Goal: Task Accomplishment & Management: Use online tool/utility

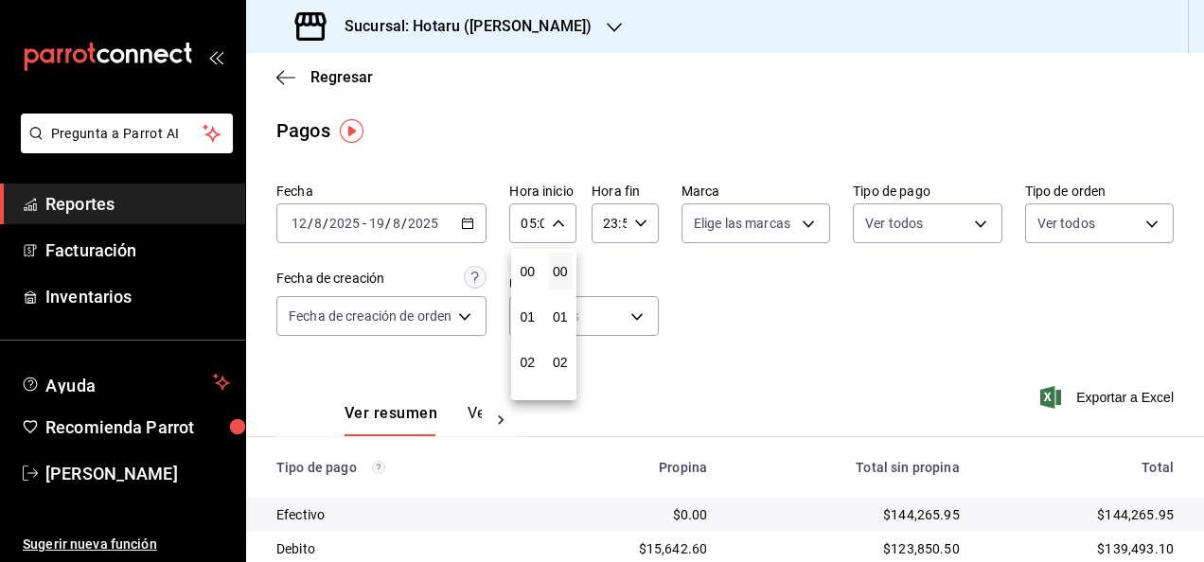
scroll to position [180, 0]
click at [642, 233] on div at bounding box center [602, 281] width 1204 height 562
click at [642, 233] on div "23:59 Hora fin" at bounding box center [624, 223] width 67 height 40
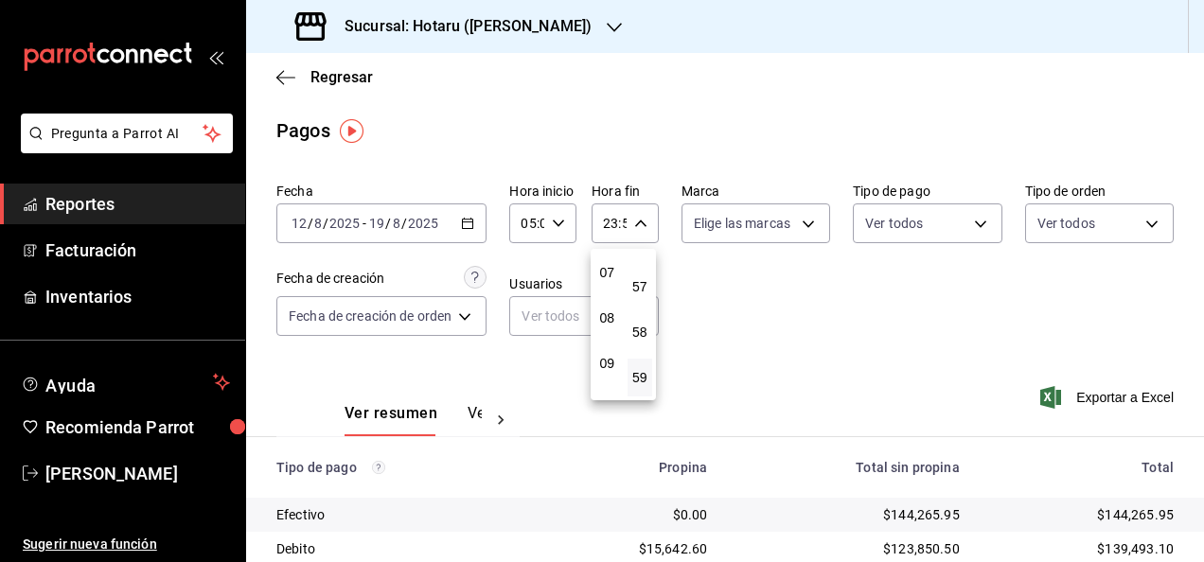
scroll to position [200, 0]
click at [609, 301] on span "05" at bounding box center [607, 298] width 3 height 15
click at [640, 269] on span "00" at bounding box center [640, 271] width 3 height 15
type input "05:00"
click at [803, 315] on div at bounding box center [602, 281] width 1204 height 562
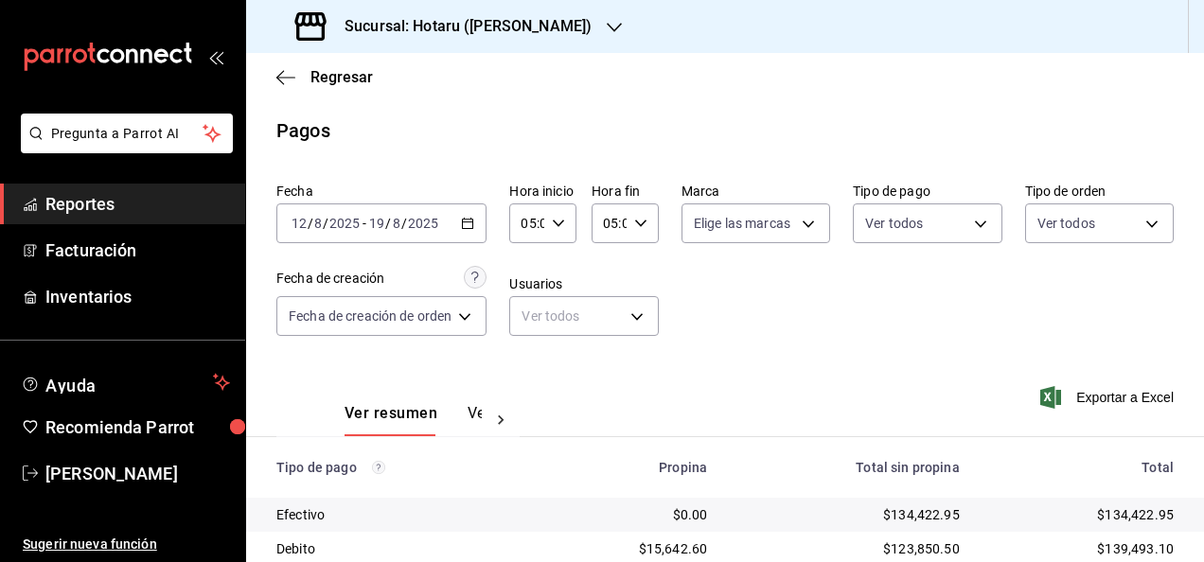
scroll to position [181, 0]
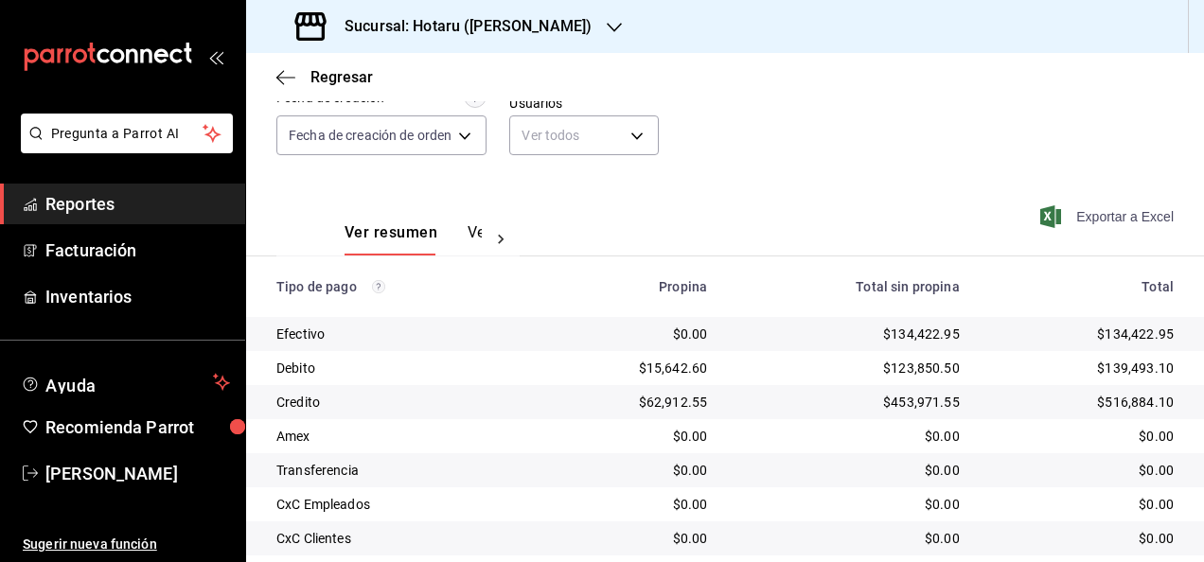
click at [1071, 217] on span "Exportar a Excel" at bounding box center [1109, 216] width 130 height 23
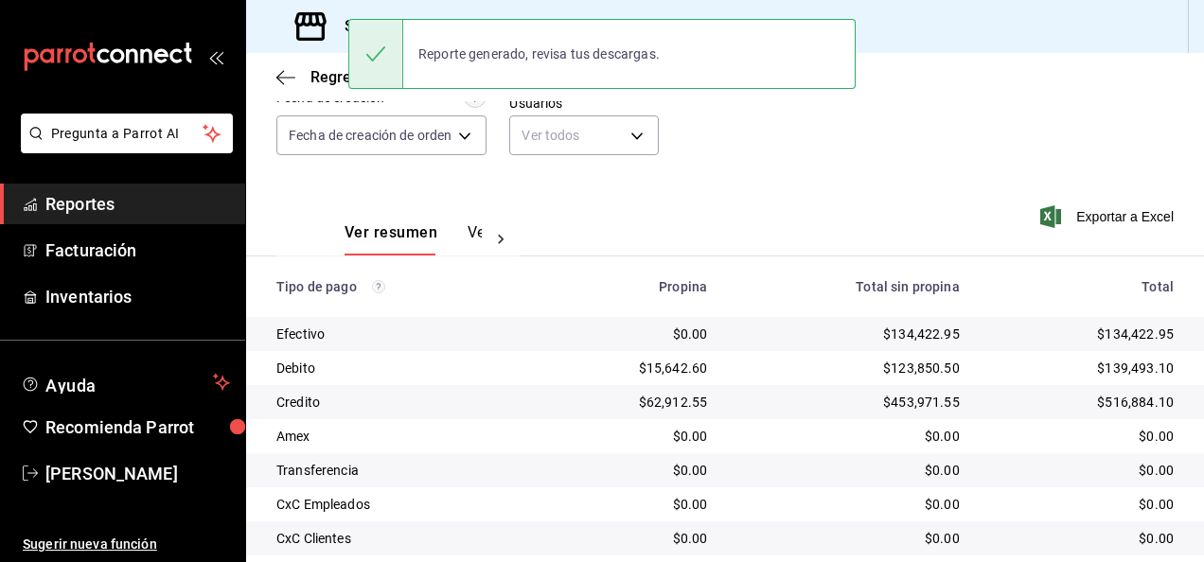
click at [626, 191] on div "Ver resumen Ver pagos Exportar a Excel" at bounding box center [725, 228] width 958 height 100
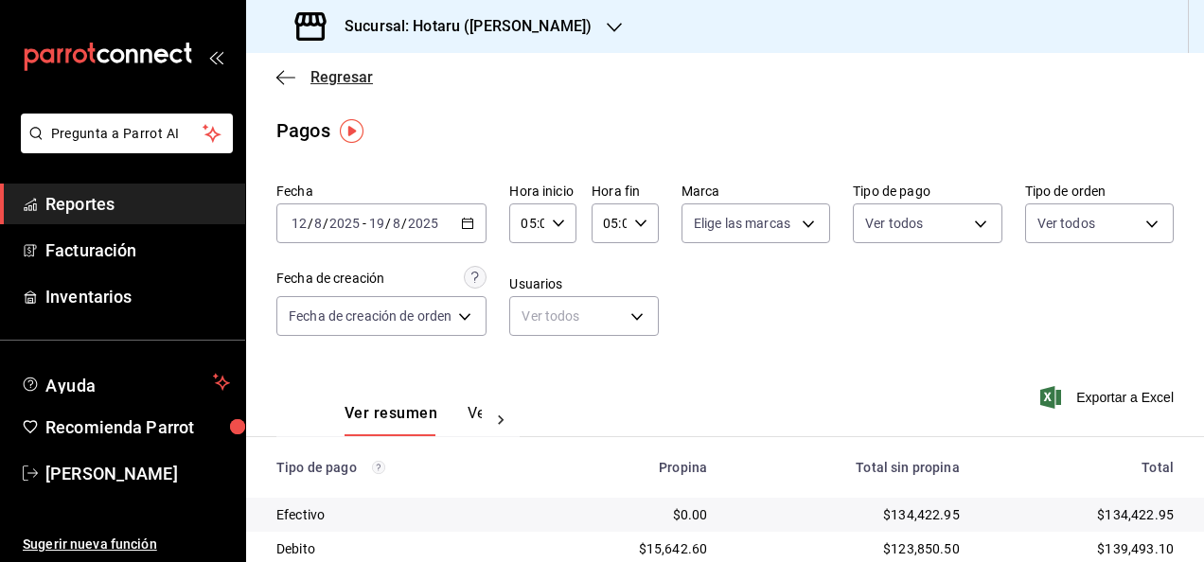
click at [283, 82] on icon "button" at bounding box center [285, 77] width 19 height 17
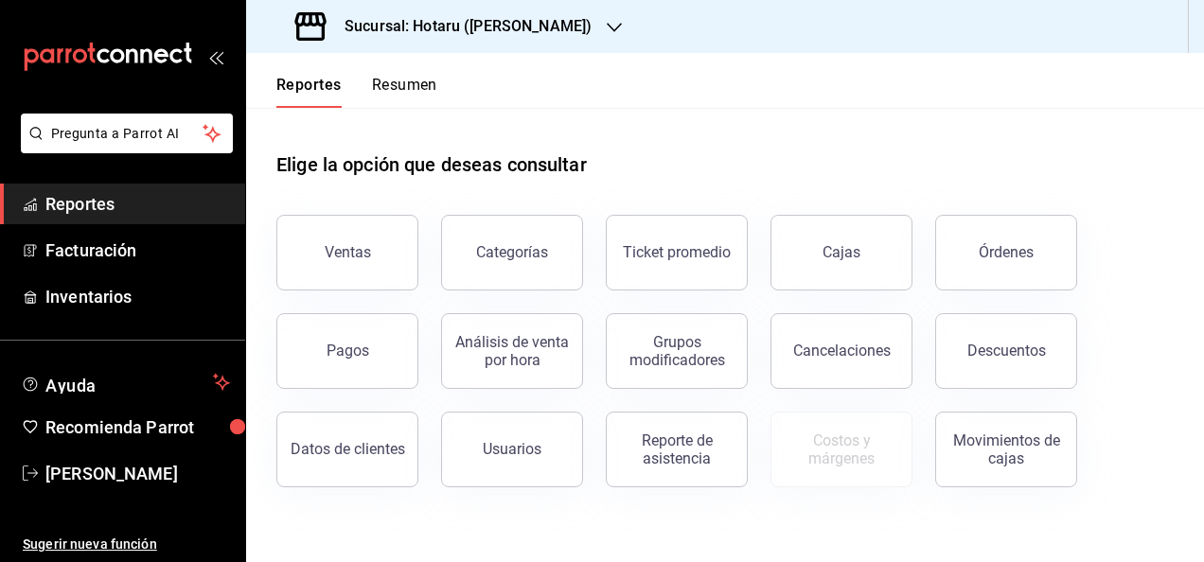
click at [933, 227] on div "Órdenes" at bounding box center [994, 241] width 165 height 98
click at [982, 238] on button "Órdenes" at bounding box center [1006, 253] width 142 height 76
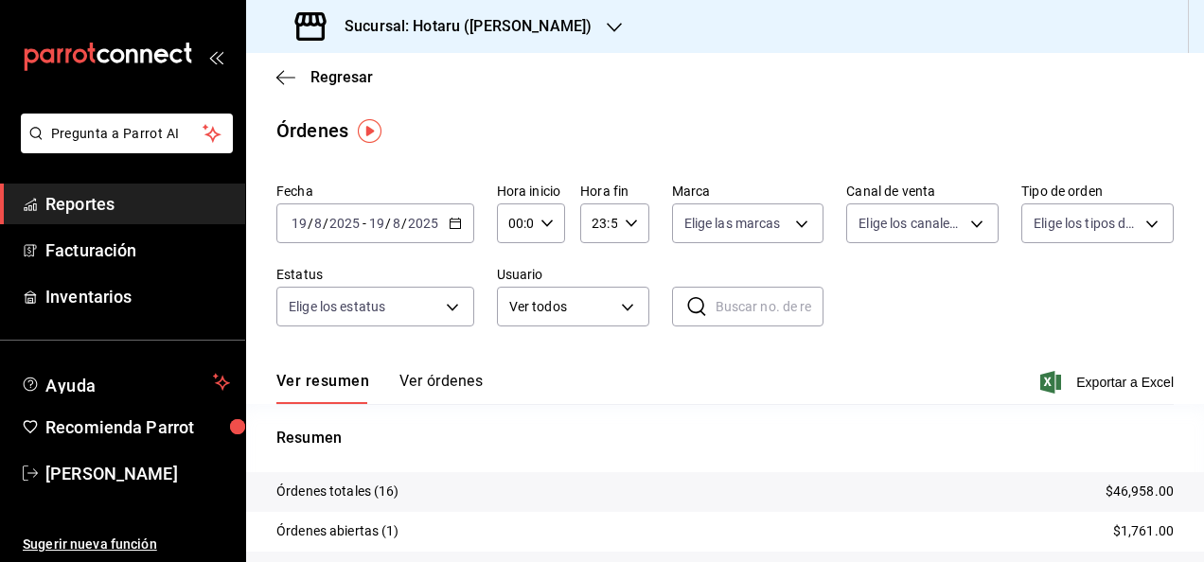
click at [452, 227] on icon "button" at bounding box center [455, 223] width 13 height 13
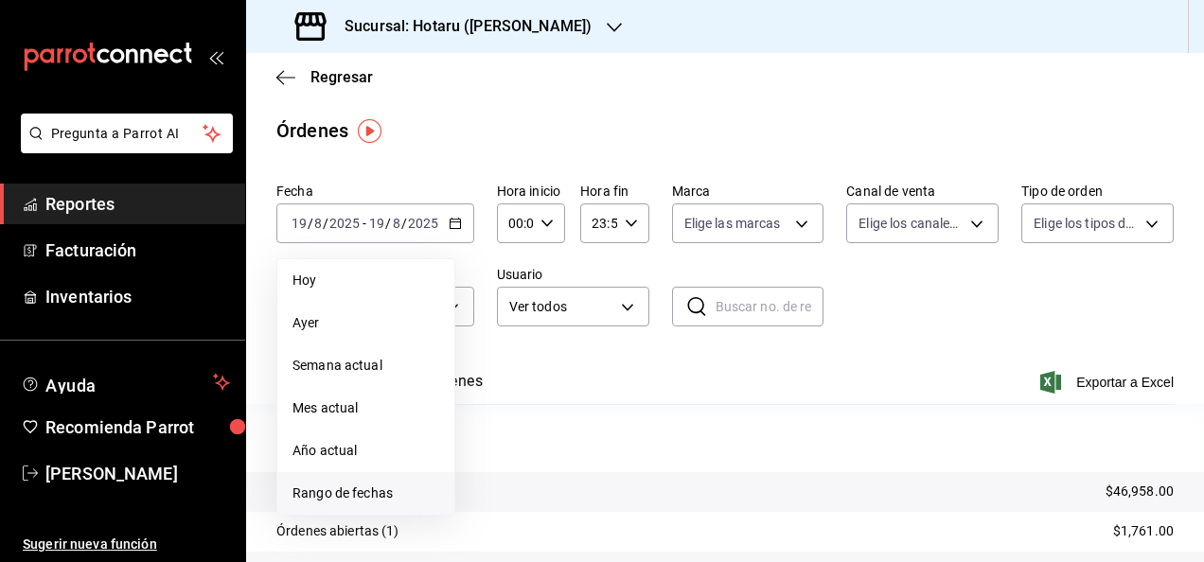
click at [370, 479] on li "Rango de fechas" at bounding box center [365, 493] width 177 height 43
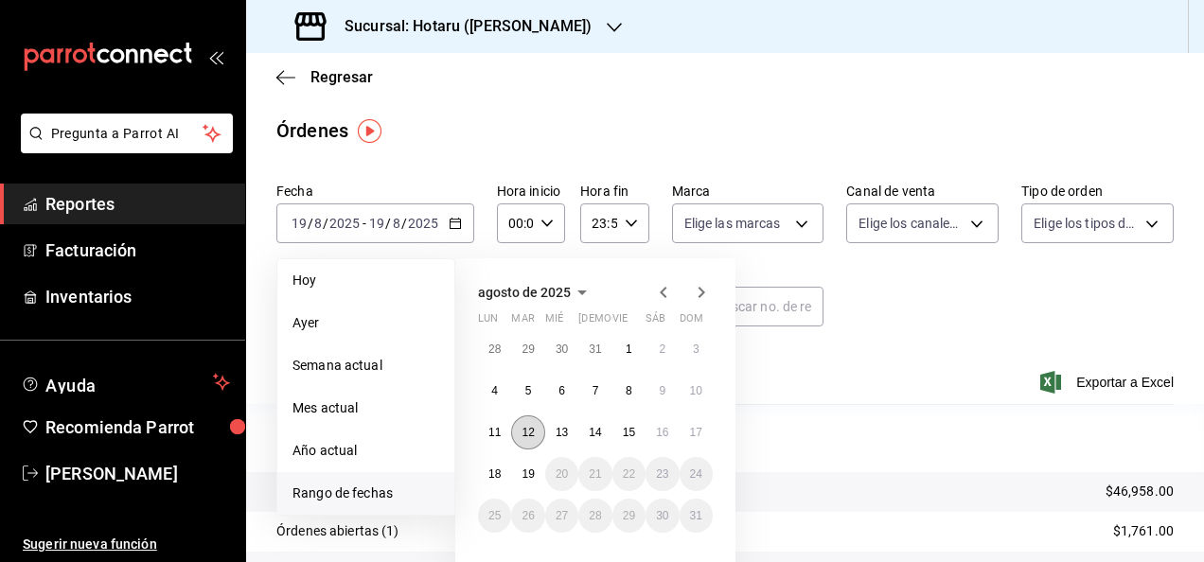
click at [530, 423] on button "12" at bounding box center [527, 432] width 33 height 34
click at [525, 453] on div "28 29 30 31 1 2 3 4 5 6 7 8 9 10 11 12 13 14 15 16 17 18 19 20 21 22 23 24 25 2…" at bounding box center [595, 432] width 235 height 201
click at [526, 460] on button "19" at bounding box center [527, 474] width 33 height 34
click at [530, 434] on abbr "12" at bounding box center [527, 432] width 12 height 13
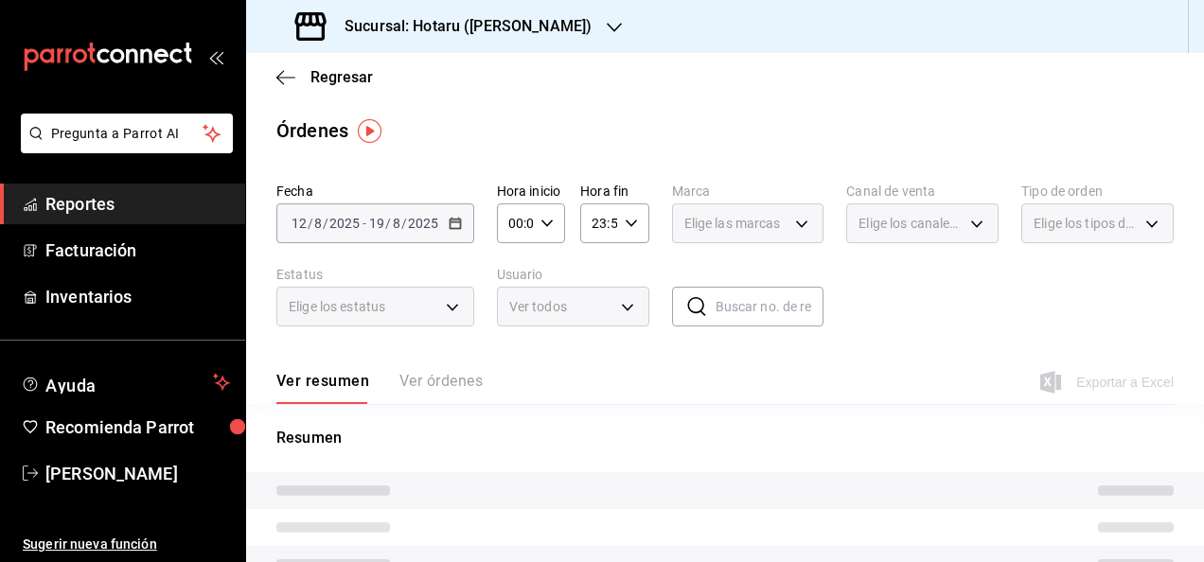
click at [554, 231] on div "00:00 Hora inicio" at bounding box center [531, 223] width 68 height 40
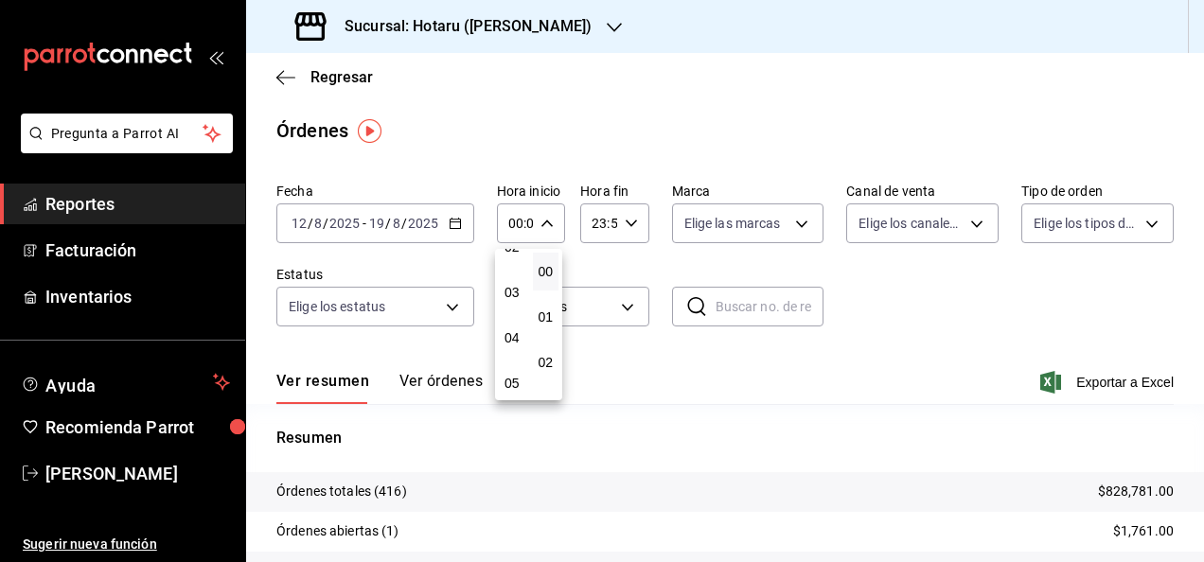
scroll to position [161, 0]
click at [506, 346] on button "05" at bounding box center [512, 338] width 26 height 38
type input "05:00"
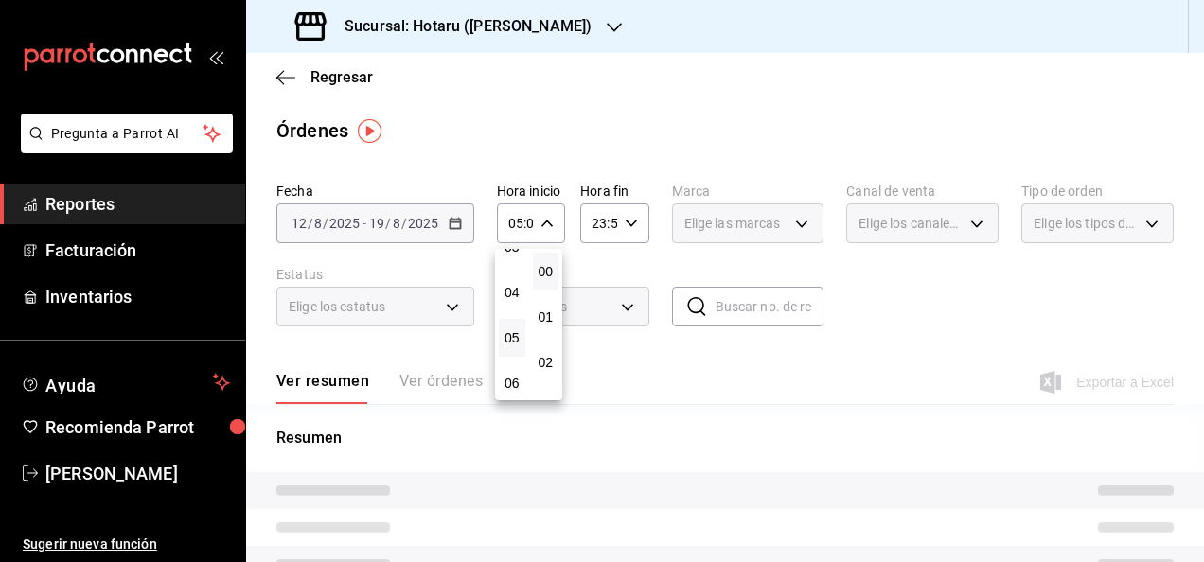
click at [636, 221] on div at bounding box center [602, 281] width 1204 height 562
click at [636, 221] on div "23:59 Hora fin" at bounding box center [614, 223] width 68 height 40
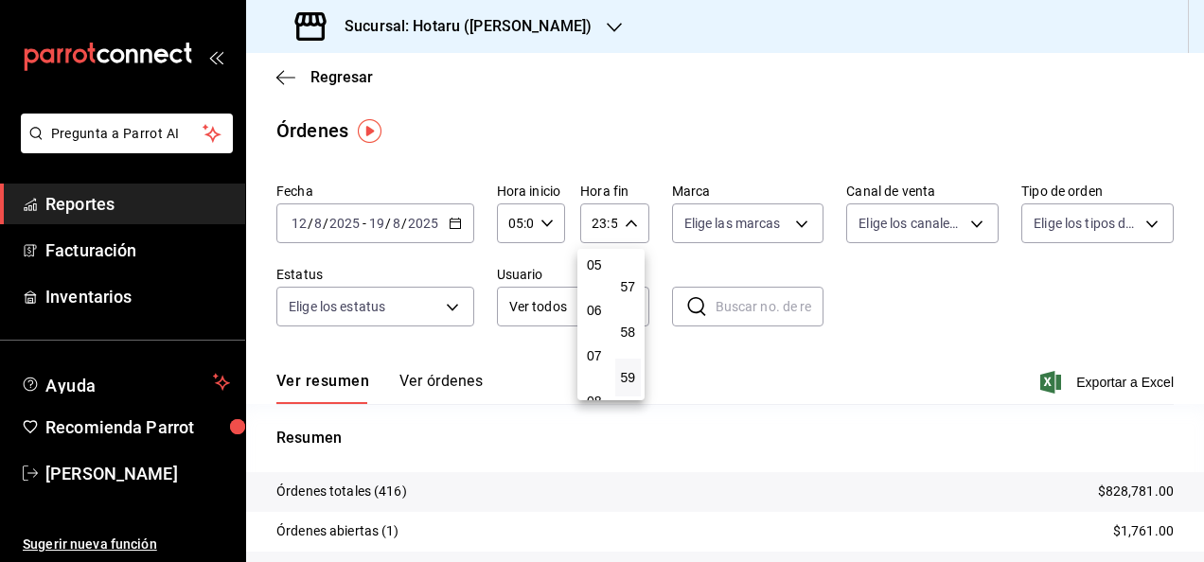
scroll to position [222, 0]
click at [595, 280] on span "05" at bounding box center [594, 276] width 4 height 15
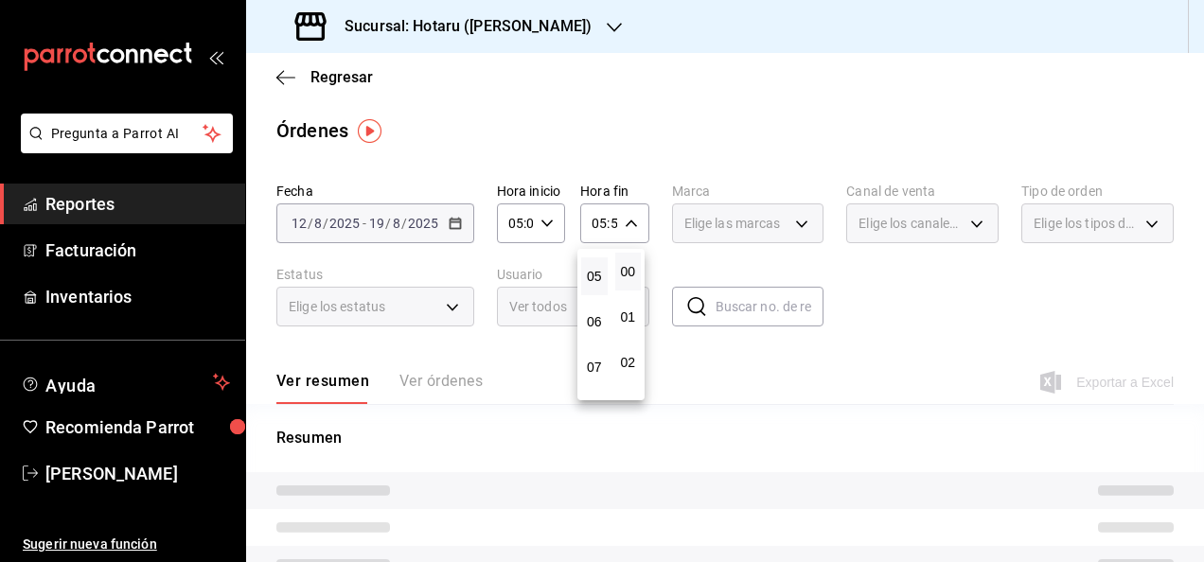
click at [635, 280] on button "00" at bounding box center [628, 272] width 26 height 38
type input "05:00"
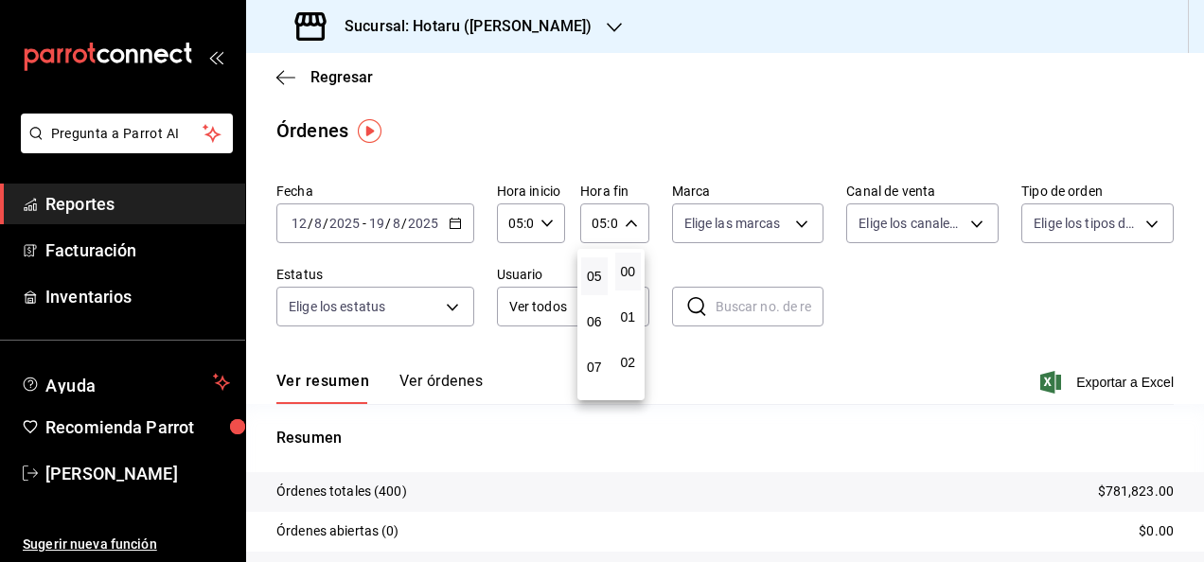
click at [916, 310] on div at bounding box center [602, 281] width 1204 height 562
click at [1040, 377] on icon "button" at bounding box center [1050, 382] width 21 height 23
click at [290, 69] on icon "button" at bounding box center [285, 77] width 19 height 17
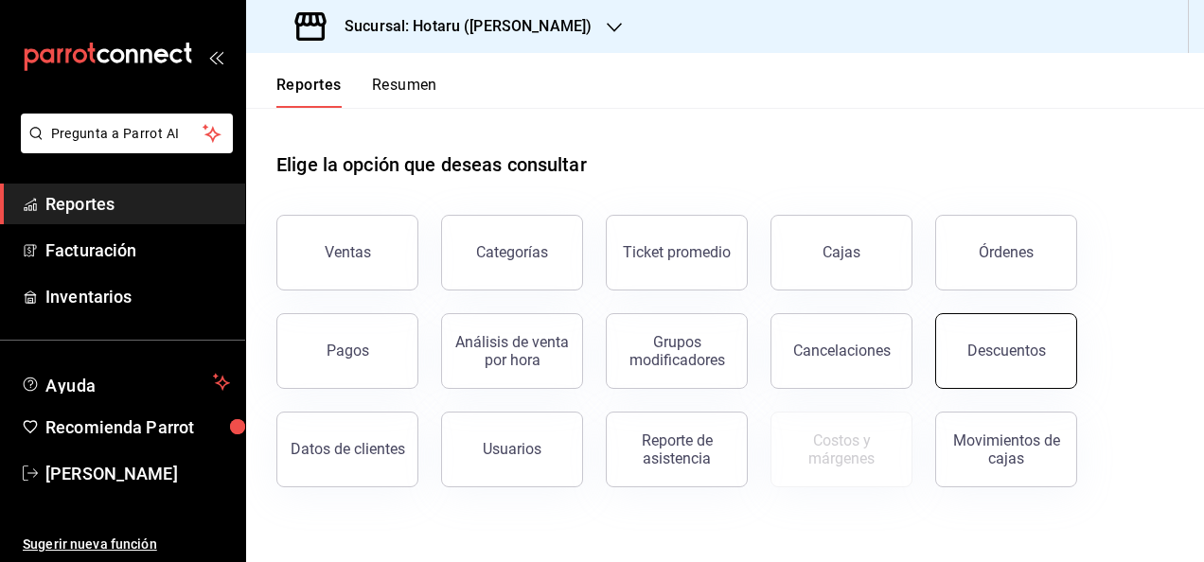
click at [1016, 354] on div "Descuentos" at bounding box center [1006, 351] width 79 height 18
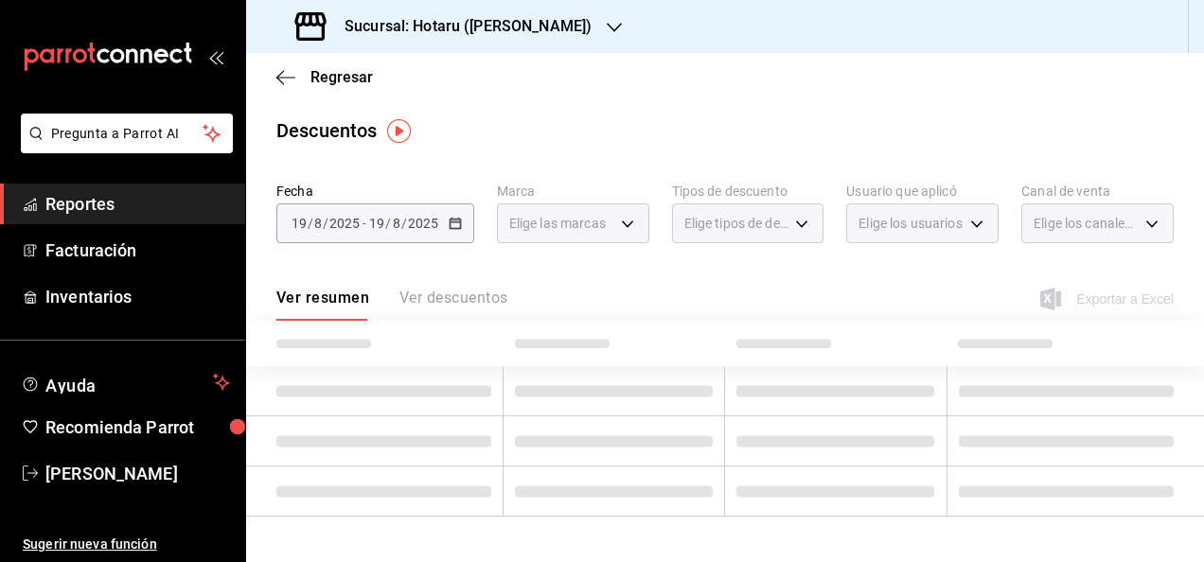
click at [465, 226] on div "[DATE] [DATE] - [DATE] [DATE]" at bounding box center [375, 223] width 198 height 40
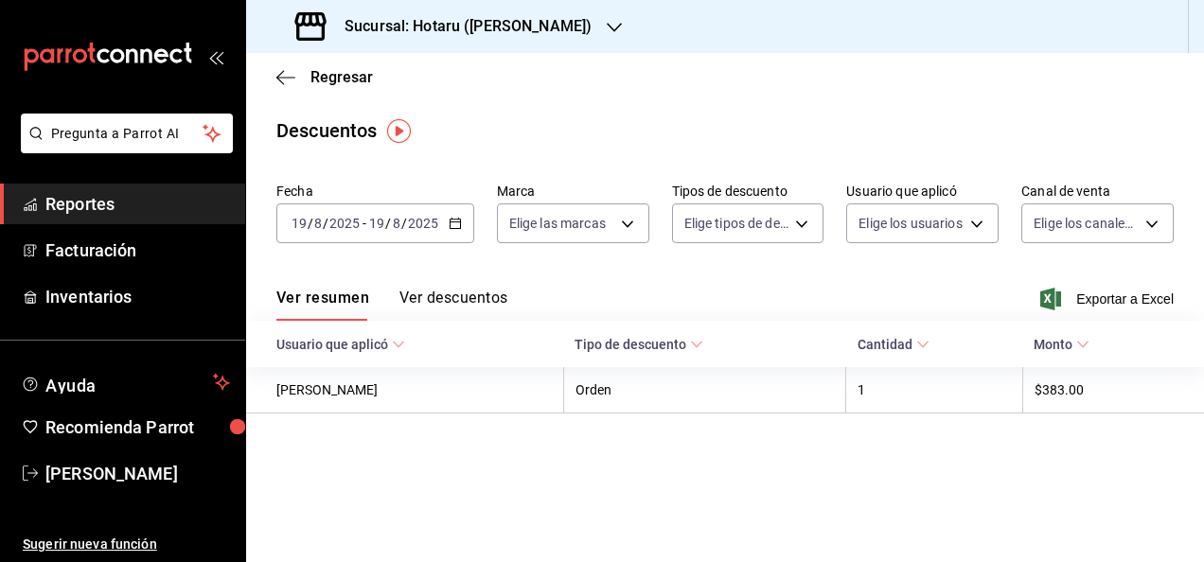
click at [451, 226] on icon "button" at bounding box center [455, 223] width 13 height 13
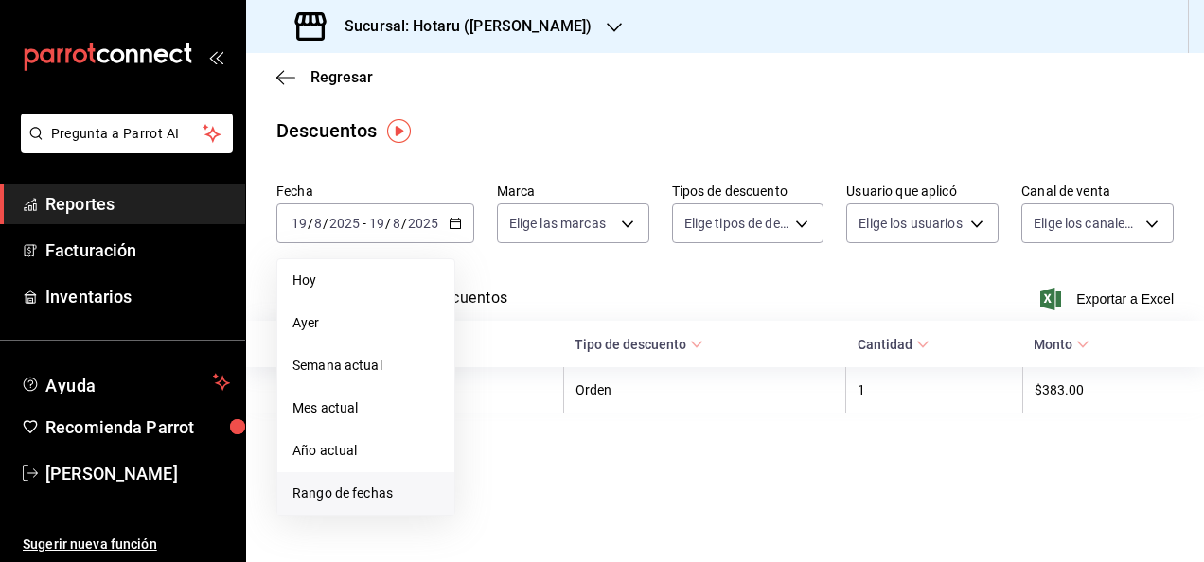
click at [371, 482] on li "Rango de fechas" at bounding box center [365, 493] width 177 height 43
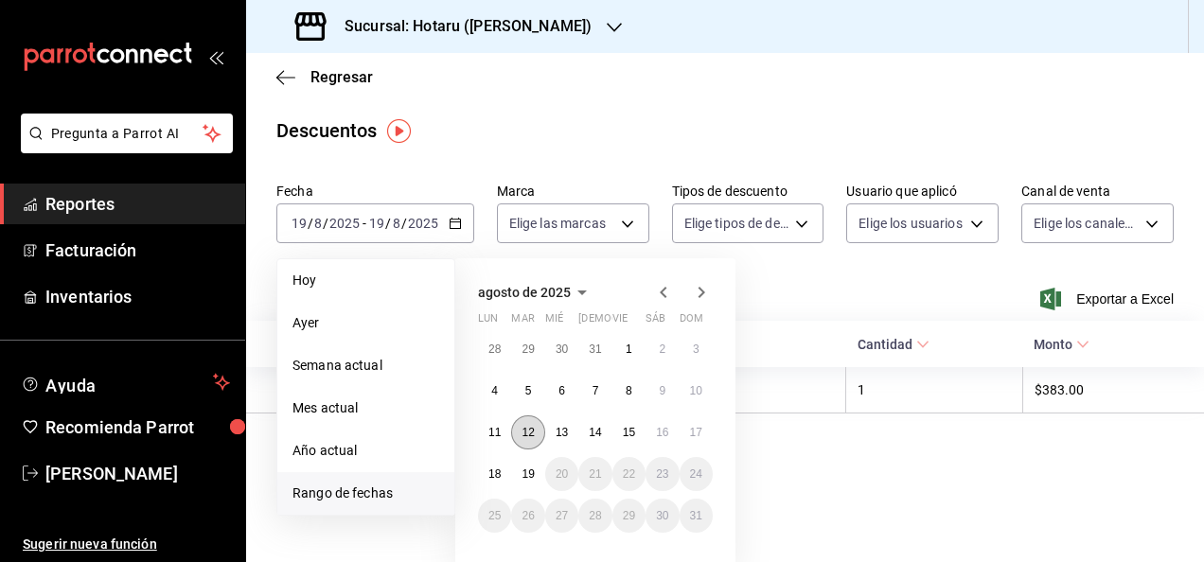
click at [526, 432] on abbr "12" at bounding box center [527, 432] width 12 height 13
click at [529, 458] on button "19" at bounding box center [527, 474] width 33 height 34
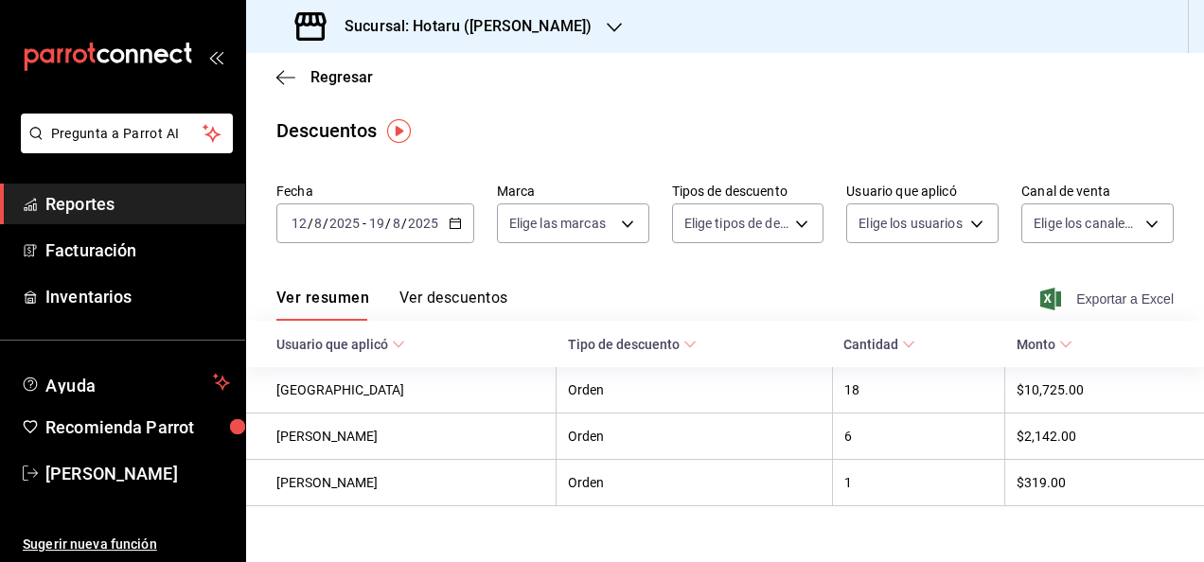
click at [1050, 306] on span "Exportar a Excel" at bounding box center [1109, 299] width 130 height 23
click at [567, 142] on div "Descuentos" at bounding box center [725, 130] width 958 height 28
click at [460, 40] on div "Sucursal: Hotaru ([PERSON_NAME])" at bounding box center [445, 26] width 368 height 53
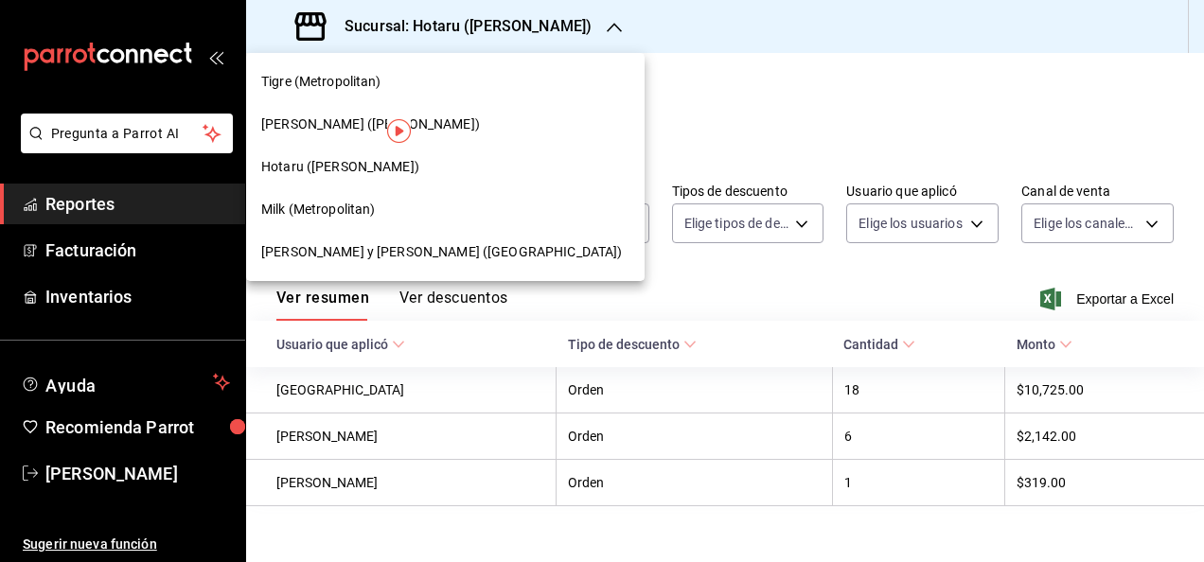
click at [366, 127] on span "[PERSON_NAME] ([PERSON_NAME])" at bounding box center [370, 125] width 219 height 20
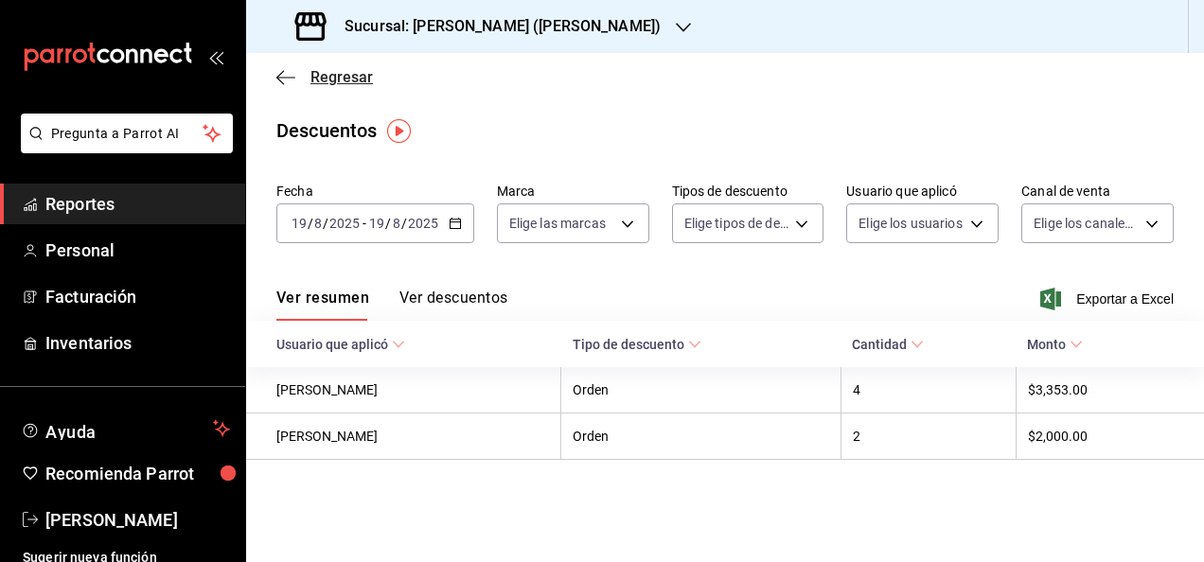
click at [283, 78] on icon "button" at bounding box center [285, 77] width 19 height 17
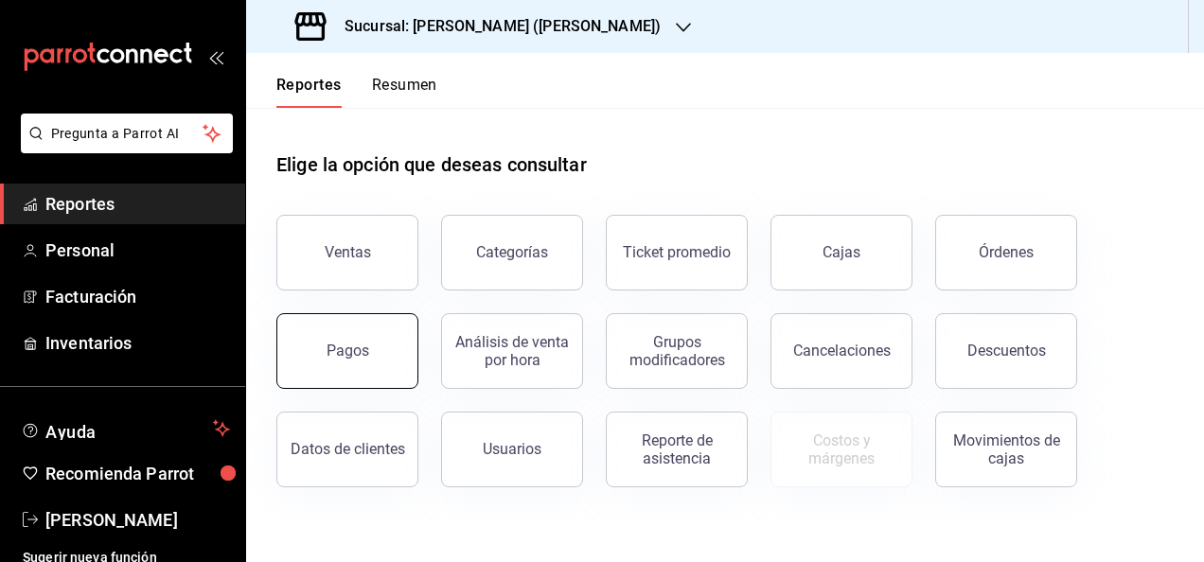
click at [384, 324] on button "Pagos" at bounding box center [347, 351] width 142 height 76
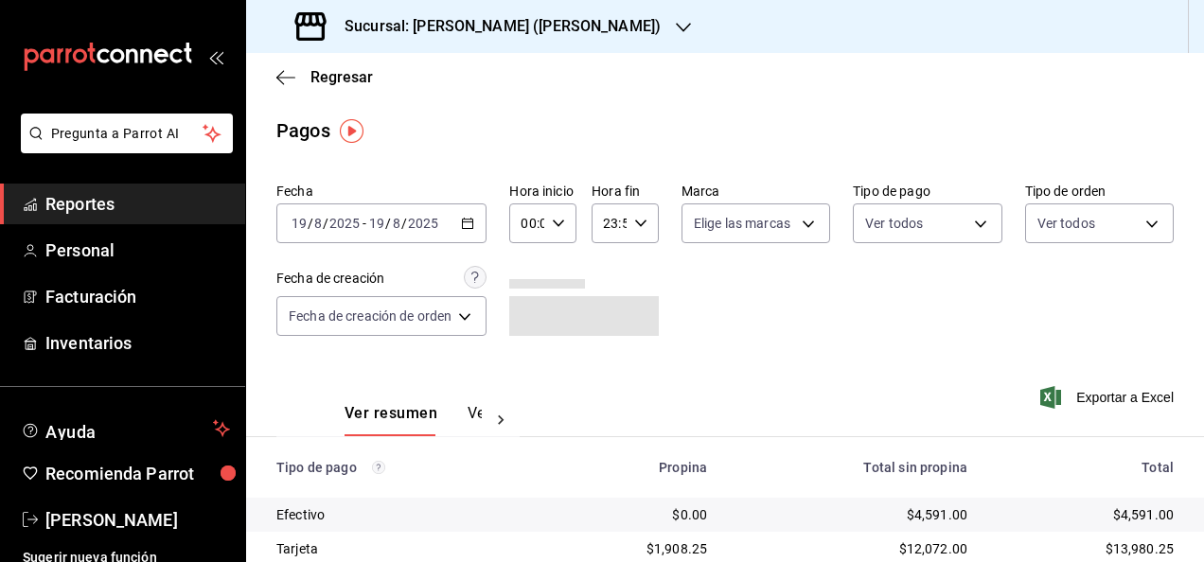
click at [466, 212] on div "[DATE] [DATE] - [DATE] [DATE]" at bounding box center [381, 223] width 210 height 40
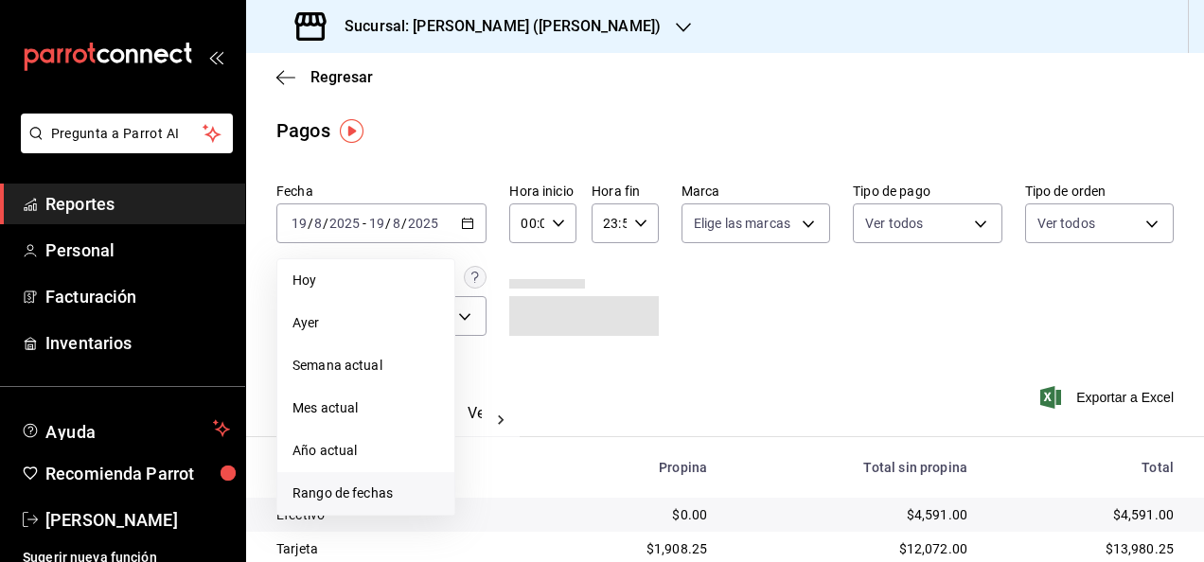
click at [356, 496] on span "Rango de fechas" at bounding box center [365, 494] width 147 height 20
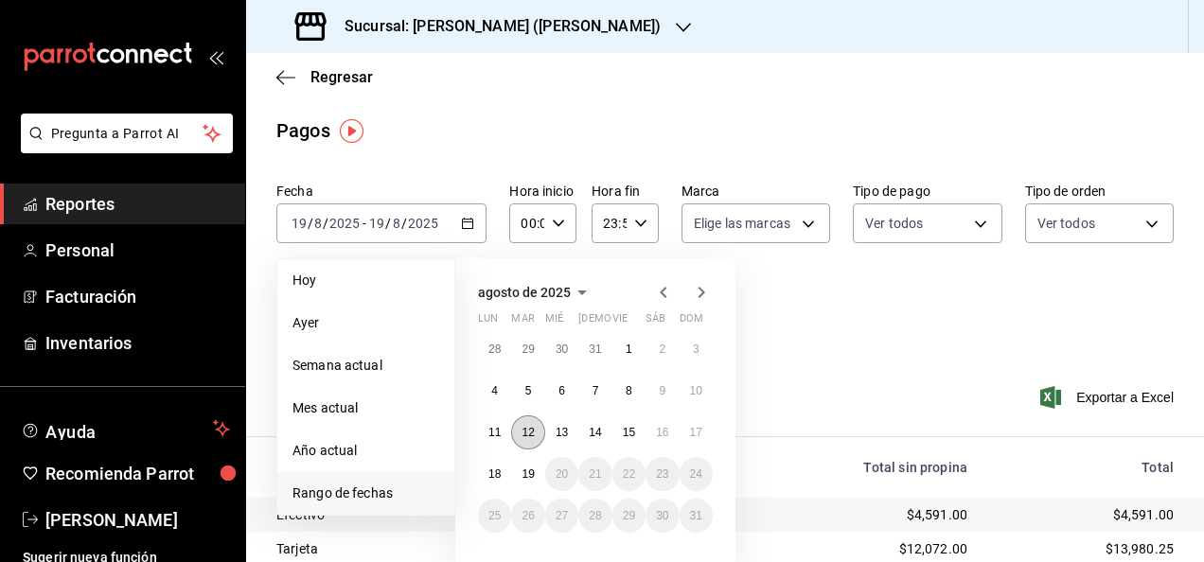
click at [536, 426] on button "12" at bounding box center [527, 432] width 33 height 34
click at [529, 461] on button "19" at bounding box center [527, 474] width 33 height 34
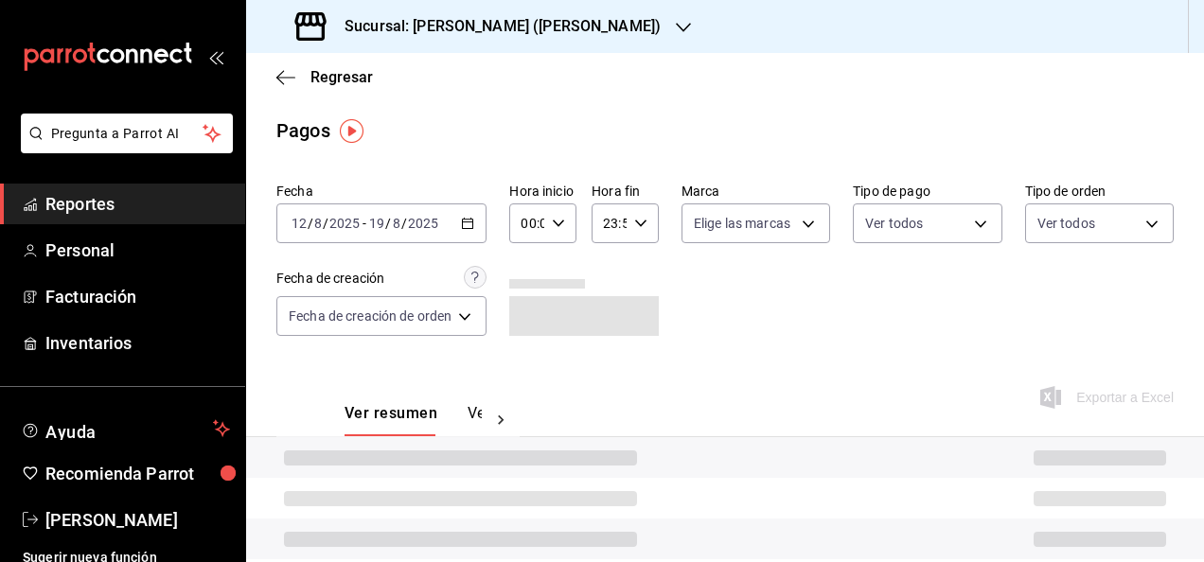
click at [569, 221] on div "00:00 Hora inicio" at bounding box center [542, 223] width 67 height 40
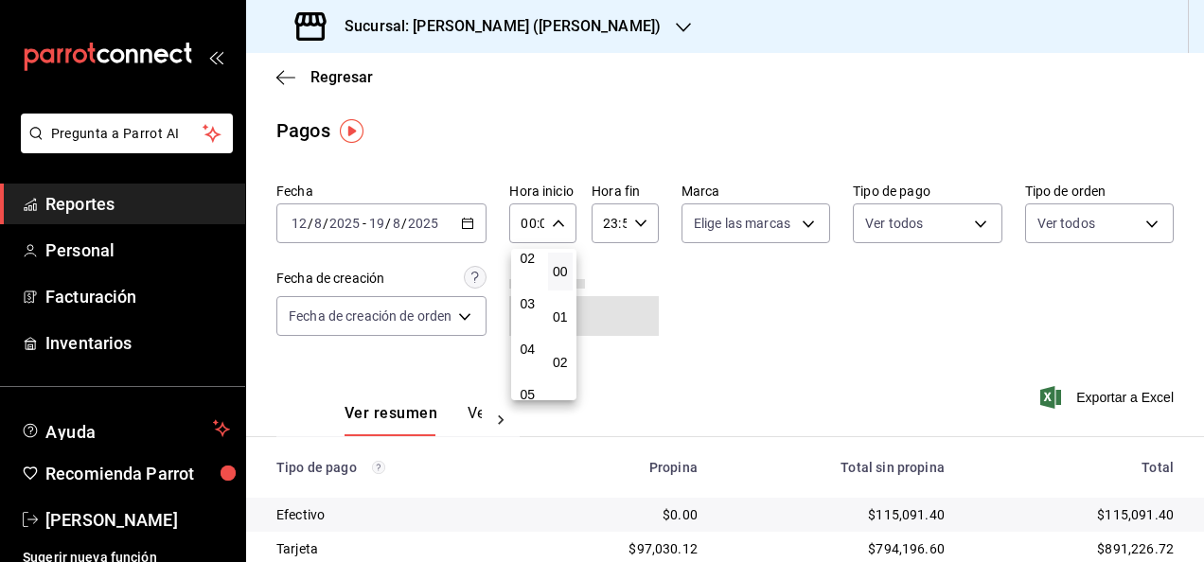
scroll to position [113, 0]
click at [526, 380] on span "05" at bounding box center [527, 386] width 3 height 15
type input "05:00"
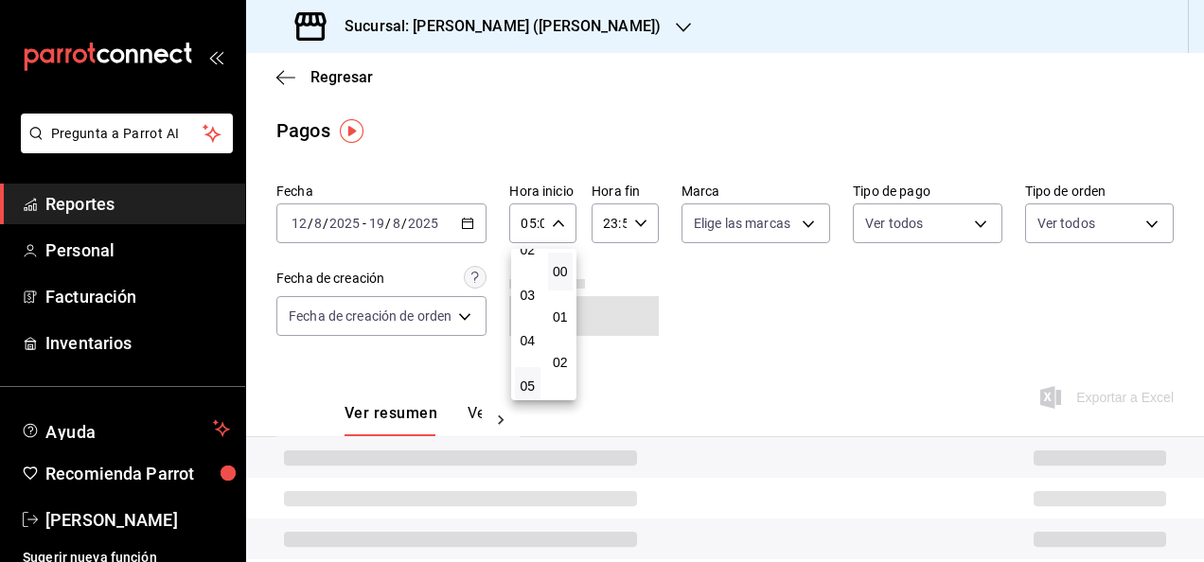
click at [671, 214] on div at bounding box center [602, 281] width 1204 height 562
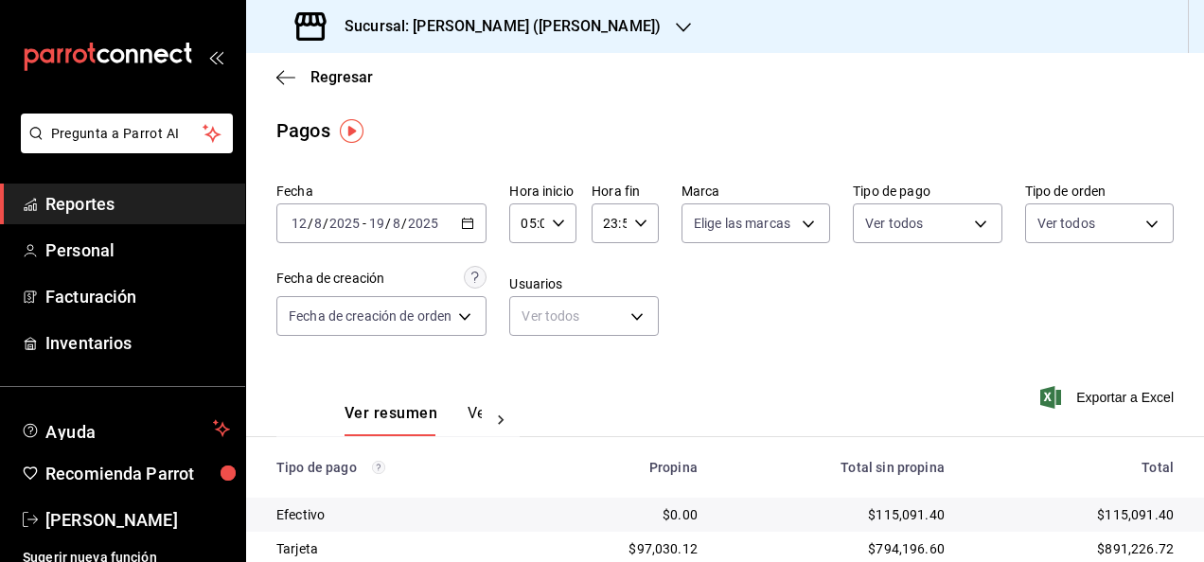
click at [647, 218] on div "23:59 Hora fin" at bounding box center [624, 223] width 67 height 40
click at [609, 304] on button "05" at bounding box center [607, 289] width 26 height 38
click at [648, 271] on button "00" at bounding box center [640, 272] width 26 height 38
type input "05:00"
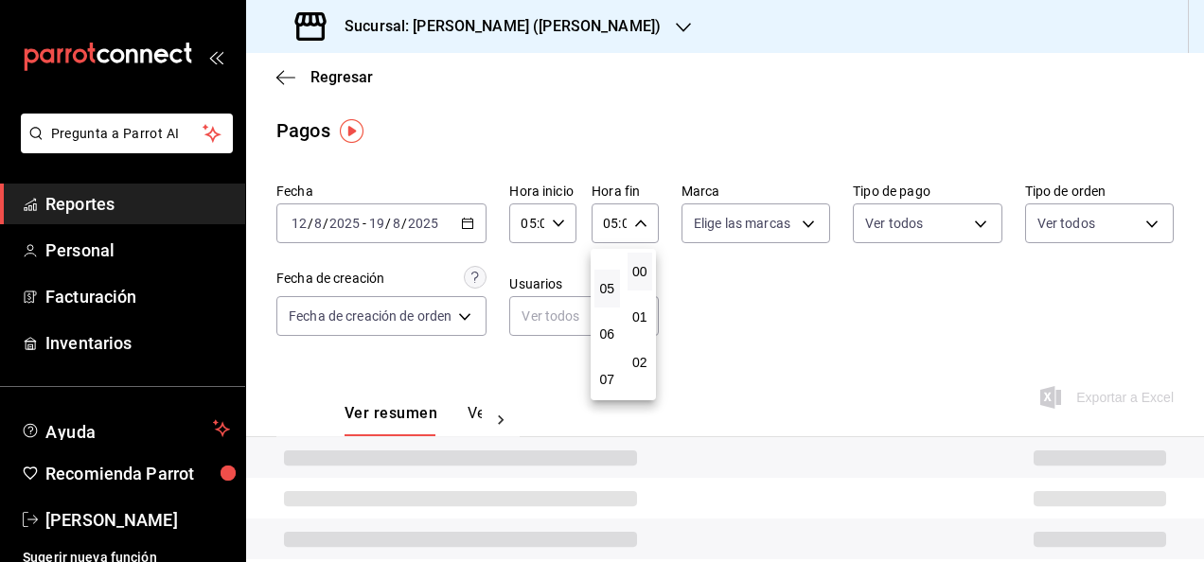
click at [756, 295] on div at bounding box center [602, 281] width 1204 height 562
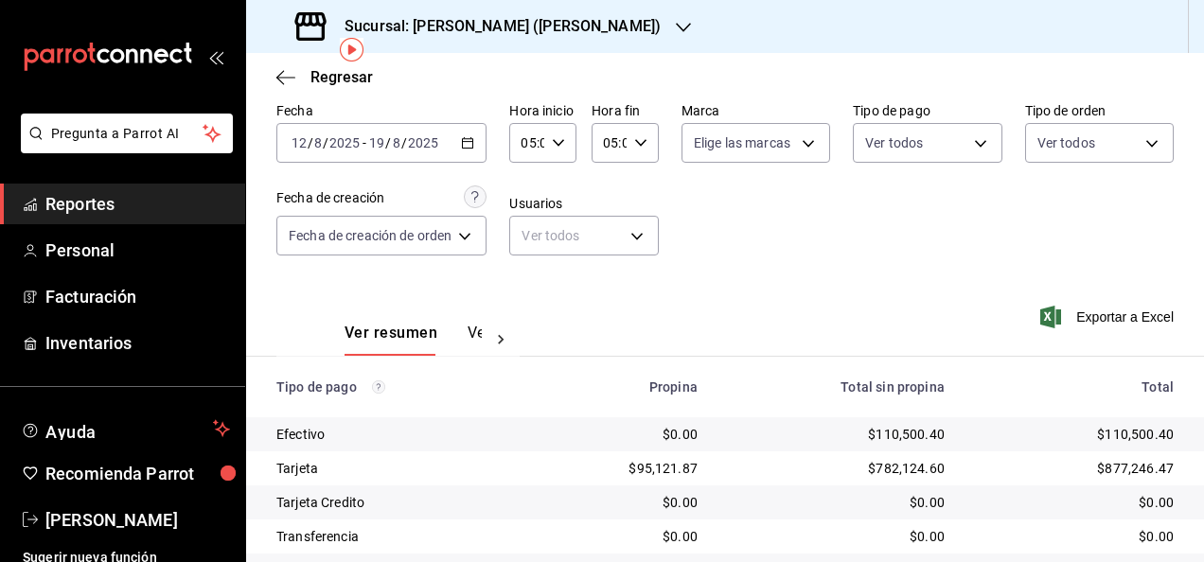
scroll to position [81, 0]
click at [1060, 327] on span "Exportar a Excel" at bounding box center [1109, 316] width 130 height 23
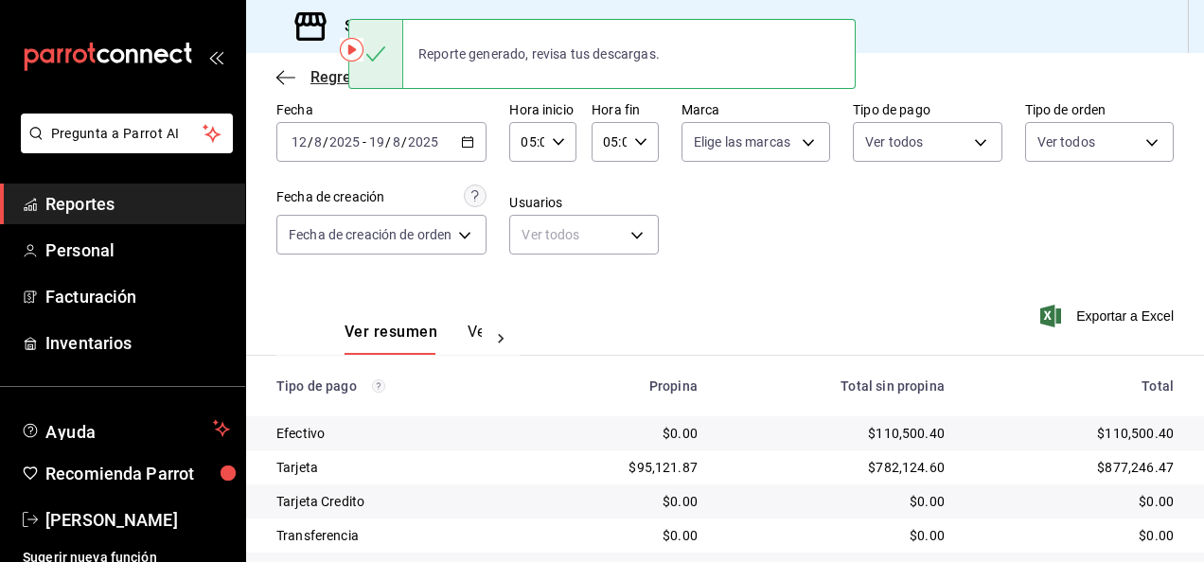
click at [284, 77] on icon "button" at bounding box center [285, 77] width 19 height 1
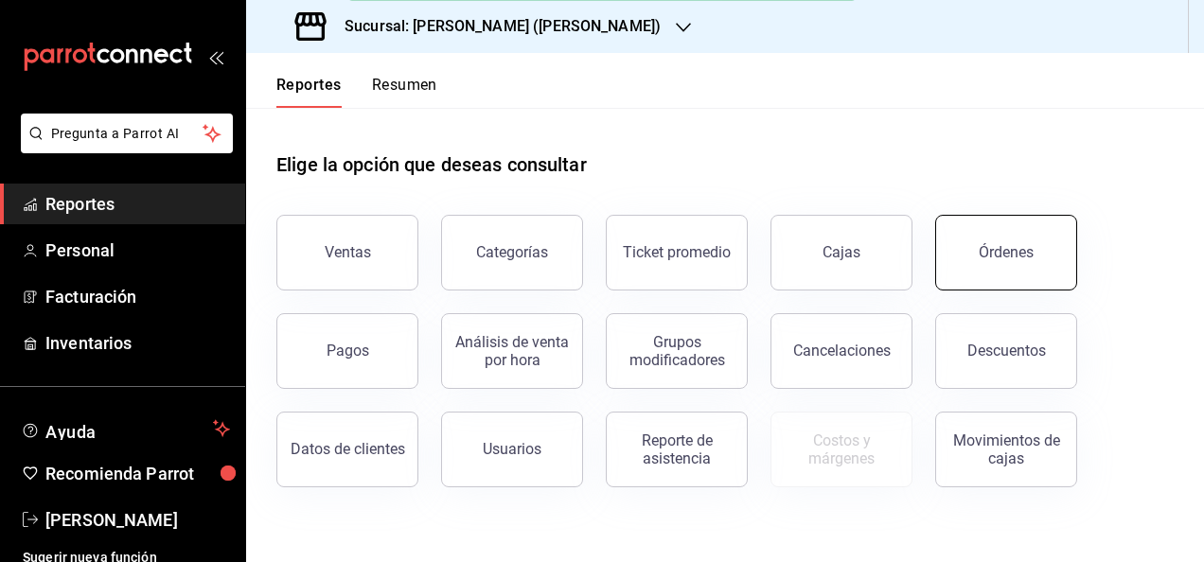
click at [944, 252] on button "Órdenes" at bounding box center [1006, 253] width 142 height 76
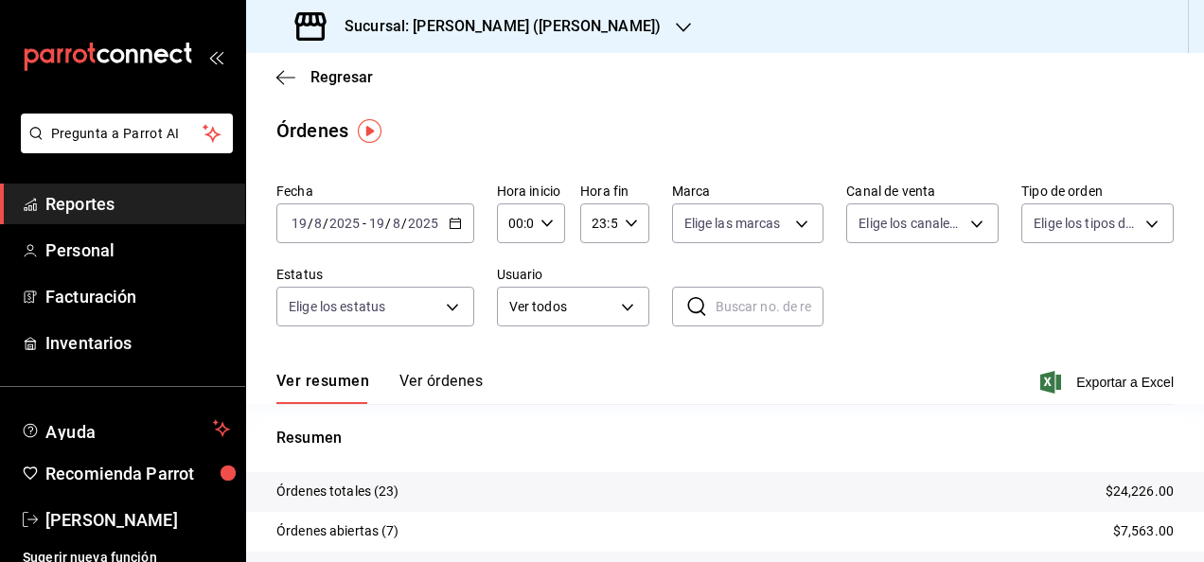
click at [456, 221] on icon "button" at bounding box center [455, 223] width 13 height 13
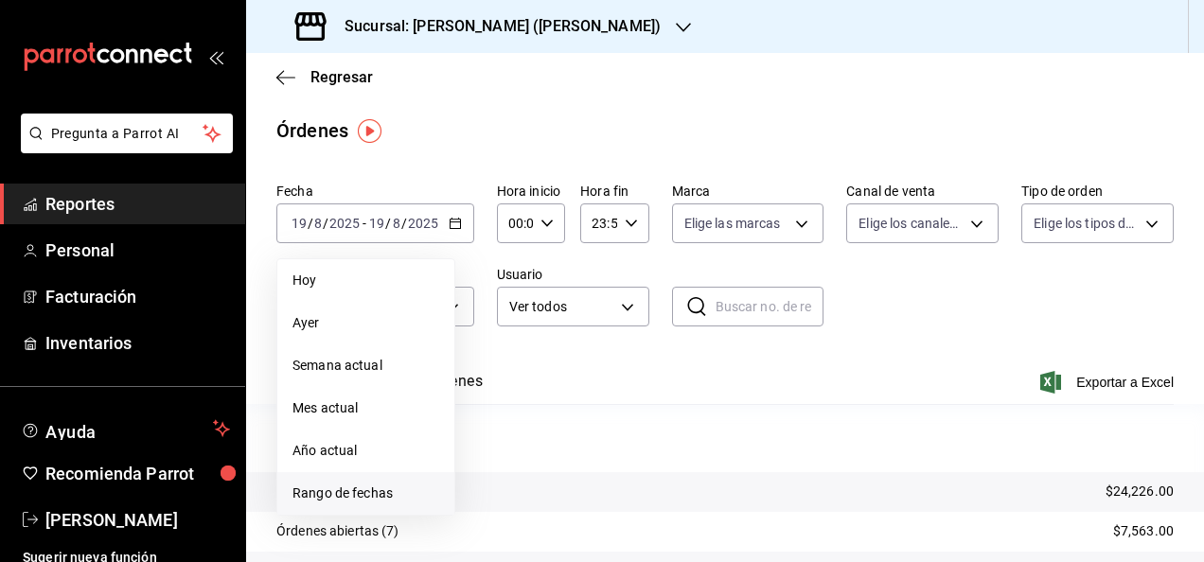
click at [397, 500] on span "Rango de fechas" at bounding box center [365, 494] width 147 height 20
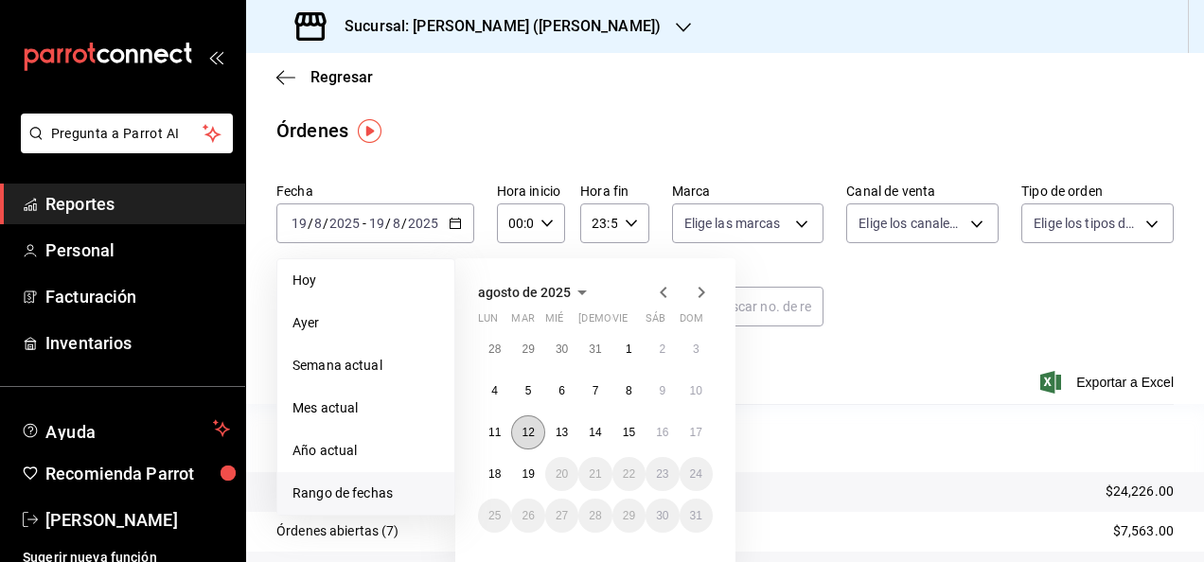
click at [526, 426] on abbr "12" at bounding box center [527, 432] width 12 height 13
click at [532, 460] on button "19" at bounding box center [527, 474] width 33 height 34
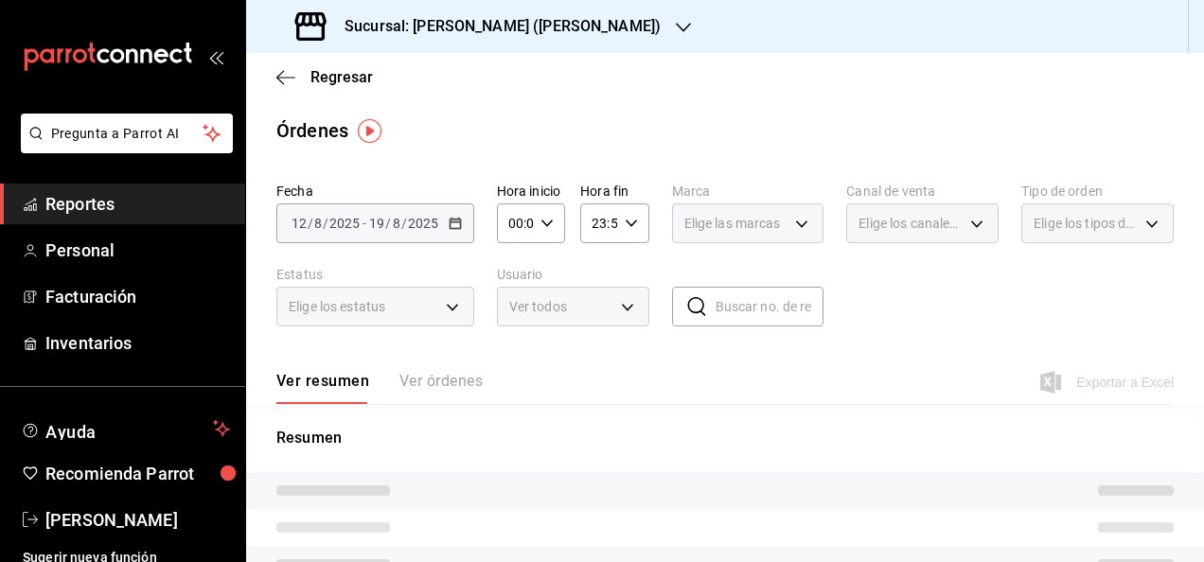
click at [549, 224] on icon "button" at bounding box center [546, 223] width 13 height 13
click at [514, 278] on span "05" at bounding box center [512, 274] width 4 height 15
type input "05:00"
click at [630, 232] on div at bounding box center [602, 281] width 1204 height 562
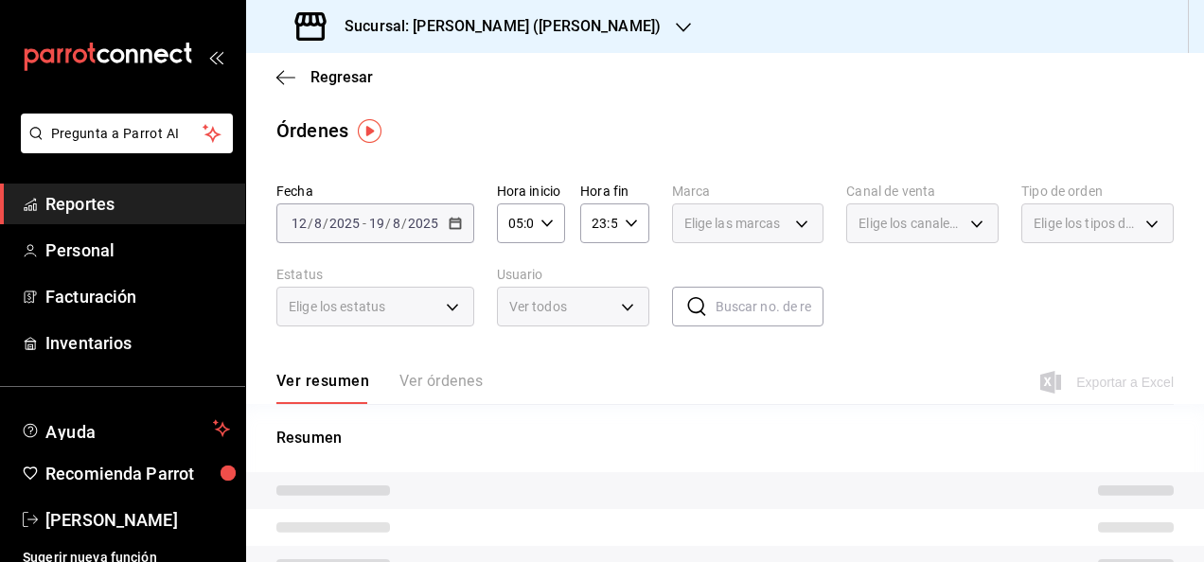
click at [630, 232] on div "23:59 Hora fin" at bounding box center [614, 223] width 68 height 40
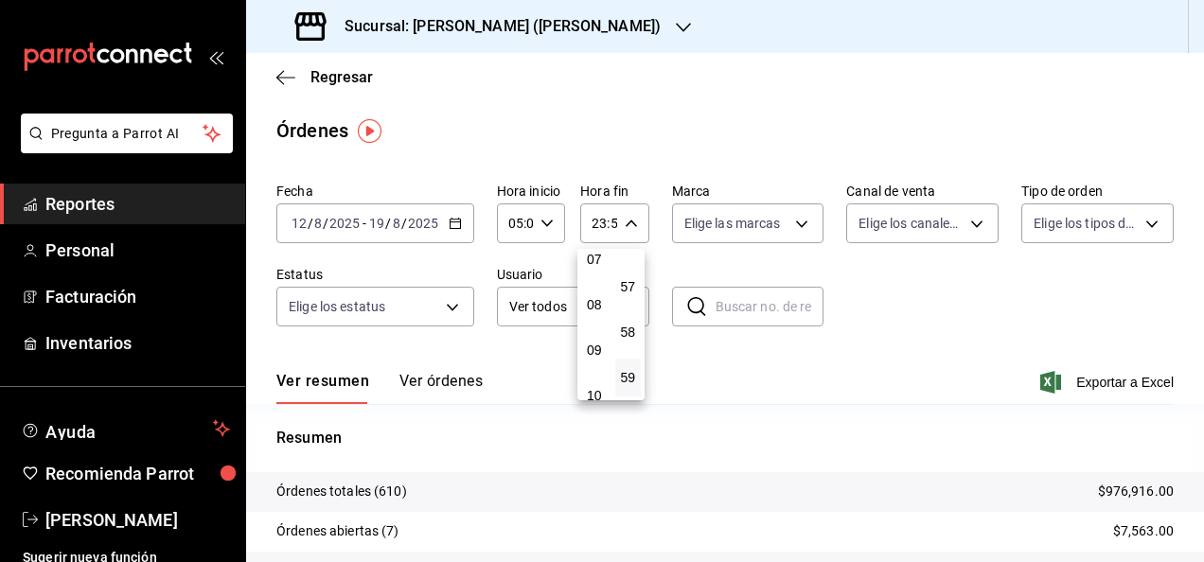
scroll to position [183, 0]
click at [591, 332] on button "05" at bounding box center [594, 316] width 26 height 38
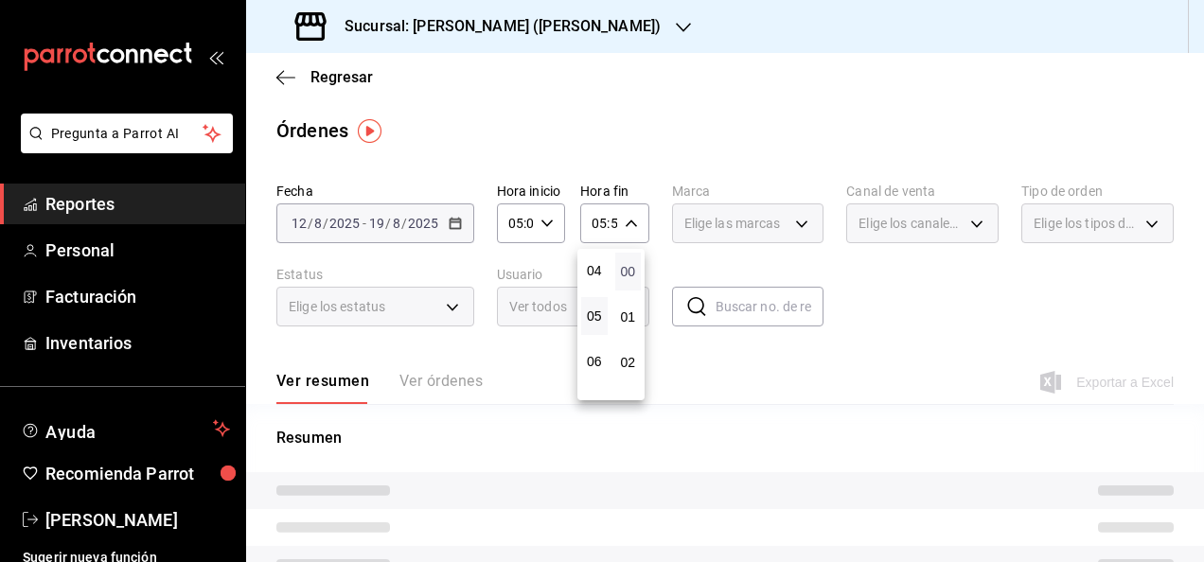
click at [630, 271] on span "00" at bounding box center [629, 271] width 4 height 15
type input "05:00"
click at [885, 327] on div at bounding box center [602, 281] width 1204 height 562
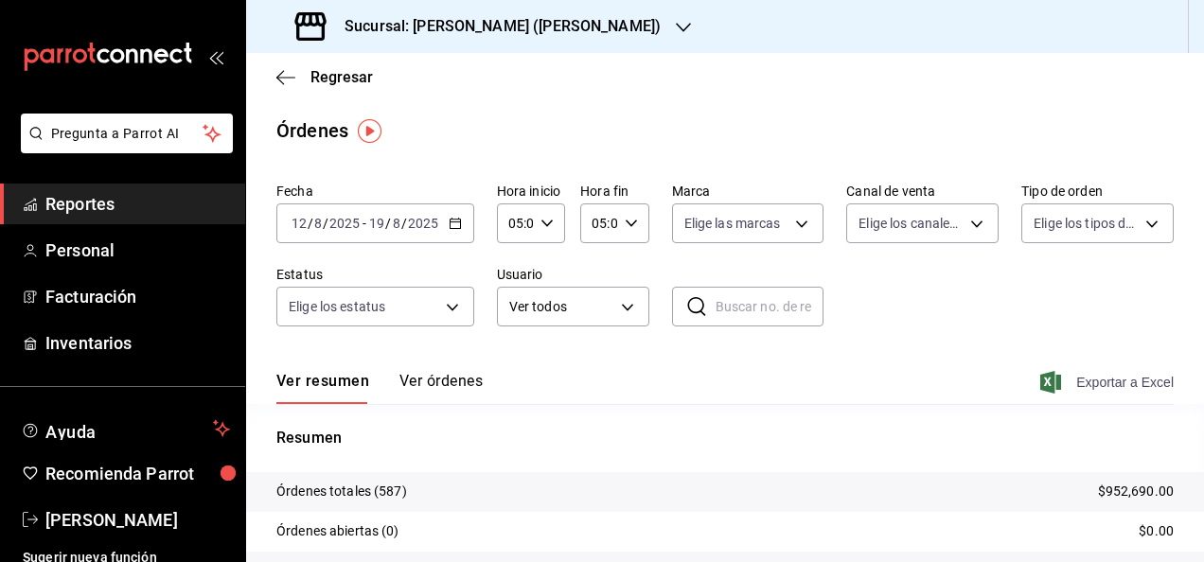
click at [1054, 379] on span "Exportar a Excel" at bounding box center [1109, 382] width 130 height 23
click at [286, 90] on div "Regresar" at bounding box center [725, 77] width 958 height 48
click at [281, 78] on icon "button" at bounding box center [285, 77] width 19 height 17
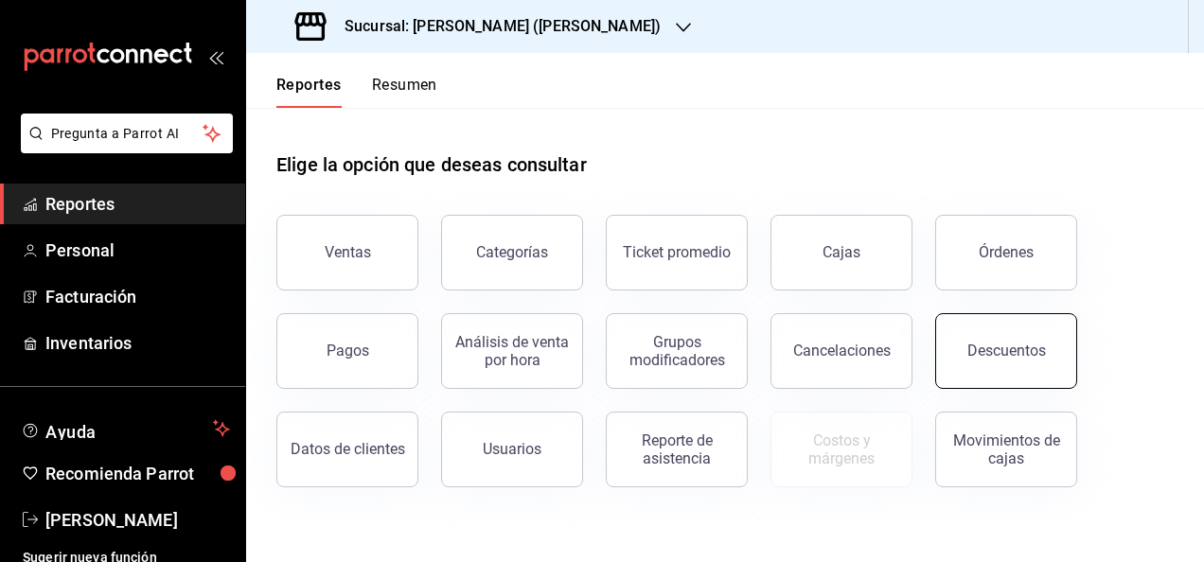
click at [990, 333] on button "Descuentos" at bounding box center [1006, 351] width 142 height 76
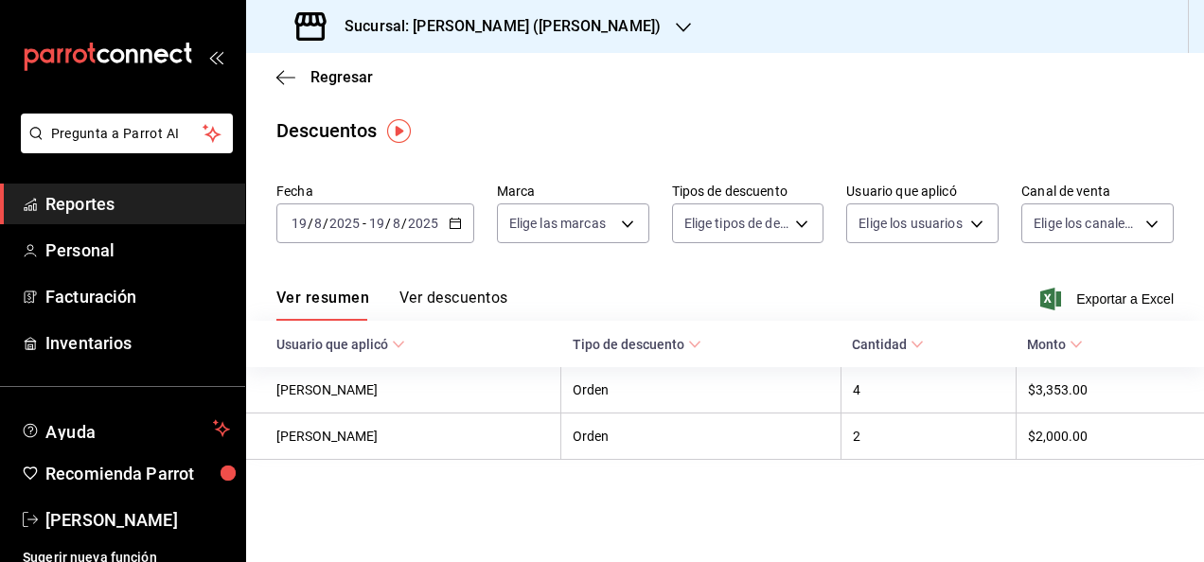
click at [456, 222] on \(Stroke\) "button" at bounding box center [455, 221] width 10 height 1
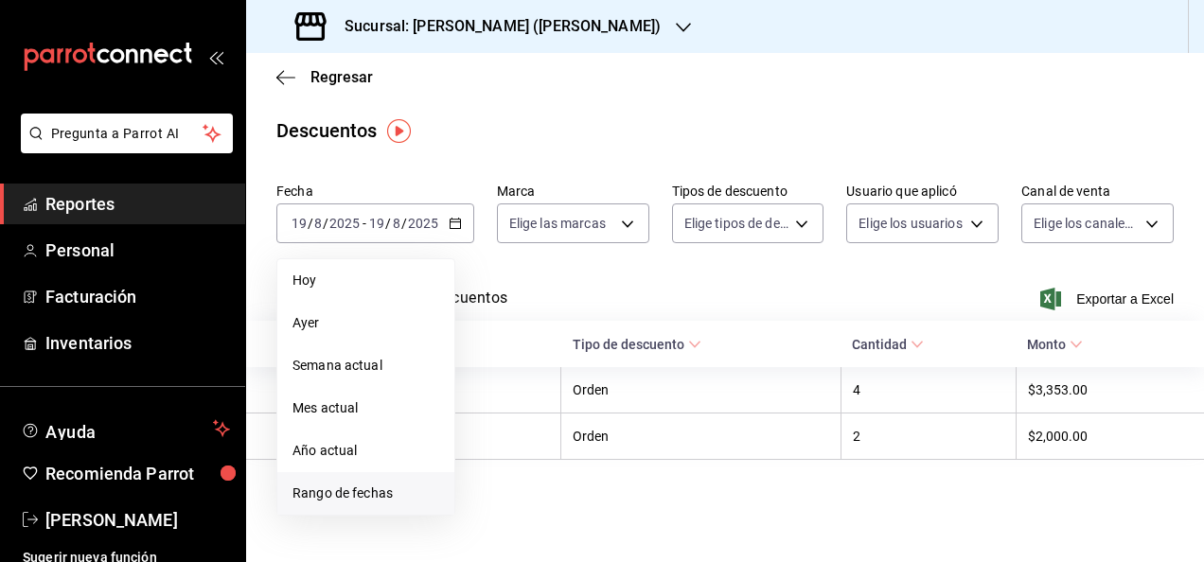
click at [373, 494] on span "Rango de fechas" at bounding box center [365, 494] width 147 height 20
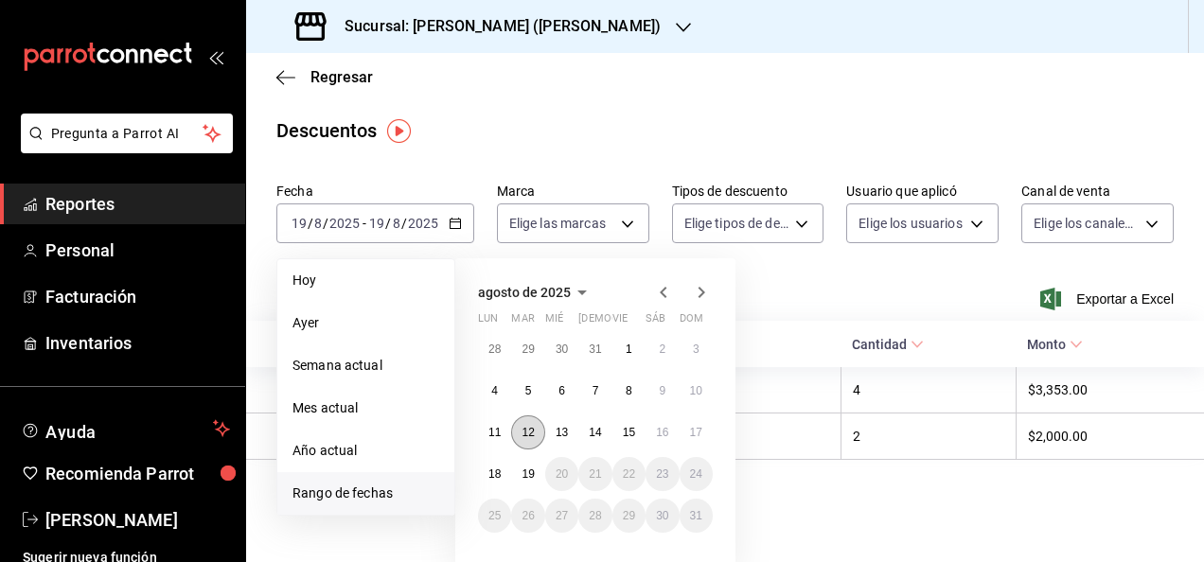
click at [531, 436] on abbr "12" at bounding box center [527, 432] width 12 height 13
click at [531, 466] on button "19" at bounding box center [527, 474] width 33 height 34
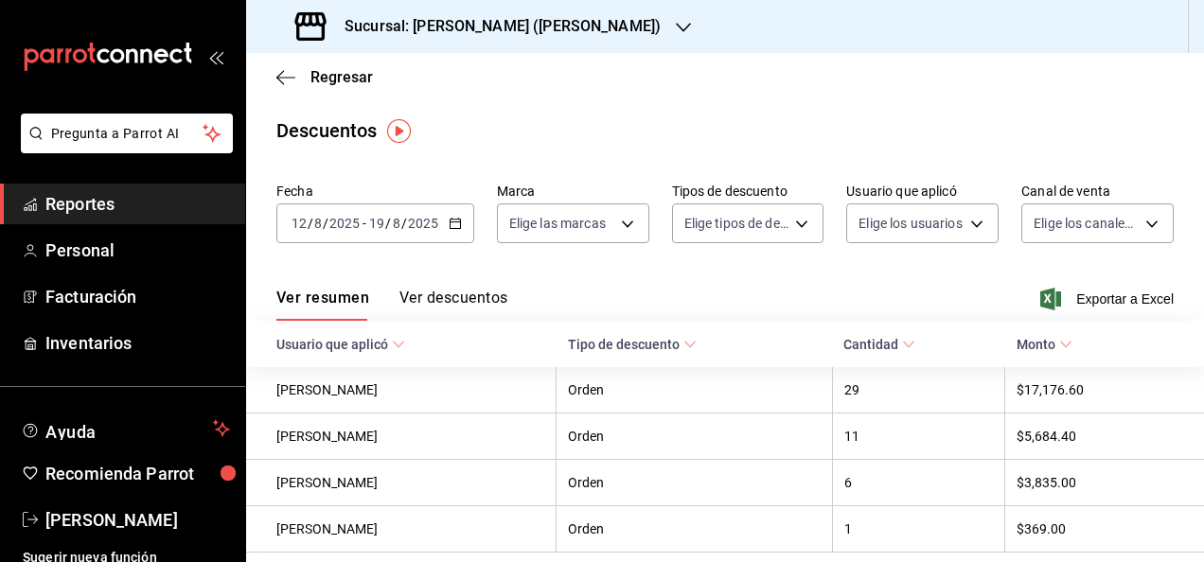
click at [771, 76] on div "Regresar" at bounding box center [725, 77] width 958 height 48
click at [1066, 298] on span "Exportar a Excel" at bounding box center [1109, 299] width 130 height 23
click at [579, 143] on div "Descuentos" at bounding box center [725, 130] width 958 height 28
click at [288, 79] on icon "button" at bounding box center [285, 77] width 19 height 17
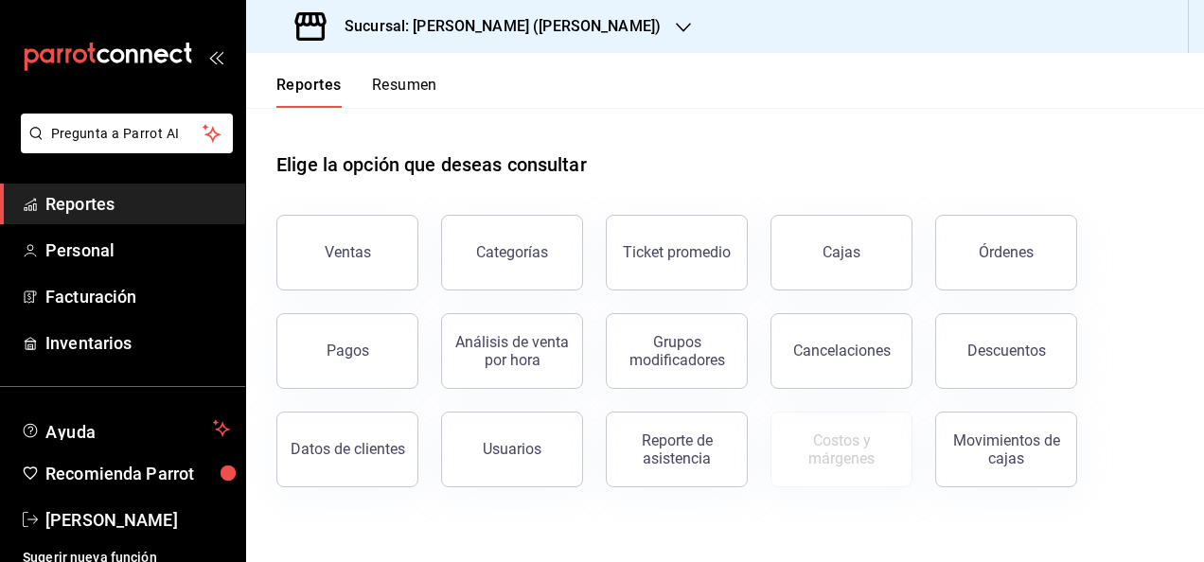
click at [494, 26] on h3 "Sucursal: [PERSON_NAME] ([PERSON_NAME])" at bounding box center [494, 26] width 331 height 23
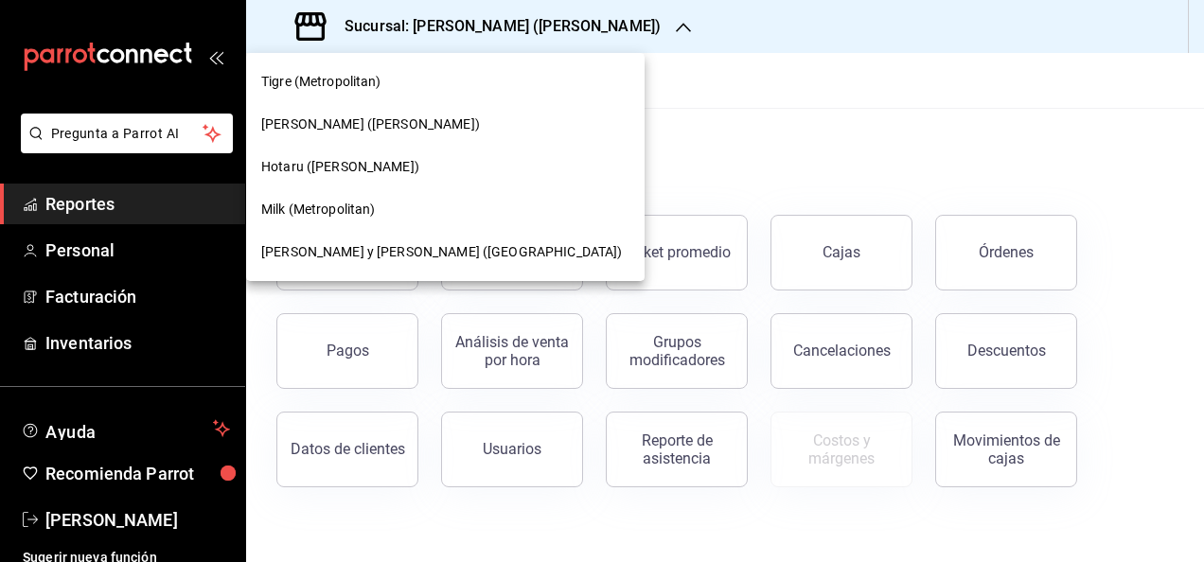
click at [375, 203] on span "Milk (Metropolitan)" at bounding box center [318, 210] width 115 height 20
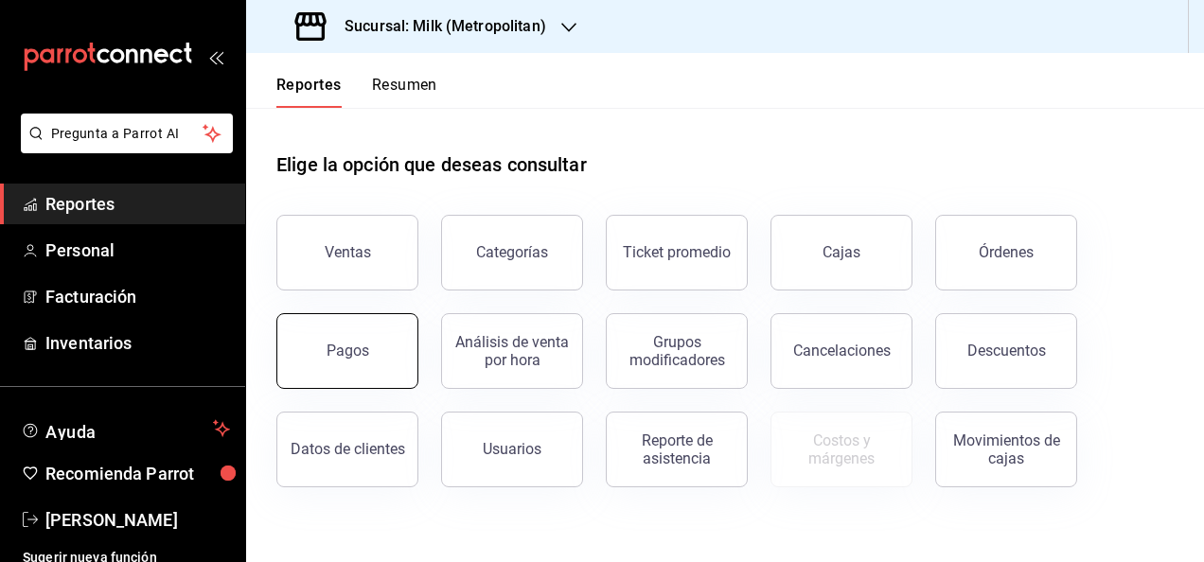
click at [357, 362] on button "Pagos" at bounding box center [347, 351] width 142 height 76
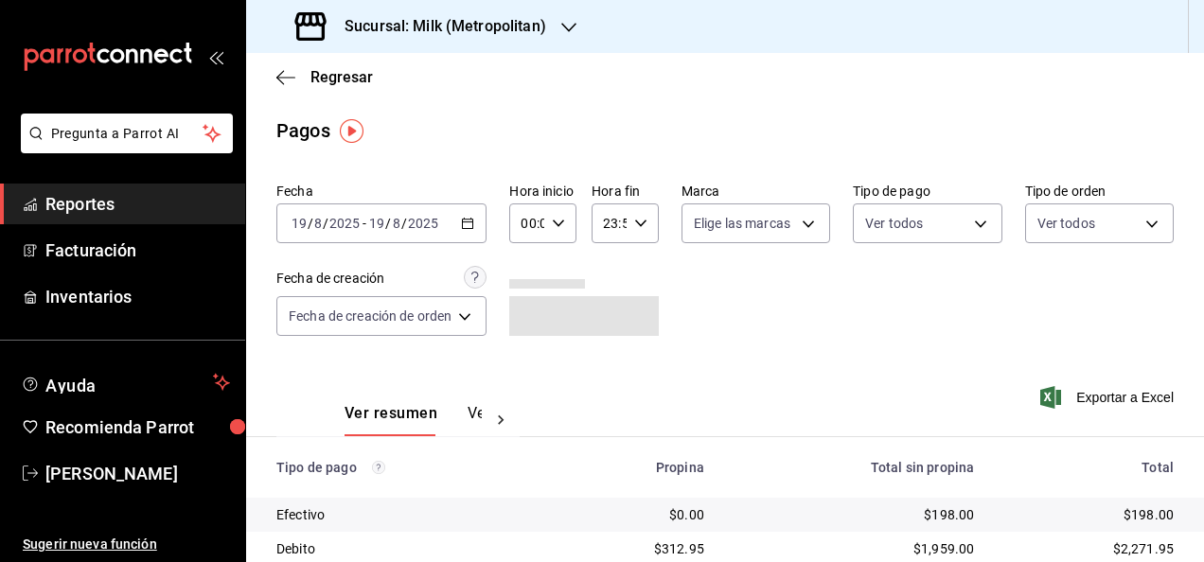
click at [474, 224] on icon "button" at bounding box center [467, 223] width 13 height 13
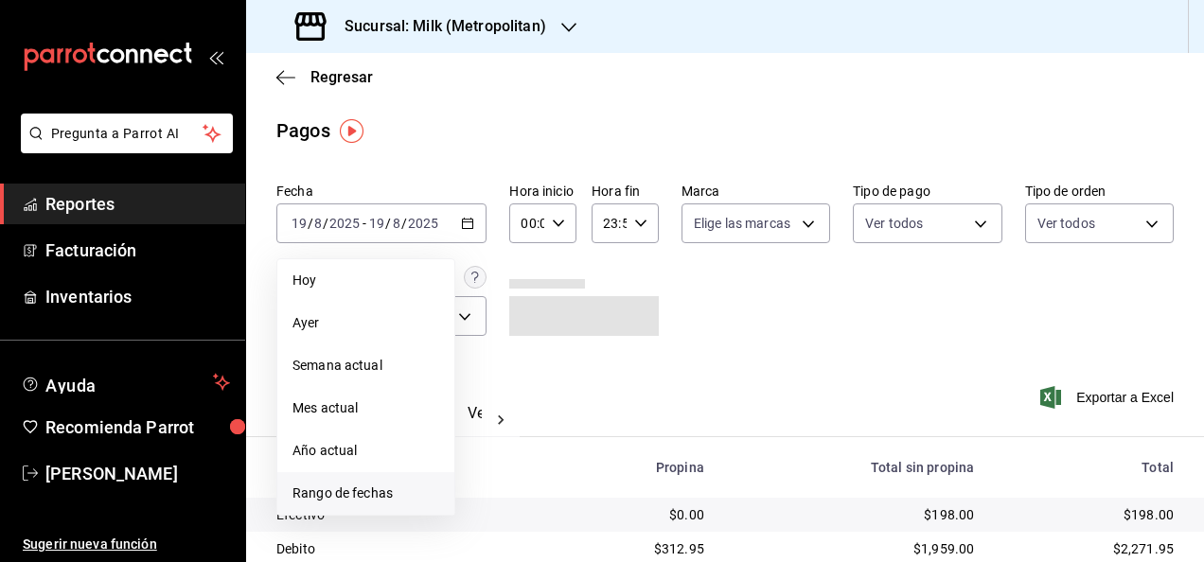
click at [376, 486] on span "Rango de fechas" at bounding box center [365, 494] width 147 height 20
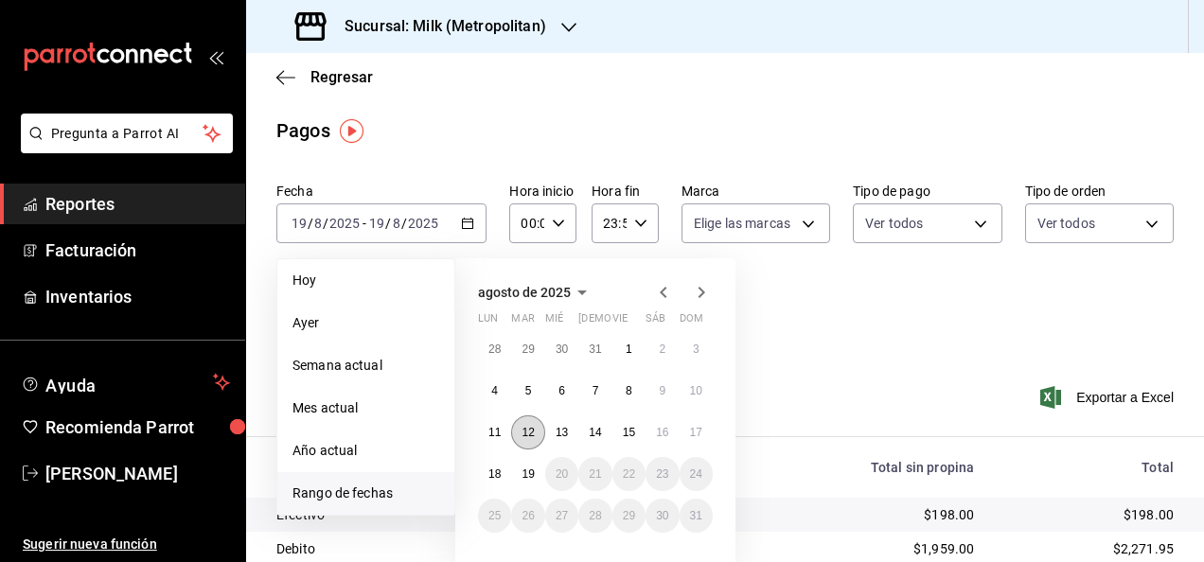
click at [530, 426] on abbr "12" at bounding box center [527, 432] width 12 height 13
click at [532, 469] on abbr "19" at bounding box center [527, 474] width 12 height 13
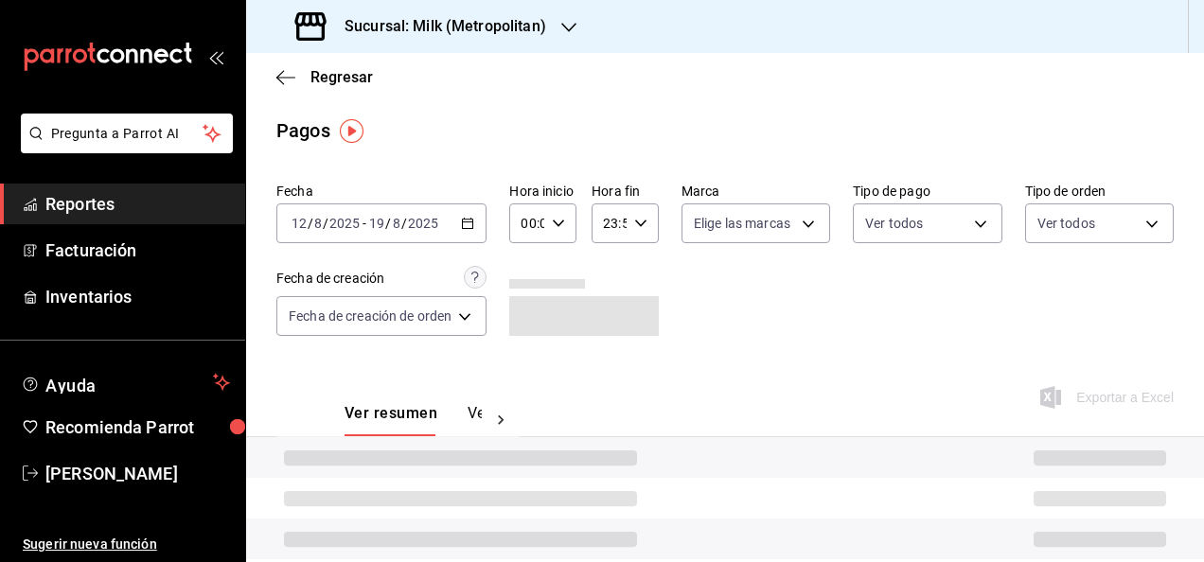
click at [574, 213] on div "00:00 Hora inicio" at bounding box center [542, 223] width 67 height 40
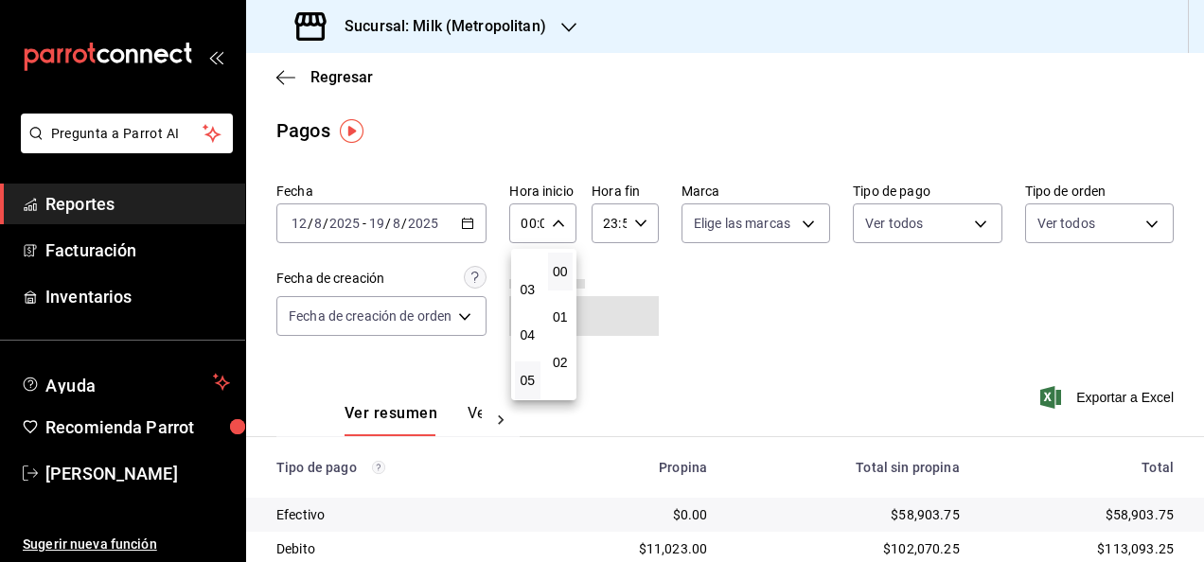
scroll to position [119, 0]
click at [507, 393] on div at bounding box center [602, 281] width 1204 height 562
click at [560, 235] on div "00:00 Hora inicio" at bounding box center [542, 223] width 67 height 40
click at [530, 383] on button "05" at bounding box center [528, 398] width 26 height 38
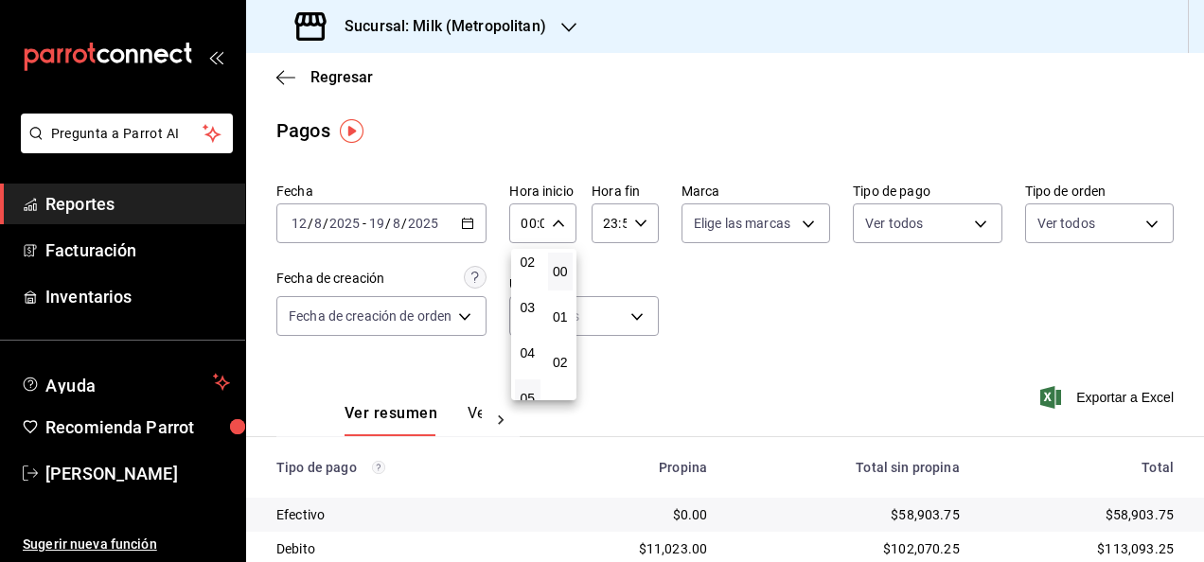
type input "05:00"
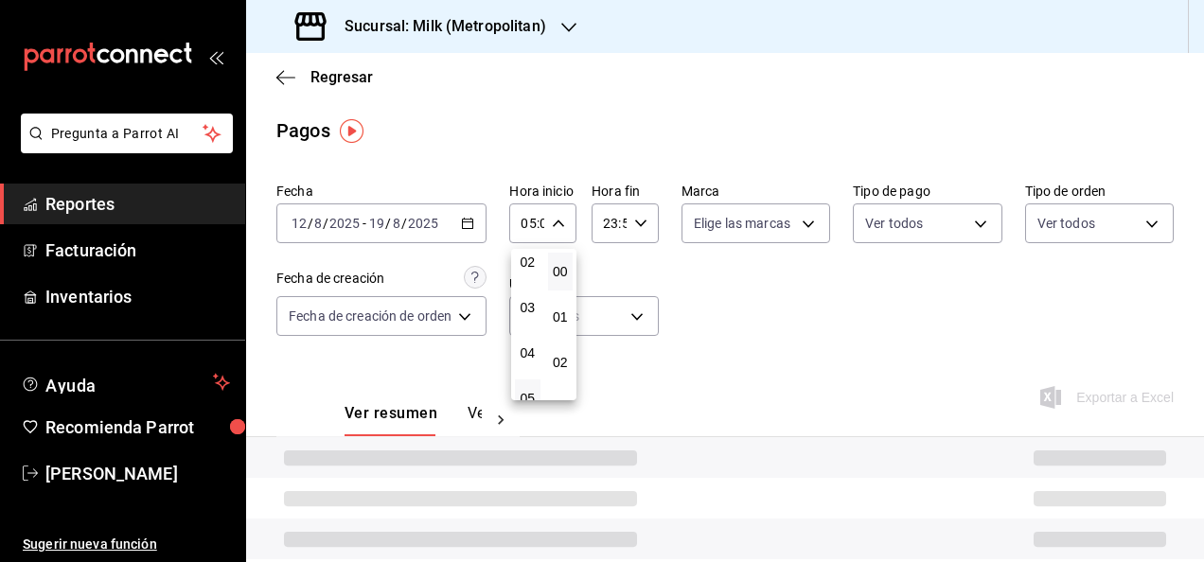
click at [645, 227] on div at bounding box center [602, 281] width 1204 height 562
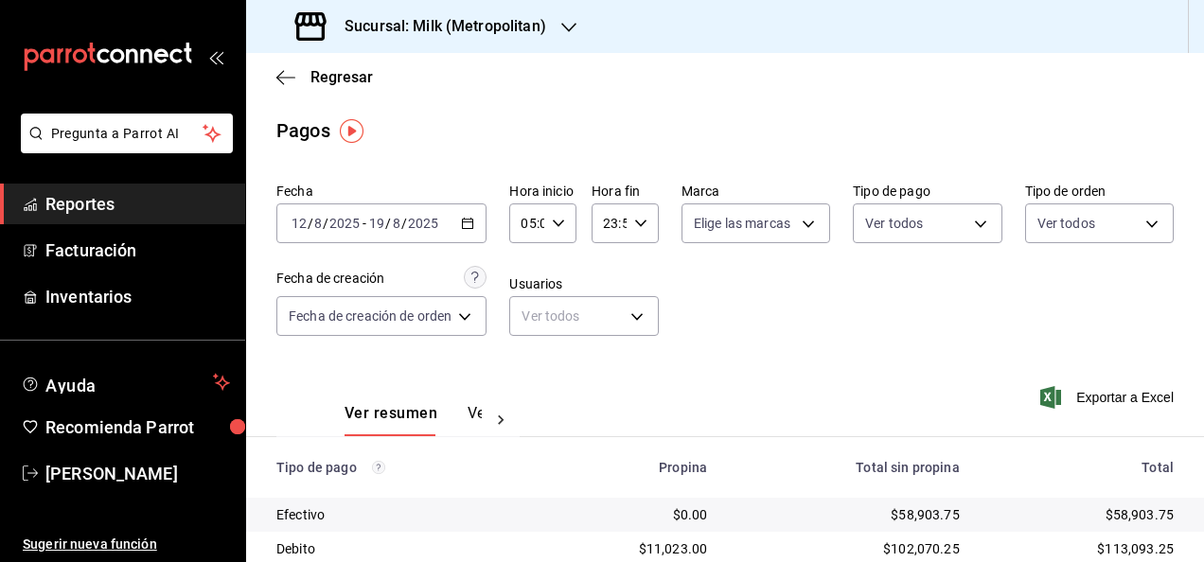
click at [645, 227] on div "23:59 Hora fin" at bounding box center [624, 223] width 67 height 40
click at [606, 324] on span "05" at bounding box center [607, 317] width 3 height 15
click at [642, 275] on span "00" at bounding box center [640, 271] width 3 height 15
type input "05:00"
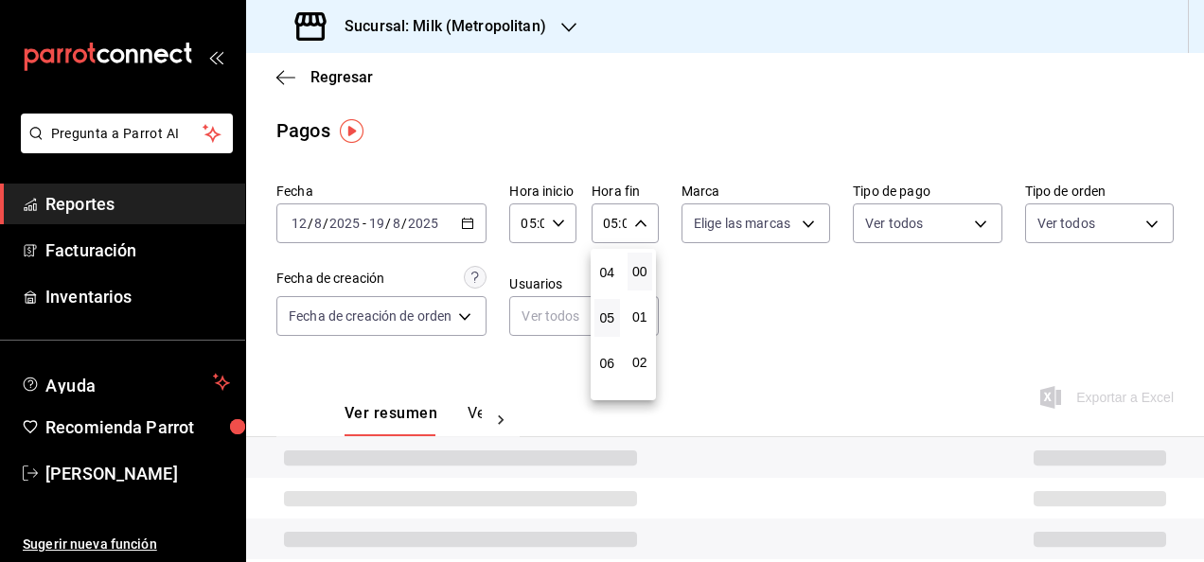
click at [836, 315] on div at bounding box center [602, 281] width 1204 height 562
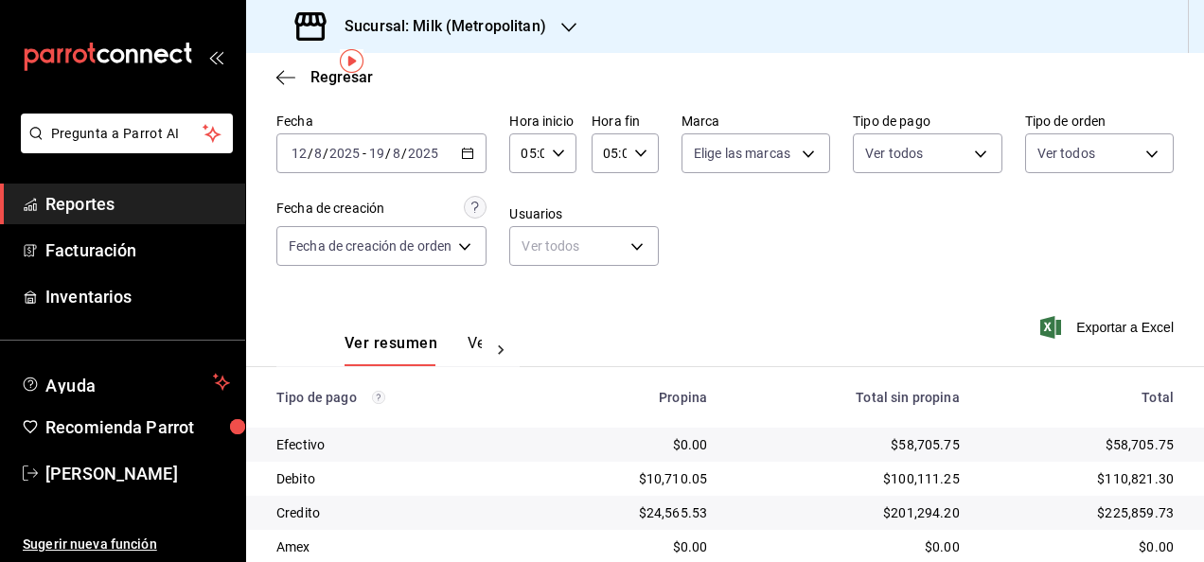
scroll to position [69, 0]
click at [1049, 322] on span "Exportar a Excel" at bounding box center [1109, 328] width 130 height 23
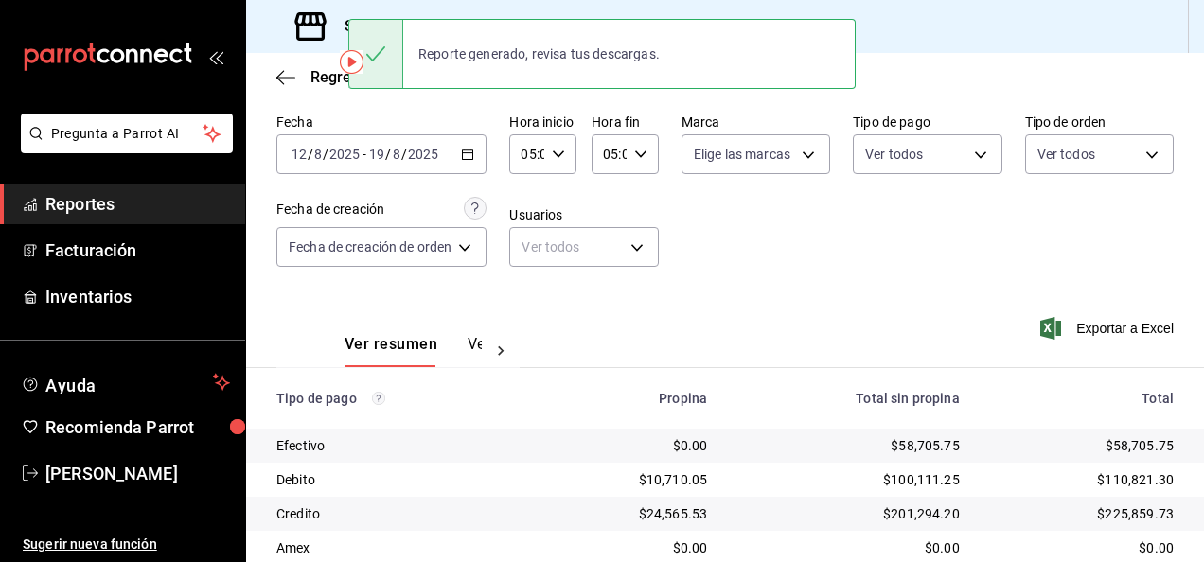
click at [572, 296] on div "Ver resumen Ver pagos Exportar a Excel" at bounding box center [725, 340] width 958 height 100
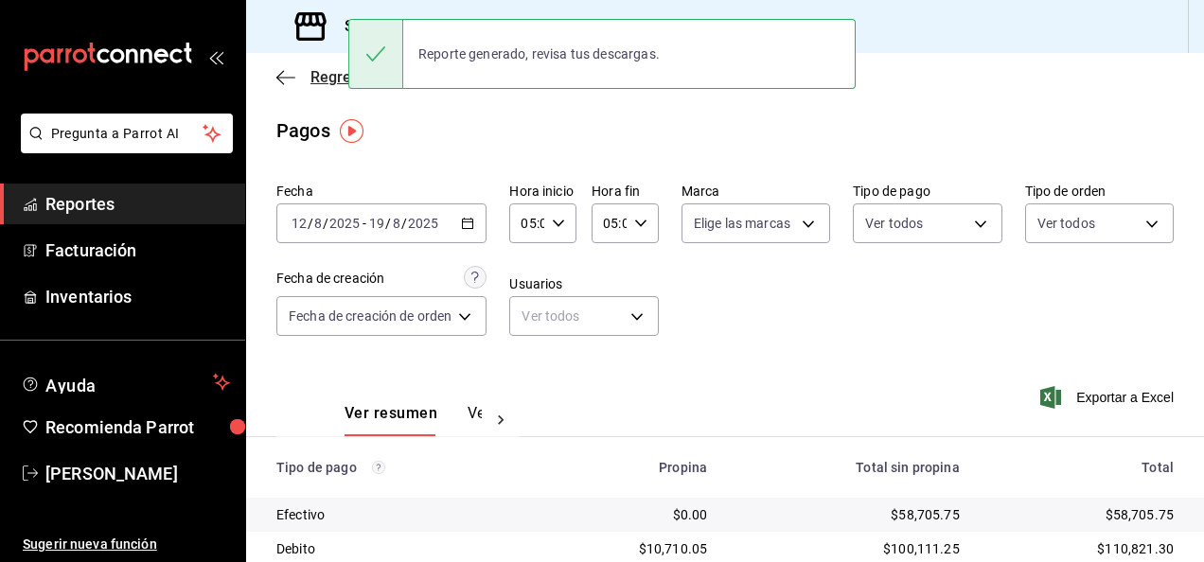
click at [288, 76] on icon "button" at bounding box center [285, 77] width 19 height 17
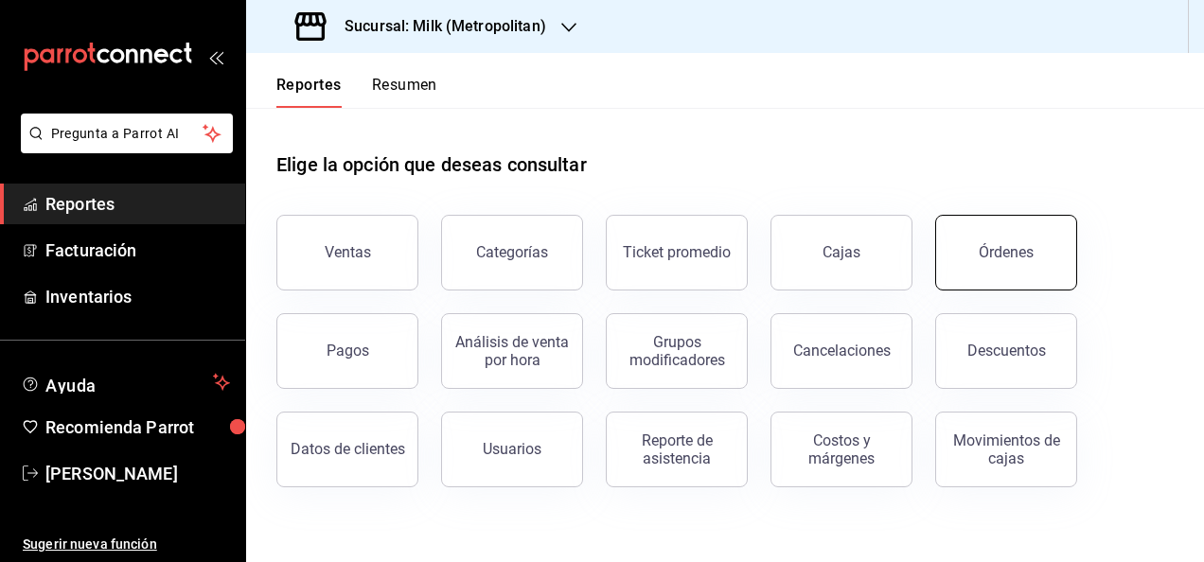
click at [945, 270] on button "Órdenes" at bounding box center [1006, 253] width 142 height 76
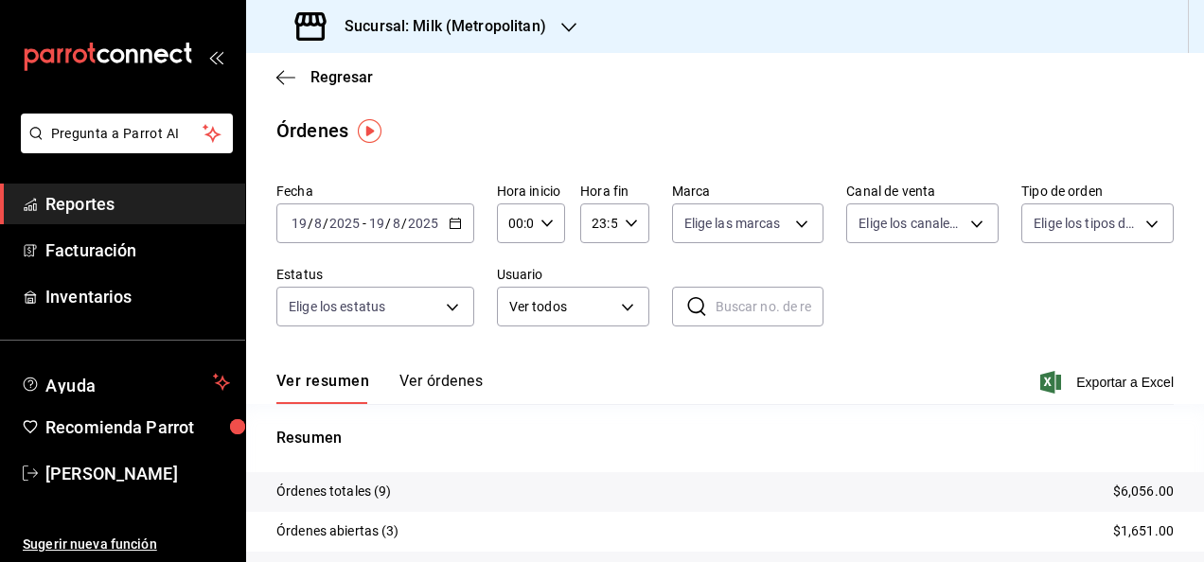
click at [468, 226] on div "[DATE] [DATE] - [DATE] [DATE]" at bounding box center [375, 223] width 198 height 40
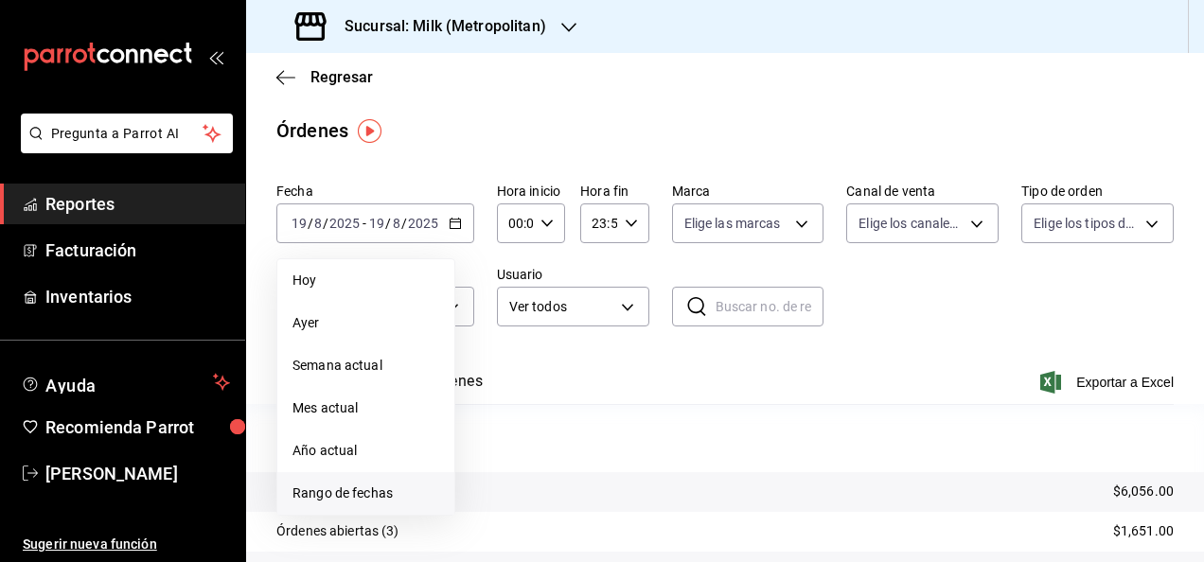
click at [382, 486] on span "Rango de fechas" at bounding box center [365, 494] width 147 height 20
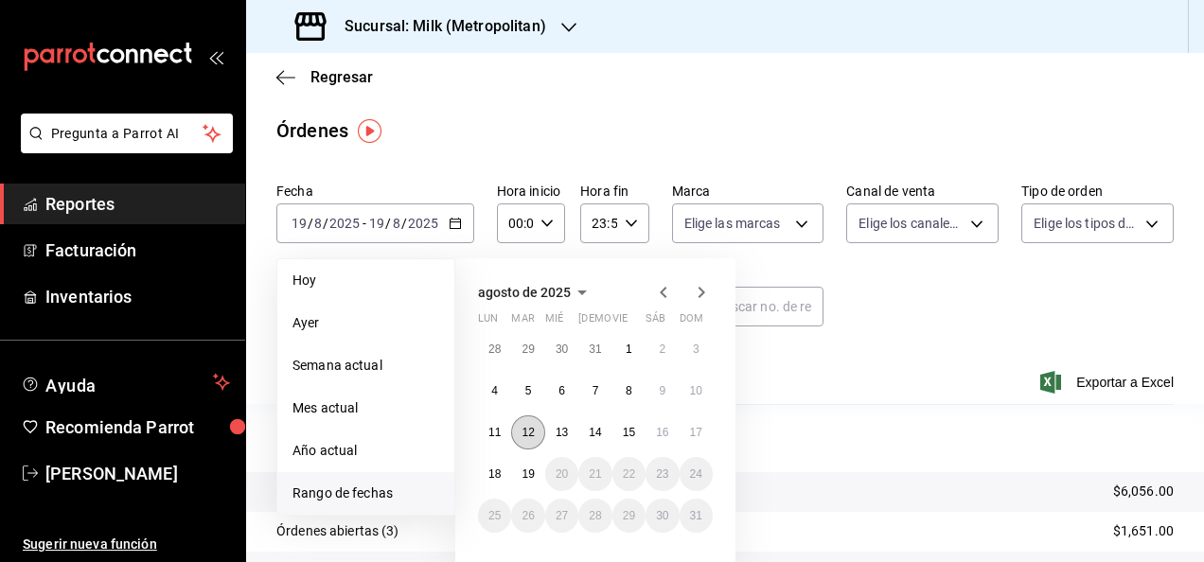
click at [534, 437] on abbr "12" at bounding box center [527, 432] width 12 height 13
click at [530, 468] on abbr "19" at bounding box center [527, 474] width 12 height 13
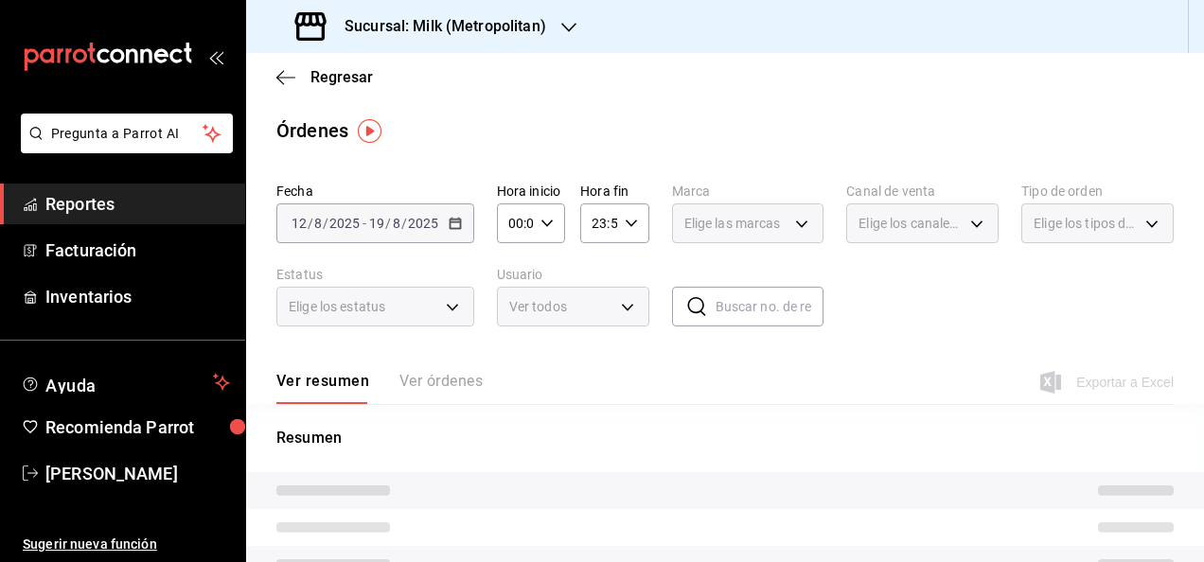
click at [549, 228] on icon "button" at bounding box center [546, 223] width 13 height 13
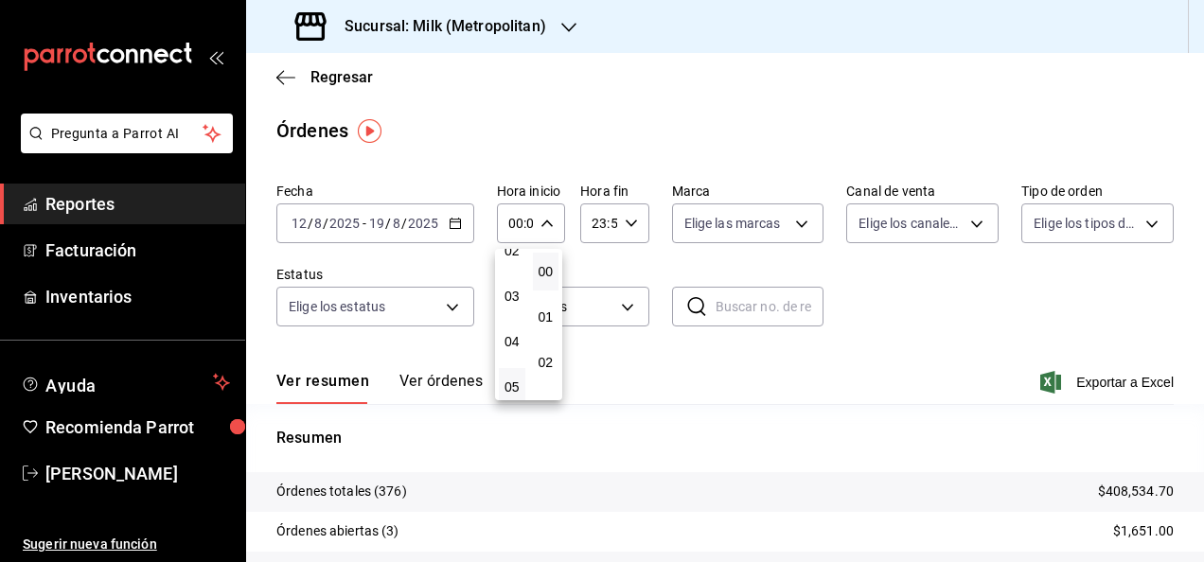
click at [511, 377] on button "05" at bounding box center [512, 387] width 26 height 38
type input "05:00"
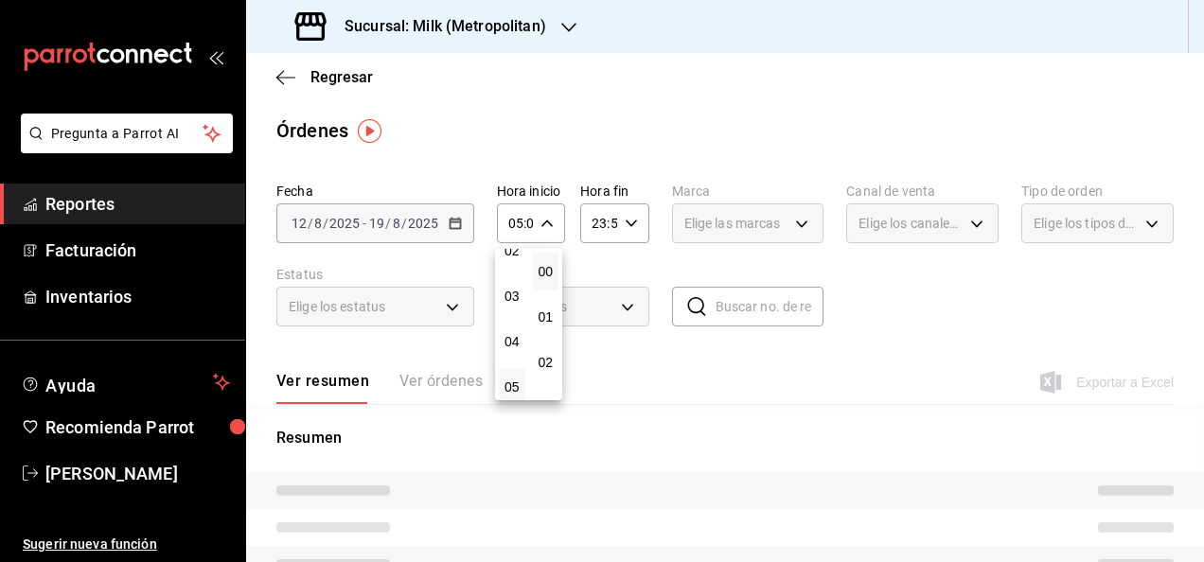
click at [627, 240] on div at bounding box center [602, 281] width 1204 height 562
click at [630, 230] on div "23:59 Hora fin" at bounding box center [614, 223] width 68 height 40
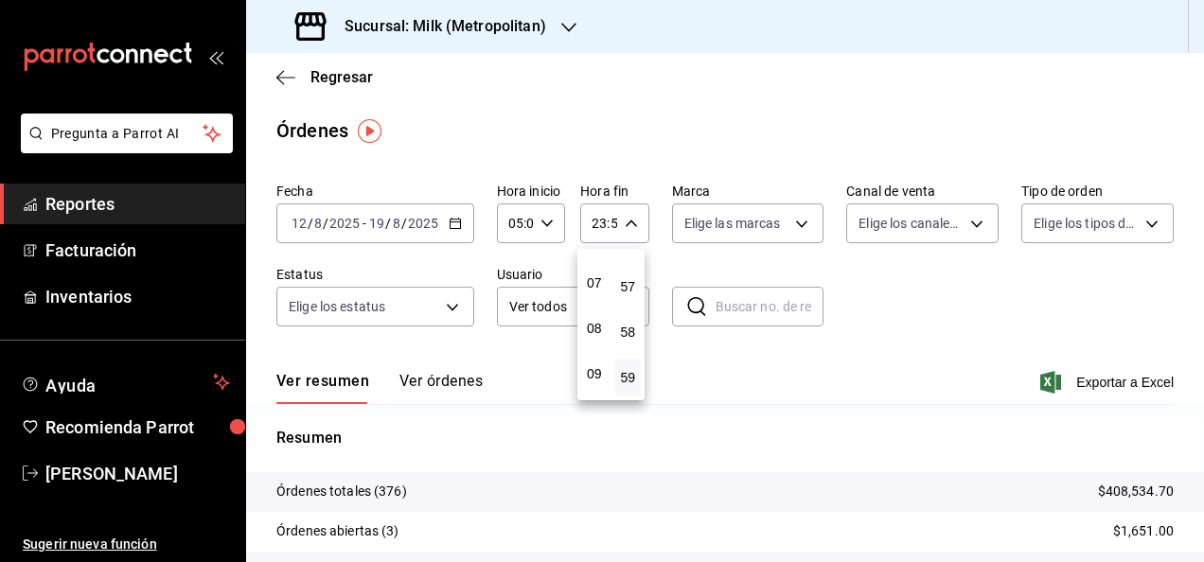
scroll to position [206, 0]
click at [588, 301] on button "05" at bounding box center [594, 293] width 26 height 38
click at [629, 280] on button "00" at bounding box center [628, 272] width 26 height 38
type input "05:00"
click at [900, 349] on div at bounding box center [602, 281] width 1204 height 562
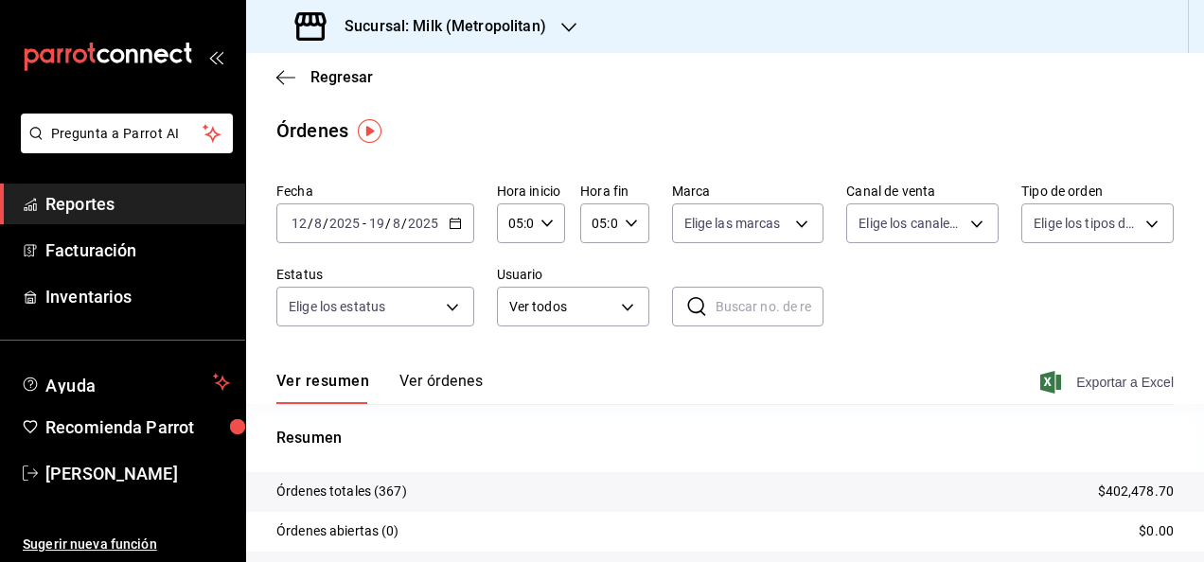
click at [1040, 379] on icon "button" at bounding box center [1050, 382] width 21 height 23
click at [610, 170] on main "Regresar Órdenes Fecha [DATE] [DATE] - [DATE] [DATE] Hora inicio 05:00 Hora ini…" at bounding box center [725, 398] width 958 height 690
click at [267, 80] on div "Regresar" at bounding box center [725, 77] width 958 height 48
click at [278, 80] on icon "button" at bounding box center [285, 77] width 19 height 17
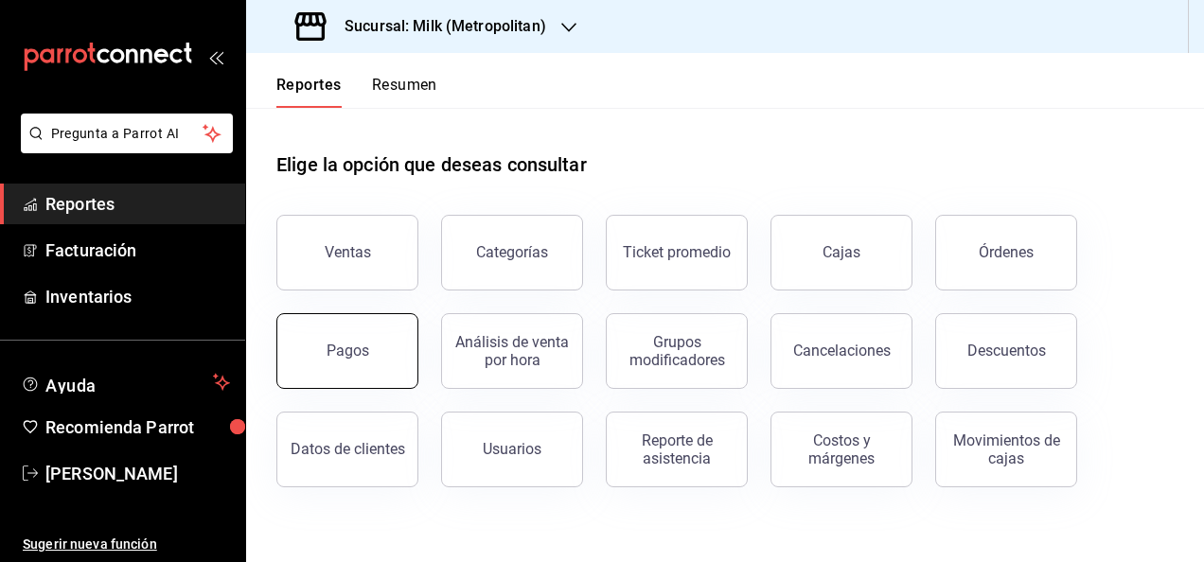
click at [375, 316] on div "Pagos" at bounding box center [336, 340] width 165 height 98
click at [385, 348] on button "Pagos" at bounding box center [347, 351] width 142 height 76
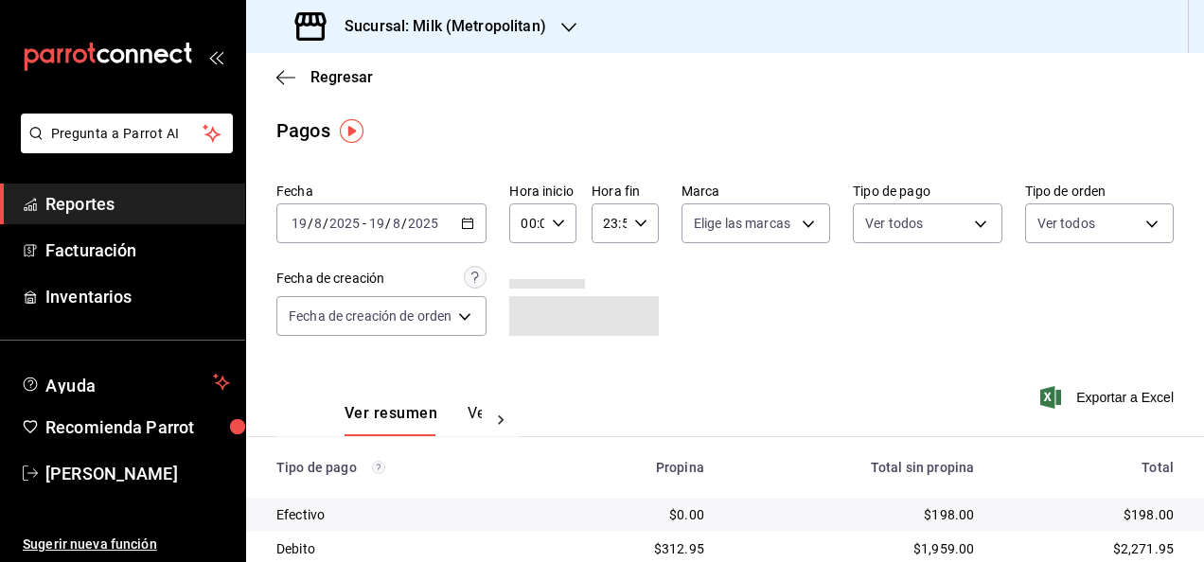
click at [485, 224] on div "[DATE] [DATE] - [DATE] [DATE]" at bounding box center [381, 223] width 210 height 40
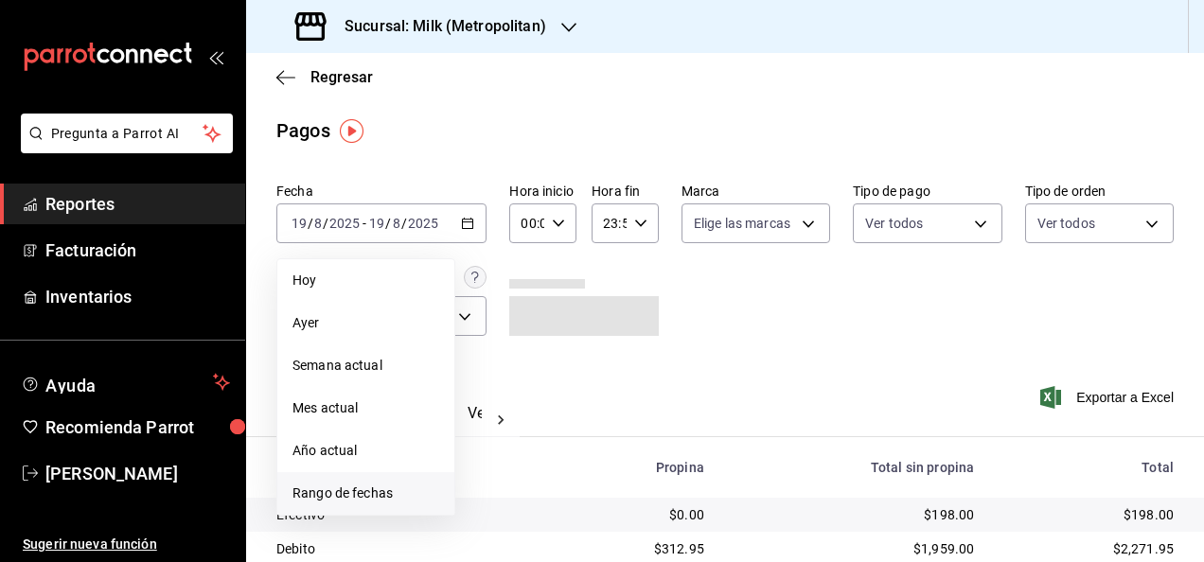
click at [360, 488] on span "Rango de fechas" at bounding box center [365, 494] width 147 height 20
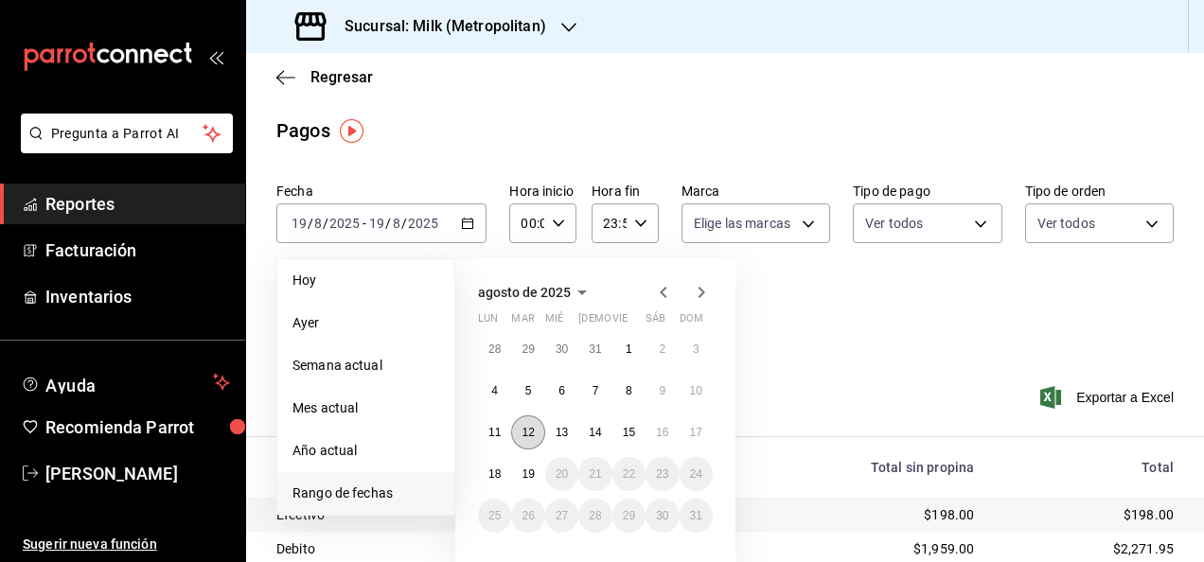
click at [536, 432] on button "12" at bounding box center [527, 432] width 33 height 34
click at [532, 463] on button "19" at bounding box center [527, 474] width 33 height 34
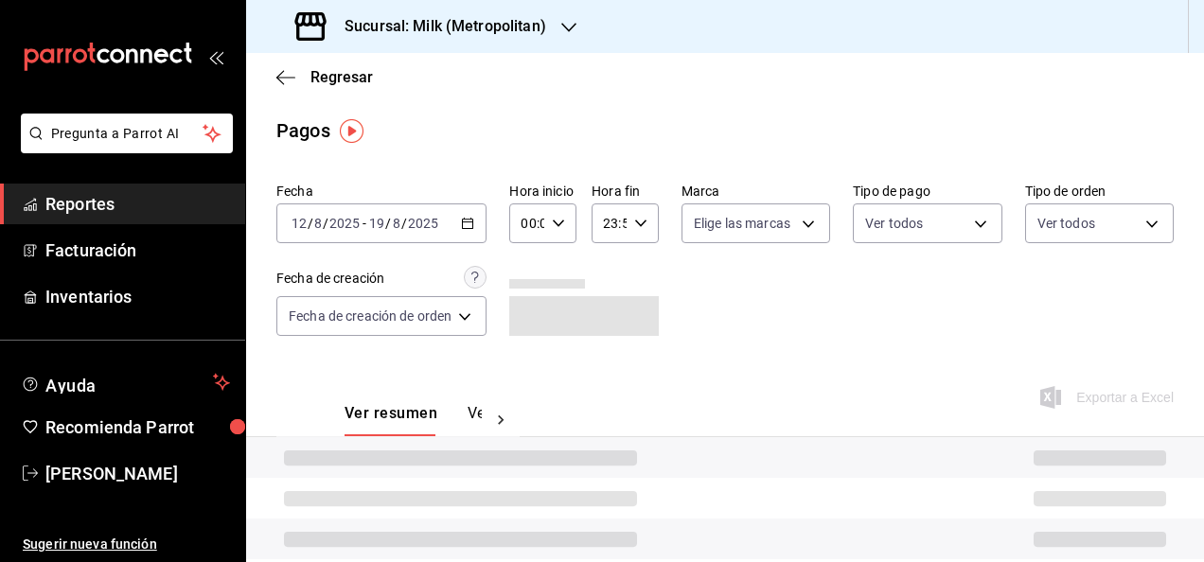
click at [558, 217] on icon "button" at bounding box center [558, 223] width 13 height 13
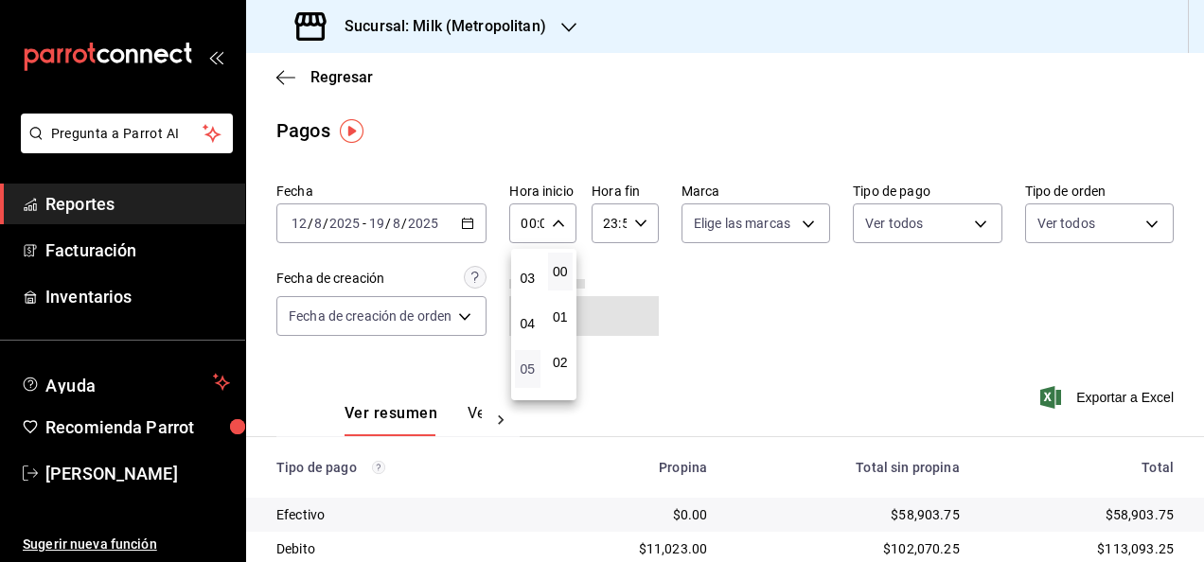
click at [526, 365] on span "05" at bounding box center [527, 369] width 3 height 15
type input "05:00"
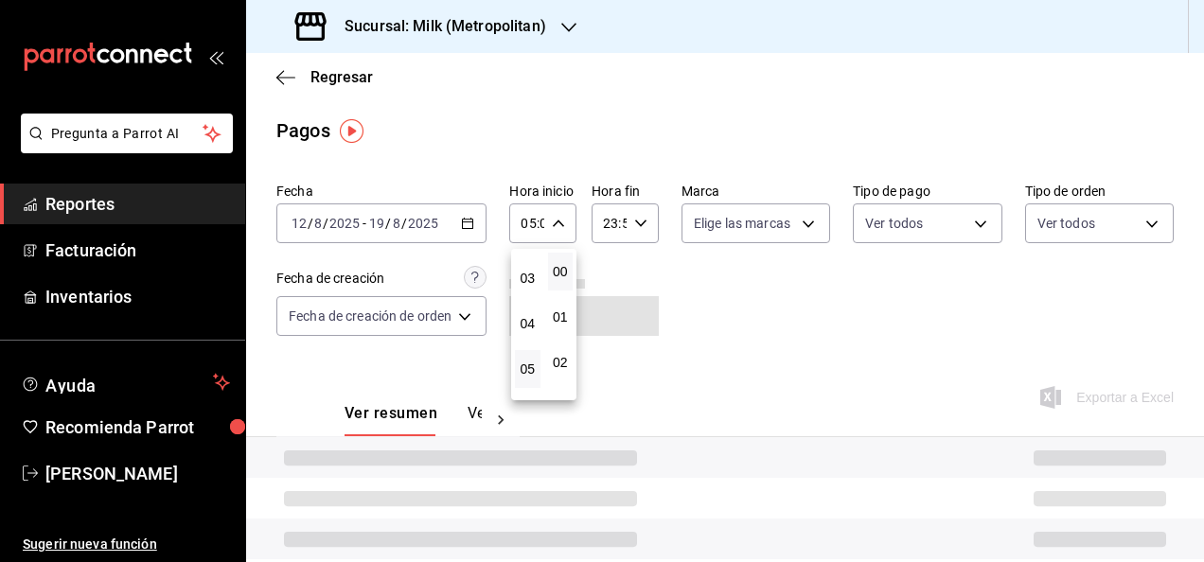
click at [643, 214] on div at bounding box center [602, 281] width 1204 height 562
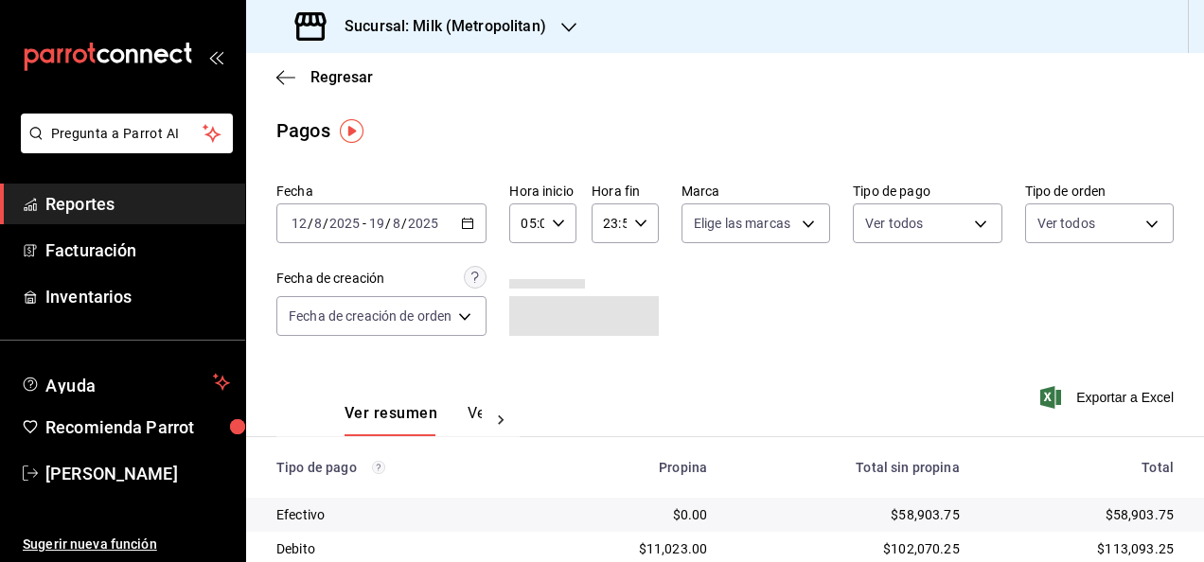
click at [638, 221] on icon "button" at bounding box center [640, 223] width 13 height 13
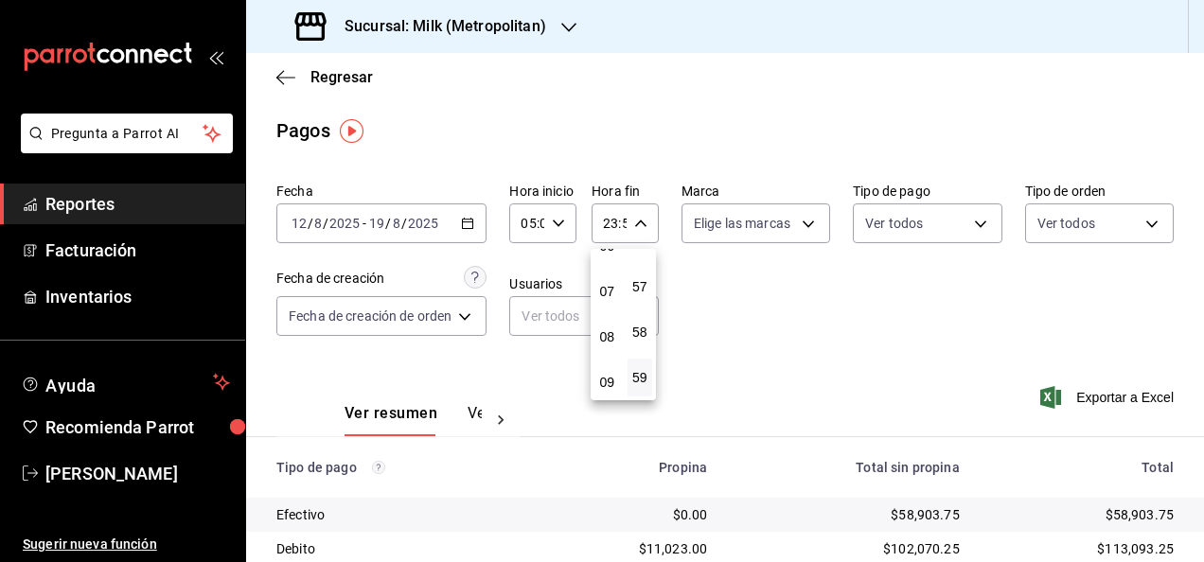
scroll to position [236, 0]
click at [608, 263] on span "05" at bounding box center [607, 263] width 3 height 15
click at [642, 270] on span "00" at bounding box center [640, 271] width 3 height 15
type input "05:00"
click at [755, 297] on div at bounding box center [602, 281] width 1204 height 562
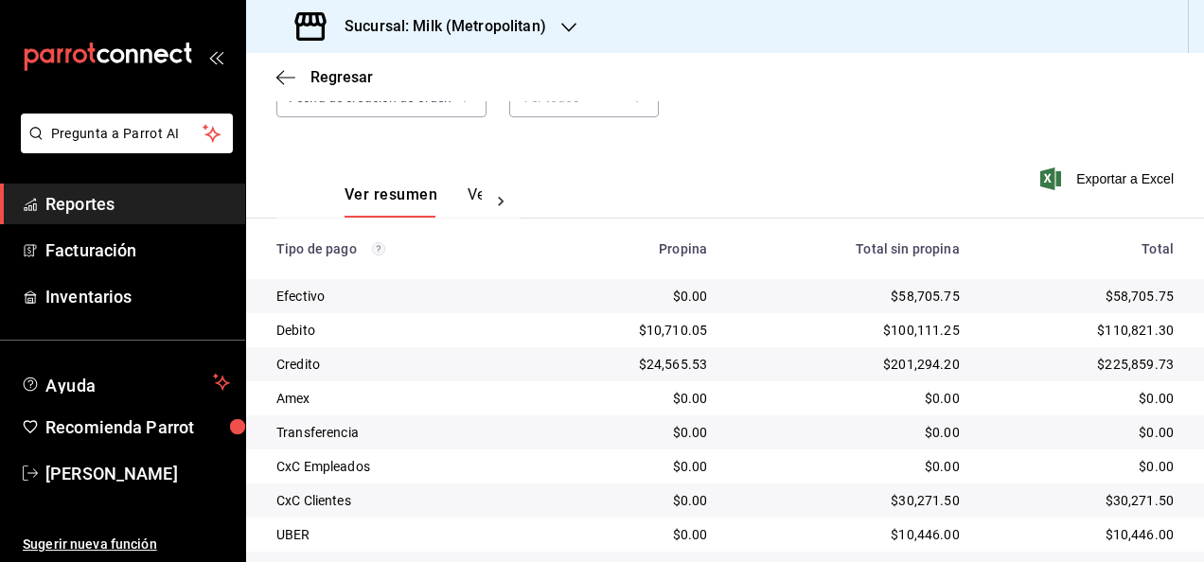
scroll to position [221, 0]
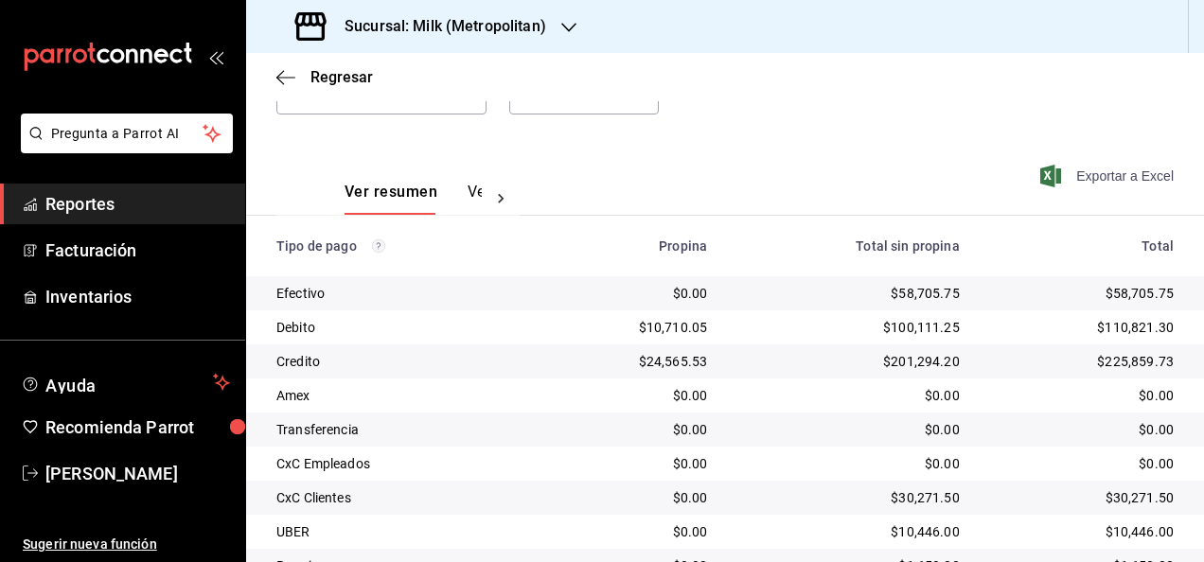
click at [1081, 171] on span "Exportar a Excel" at bounding box center [1109, 176] width 130 height 23
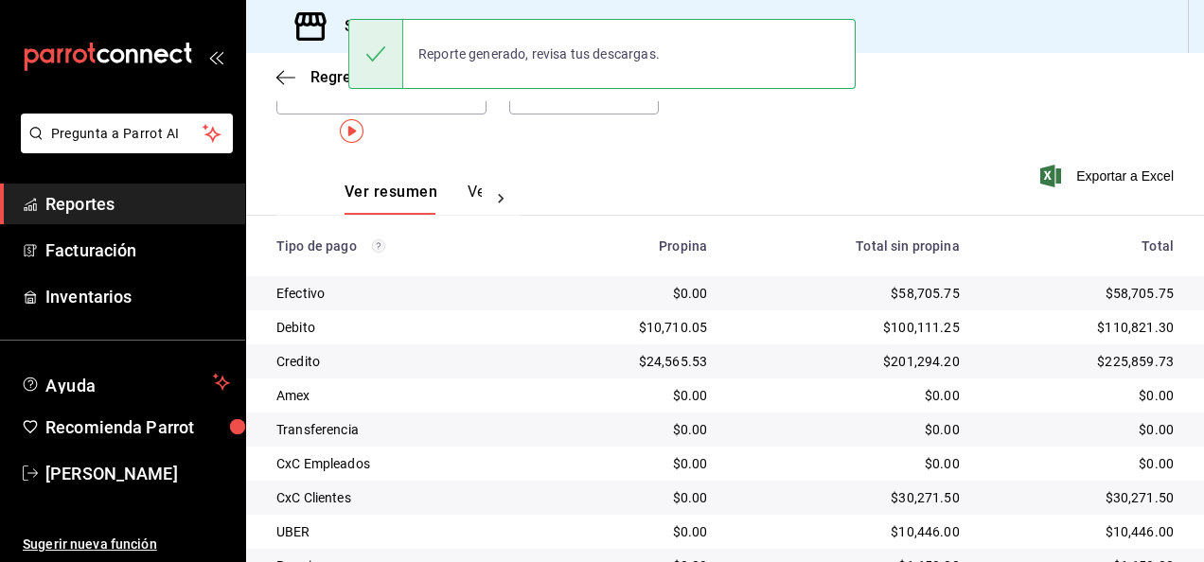
scroll to position [0, 0]
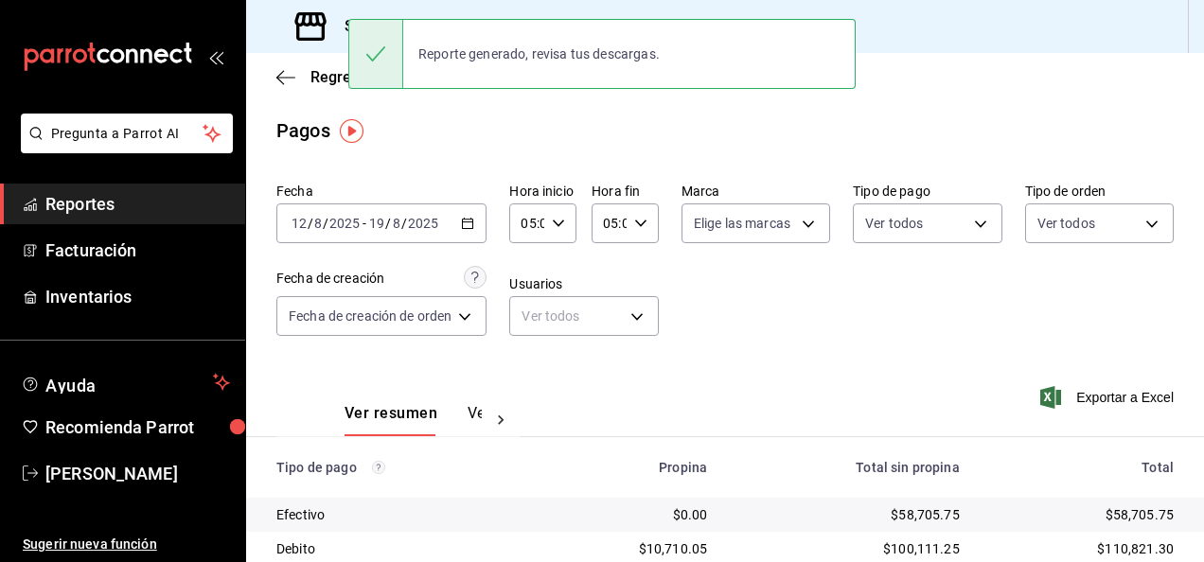
click at [276, 88] on div "Regresar" at bounding box center [725, 77] width 958 height 48
click at [281, 76] on icon "button" at bounding box center [285, 77] width 19 height 17
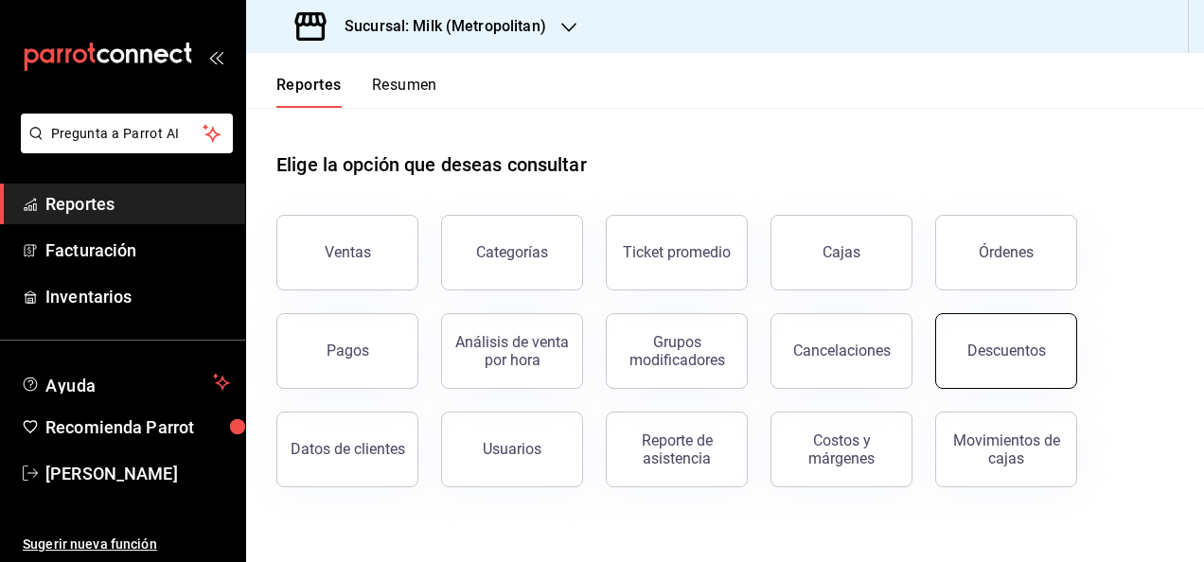
click at [995, 338] on button "Descuentos" at bounding box center [1006, 351] width 142 height 76
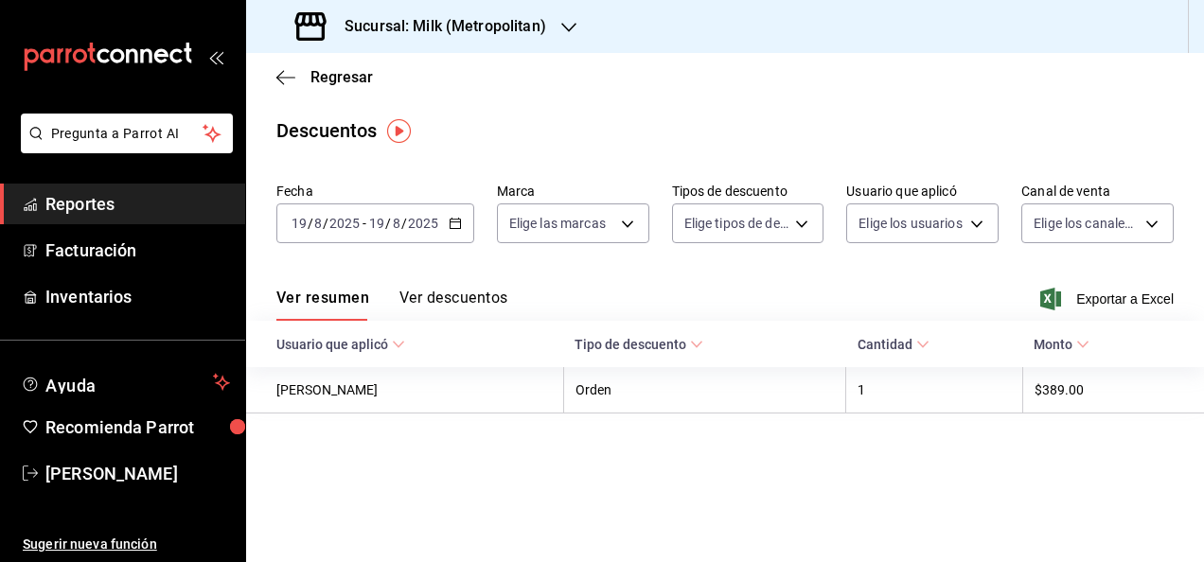
click at [449, 227] on icon "button" at bounding box center [455, 223] width 13 height 13
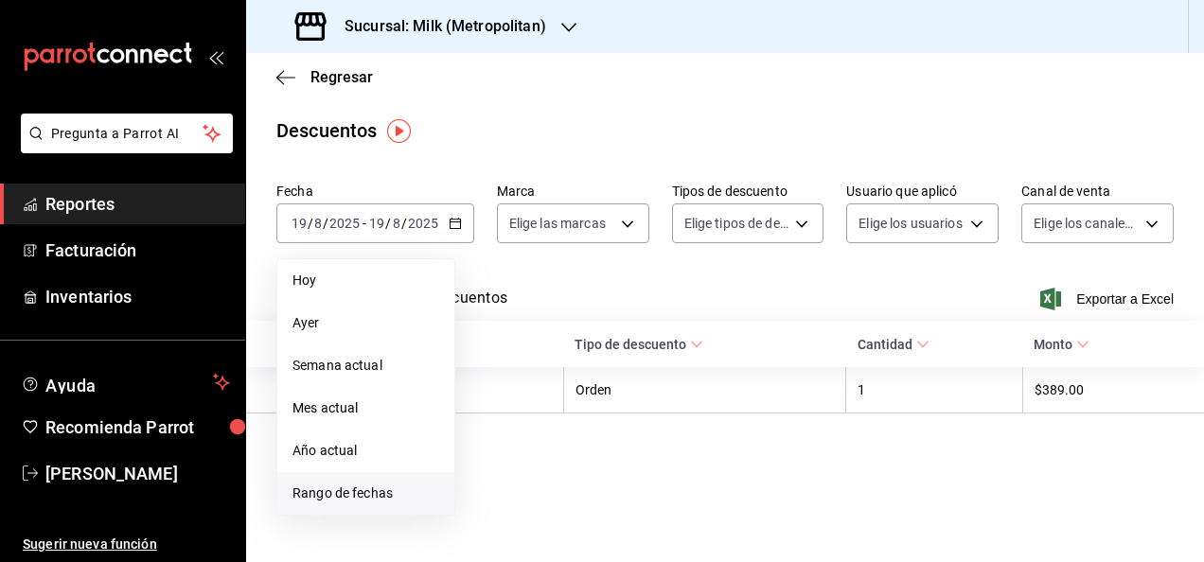
click at [357, 491] on span "Rango de fechas" at bounding box center [365, 494] width 147 height 20
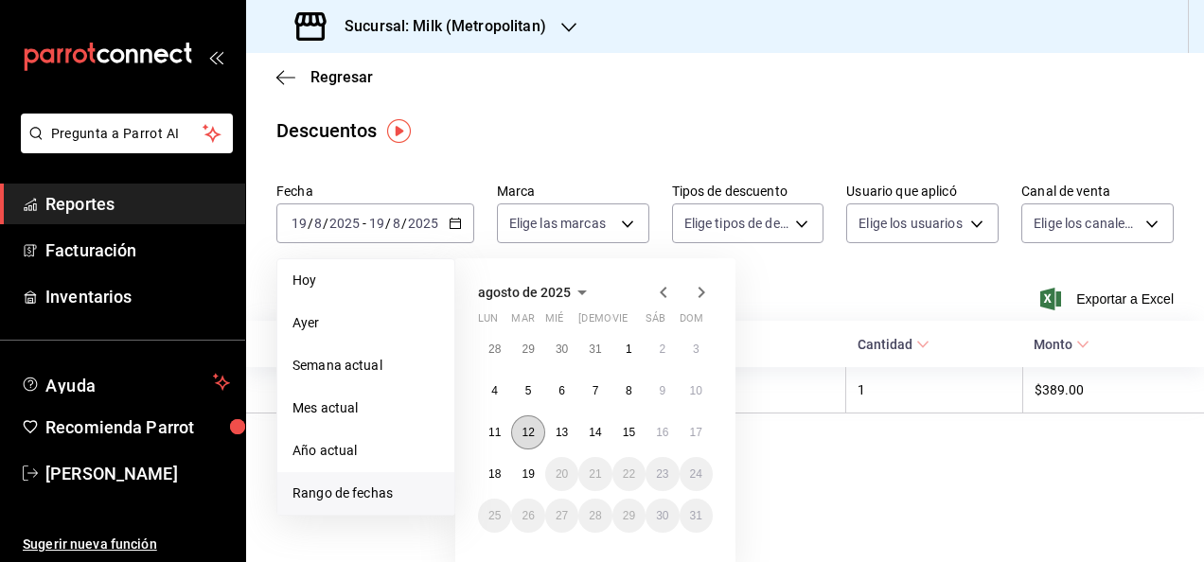
click at [525, 435] on abbr "12" at bounding box center [527, 432] width 12 height 13
click at [530, 467] on button "19" at bounding box center [527, 474] width 33 height 34
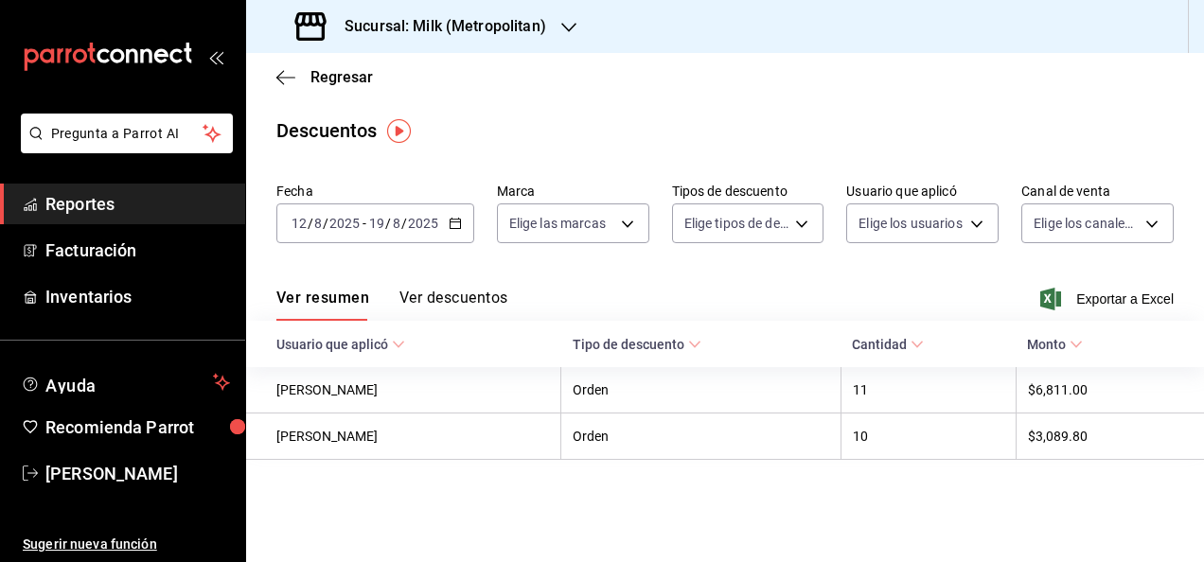
click at [654, 127] on div "Descuentos" at bounding box center [725, 130] width 958 height 28
click at [1049, 290] on icon "button" at bounding box center [1050, 299] width 21 height 23
click at [516, 139] on div "Descuentos" at bounding box center [725, 130] width 958 height 28
click at [290, 75] on icon "button" at bounding box center [285, 77] width 19 height 17
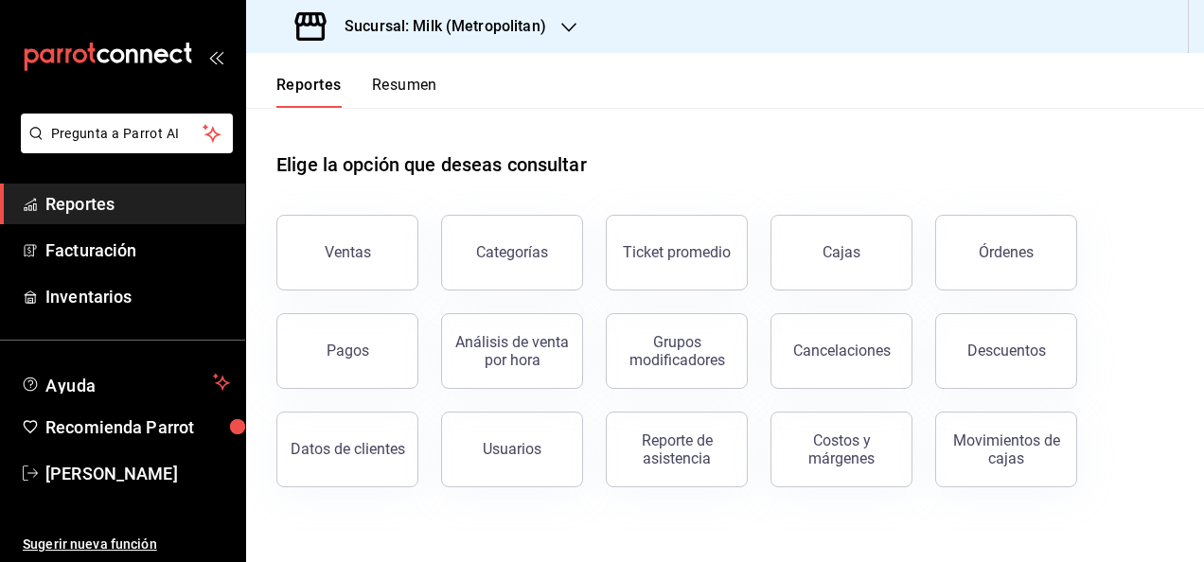
click at [517, 20] on h3 "Sucursal: Milk (Metropolitan)" at bounding box center [437, 26] width 217 height 23
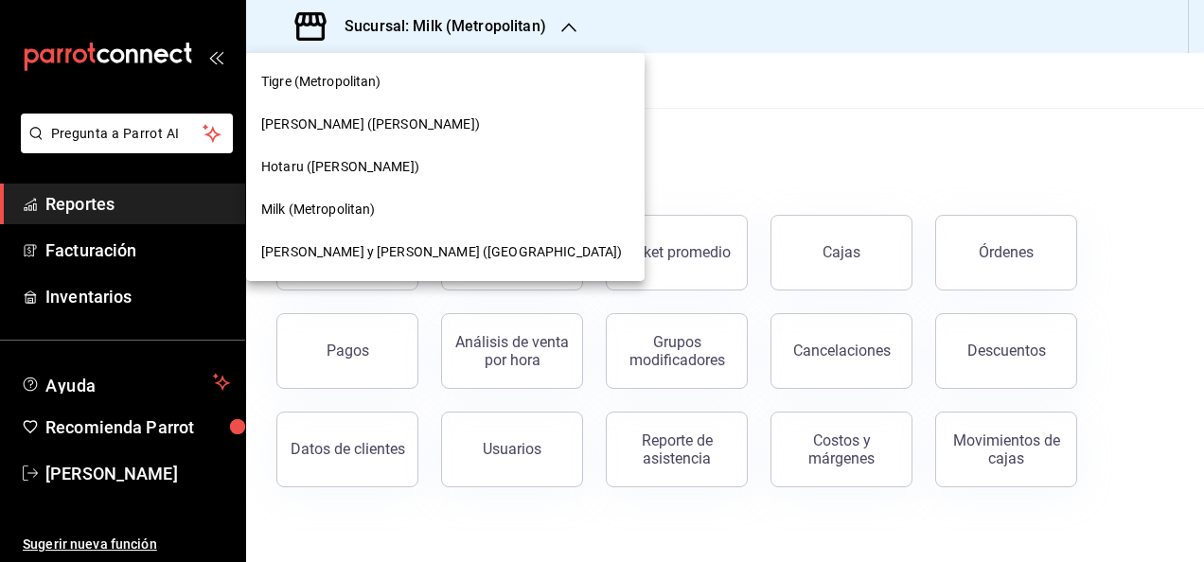
click at [390, 255] on span "[PERSON_NAME] y [PERSON_NAME] ([GEOGRAPHIC_DATA])" at bounding box center [441, 252] width 361 height 20
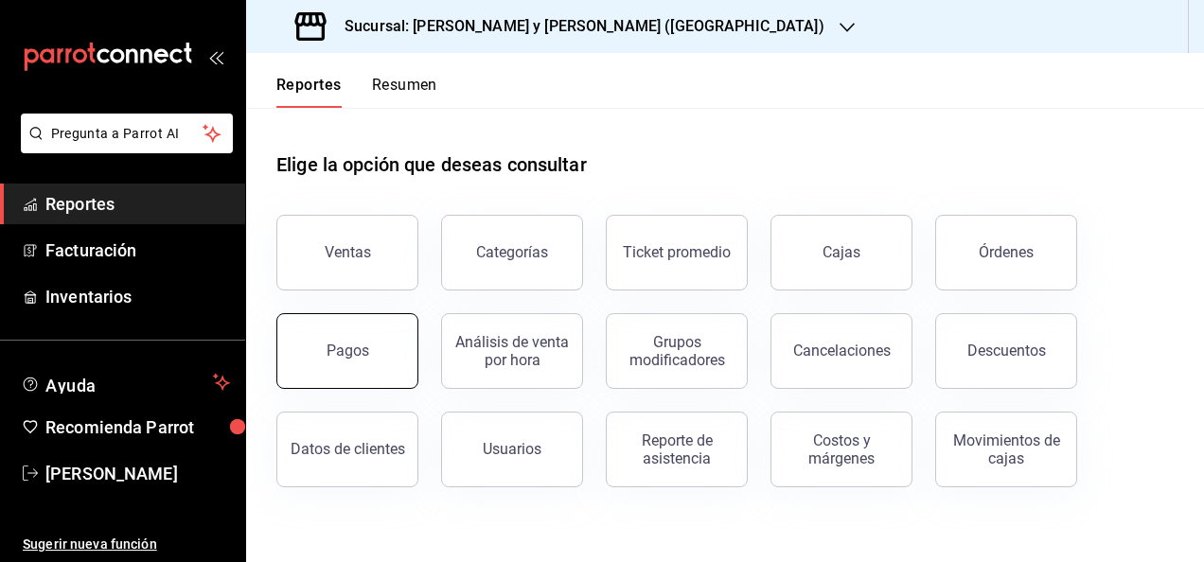
click at [386, 357] on button "Pagos" at bounding box center [347, 351] width 142 height 76
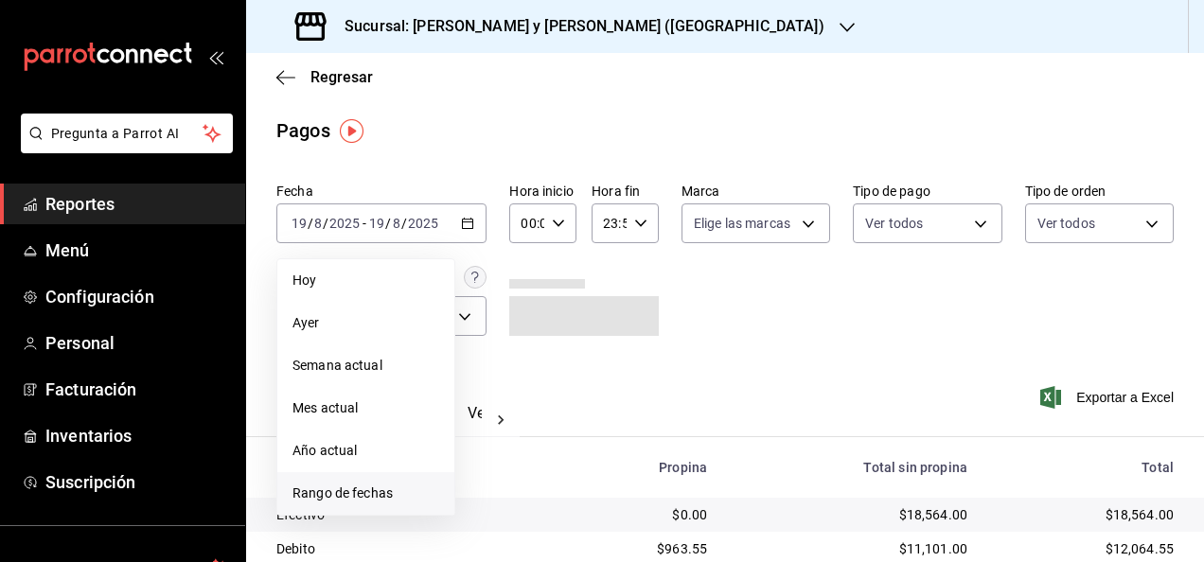
click at [371, 492] on span "Rango de fechas" at bounding box center [365, 494] width 147 height 20
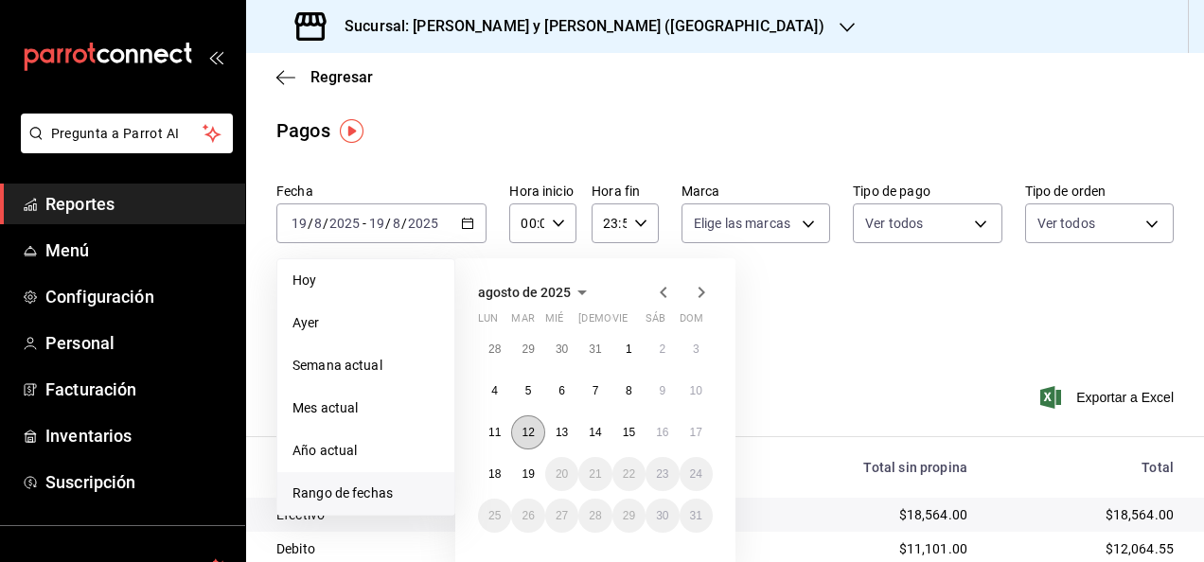
click at [522, 433] on abbr "12" at bounding box center [527, 432] width 12 height 13
click at [524, 465] on button "19" at bounding box center [527, 474] width 33 height 34
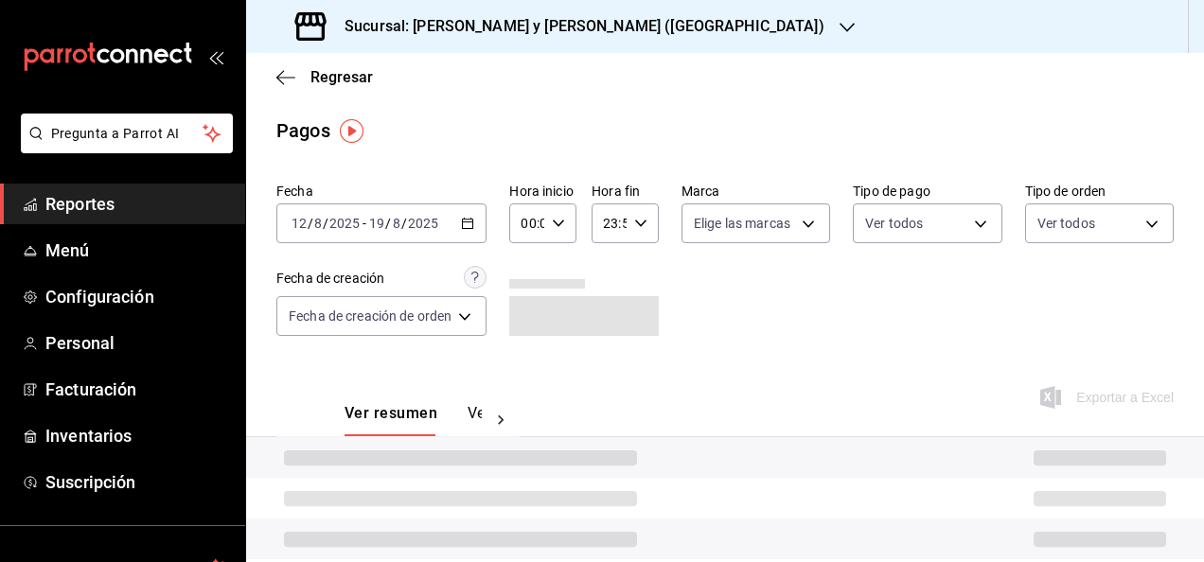
click at [578, 221] on div "Hora inicio 00:00 Hora inicio Hora fin 23:59 Hora fin" at bounding box center [583, 213] width 149 height 61
click at [561, 229] on icon "button" at bounding box center [558, 223] width 13 height 13
click at [529, 297] on span "05" at bounding box center [527, 296] width 3 height 15
type input "05:00"
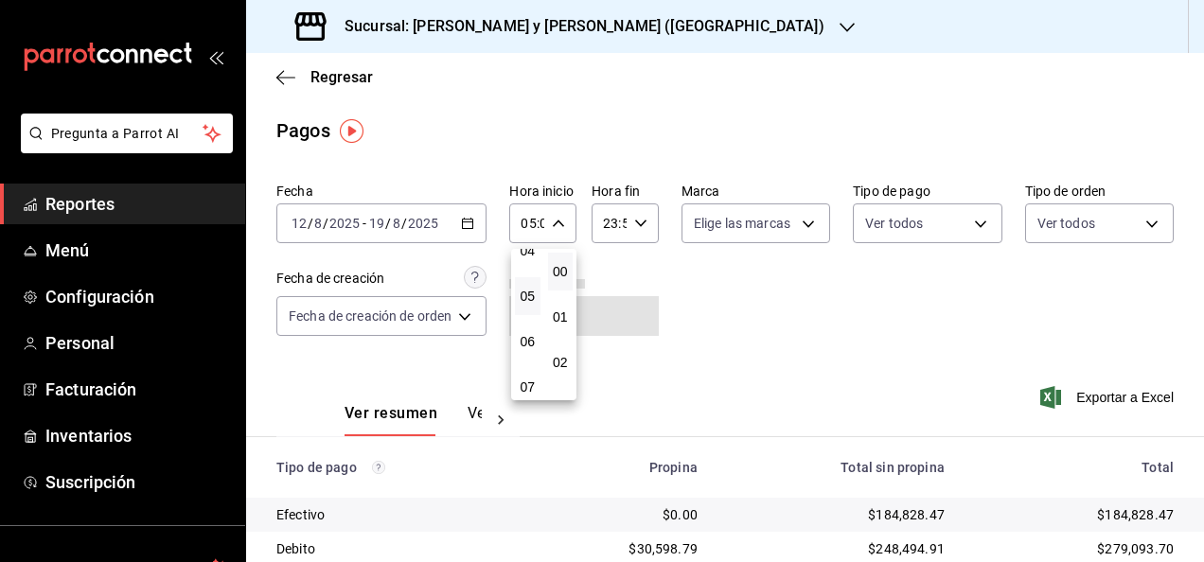
click at [634, 238] on div at bounding box center [602, 281] width 1204 height 562
click at [637, 233] on div "23:59 Hora fin" at bounding box center [624, 223] width 67 height 40
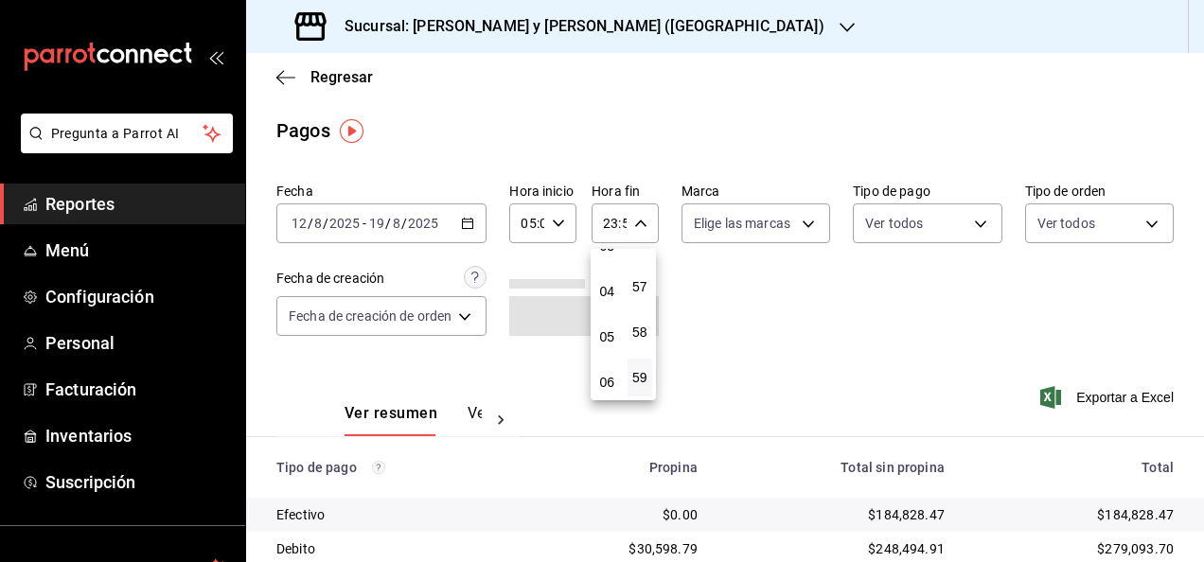
scroll to position [161, 0]
click at [606, 330] on span "05" at bounding box center [607, 337] width 3 height 15
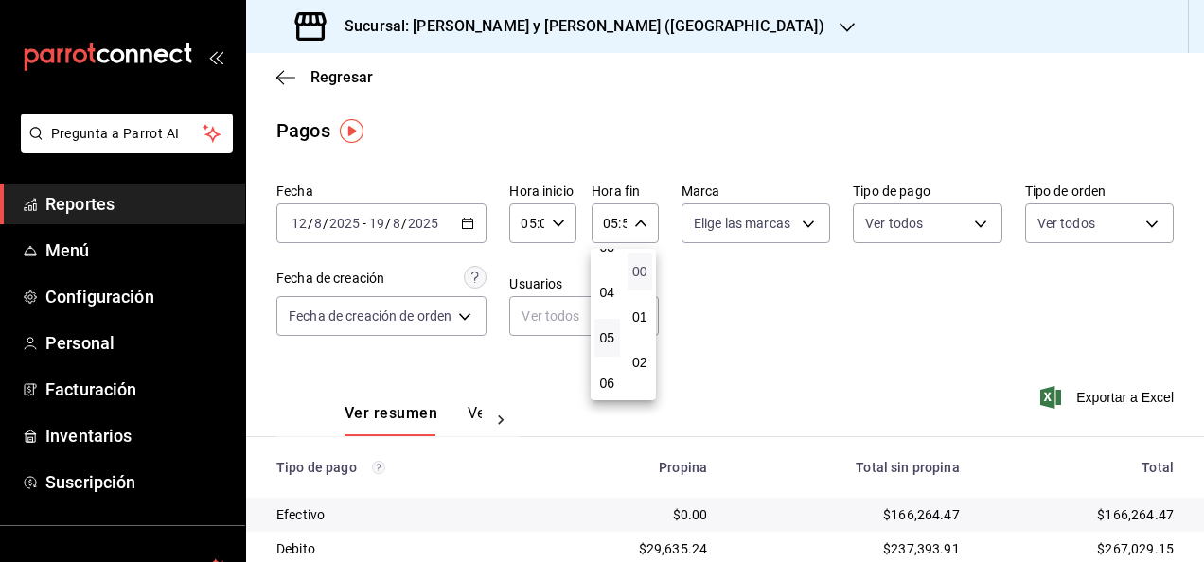
click at [640, 267] on span "00" at bounding box center [640, 271] width 3 height 15
type input "05:00"
click at [935, 389] on div at bounding box center [602, 281] width 1204 height 562
click at [1084, 394] on span "Exportar a Excel" at bounding box center [1109, 397] width 130 height 23
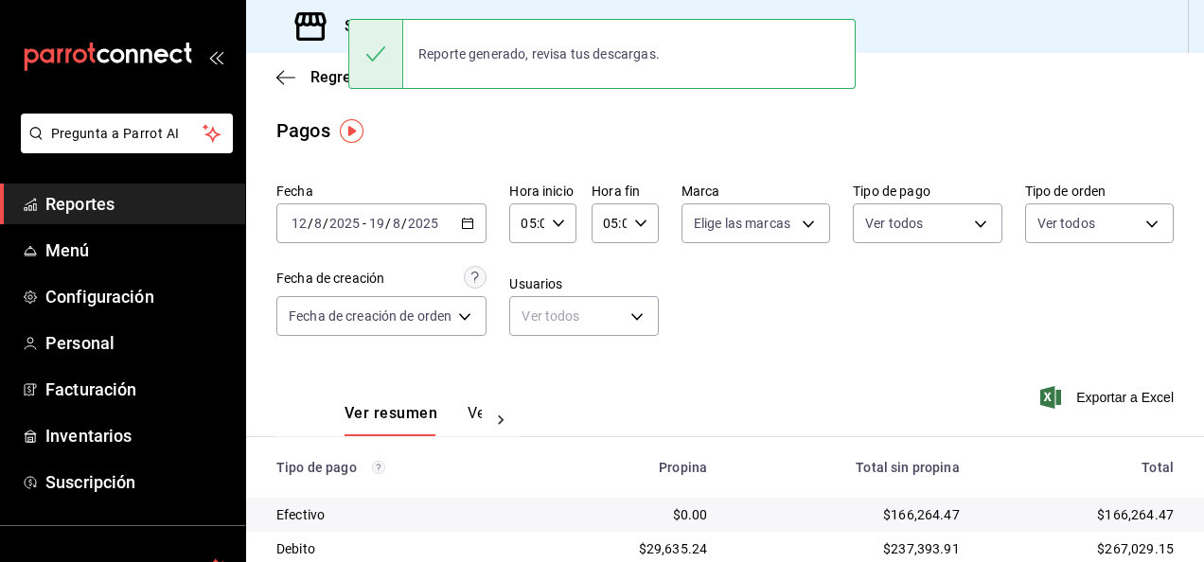
click at [280, 89] on div "Regresar" at bounding box center [725, 77] width 958 height 48
click at [280, 85] on icon "button" at bounding box center [285, 77] width 19 height 17
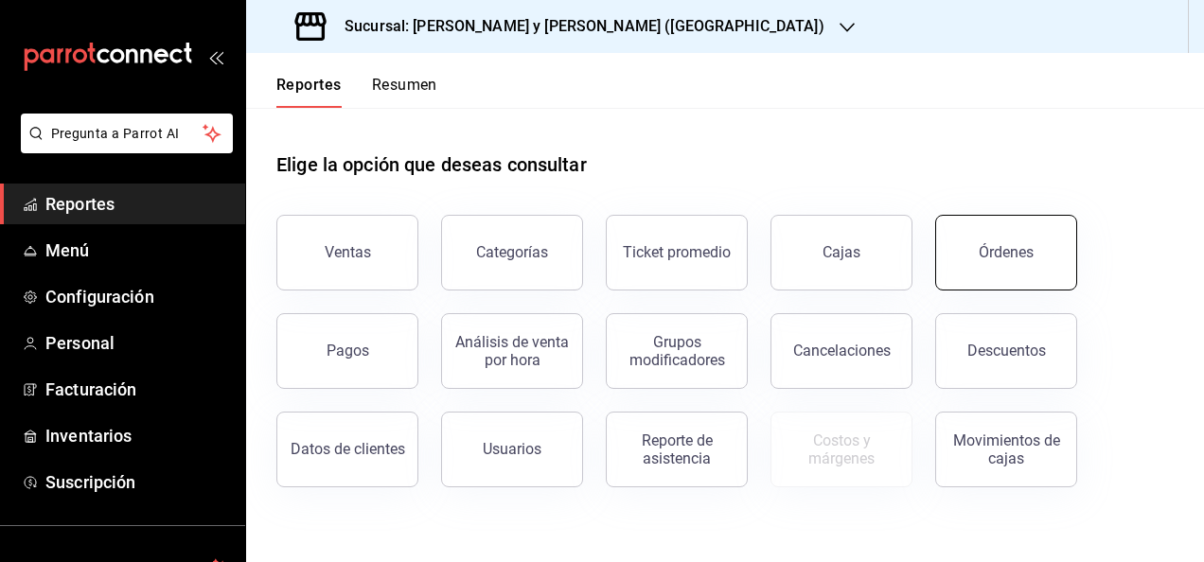
click at [1004, 269] on button "Órdenes" at bounding box center [1006, 253] width 142 height 76
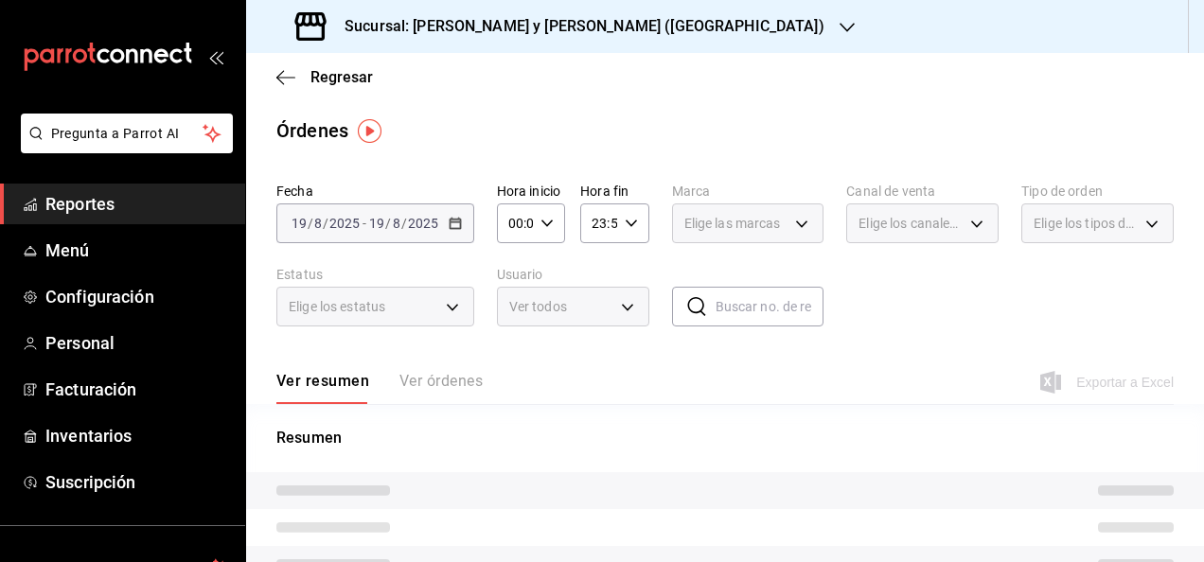
click at [467, 222] on div "[DATE] [DATE] - [DATE] [DATE]" at bounding box center [375, 223] width 198 height 40
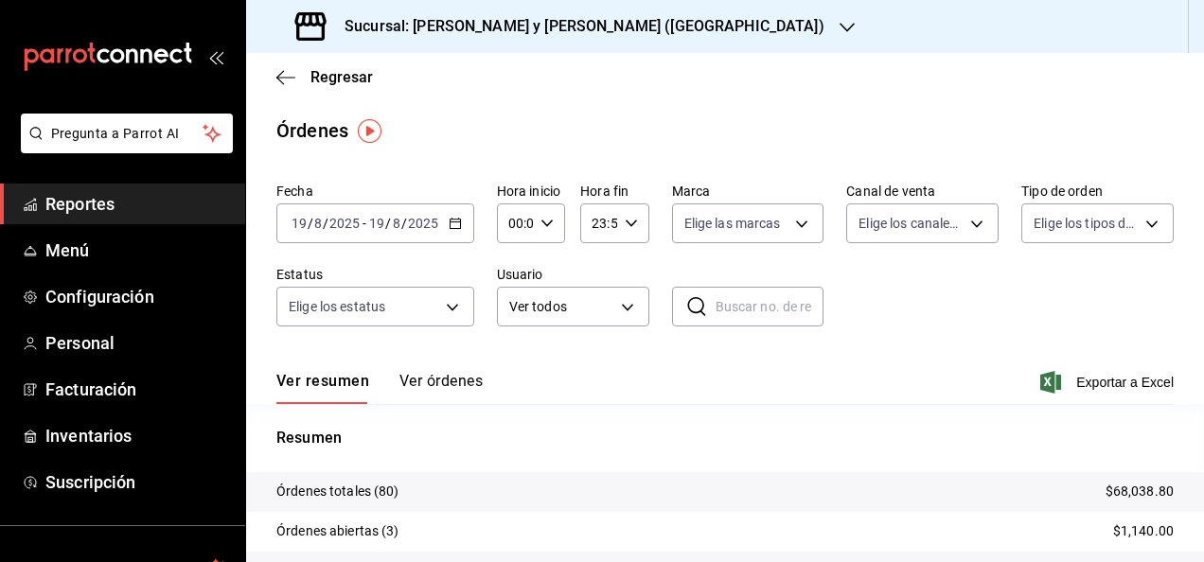
click at [461, 225] on div "[DATE] [DATE] - [DATE] [DATE]" at bounding box center [375, 223] width 198 height 40
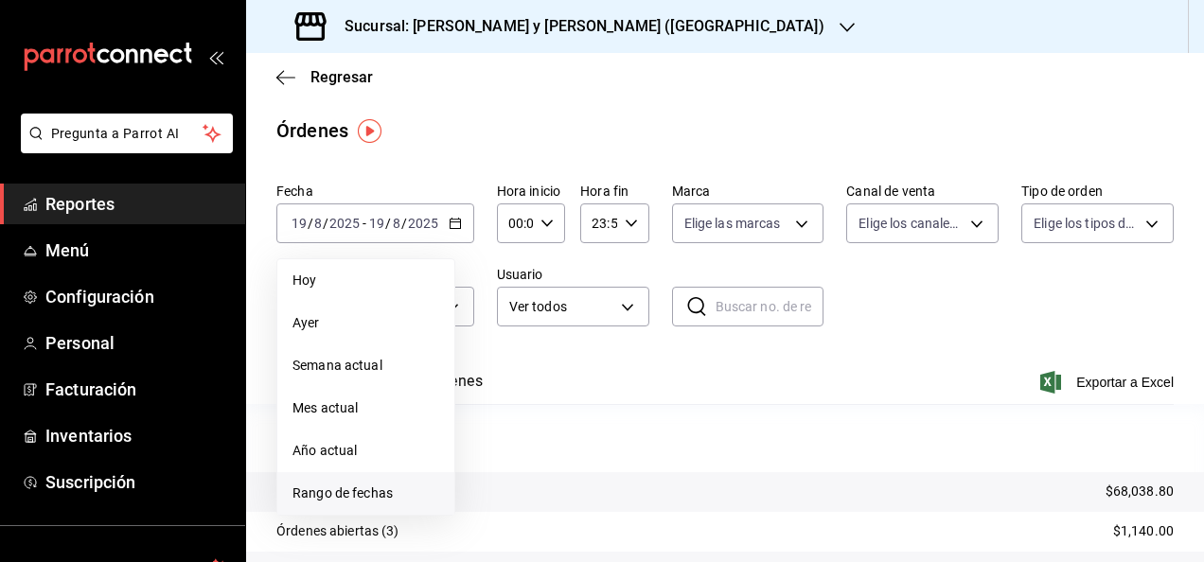
click at [363, 491] on span "Rango de fechas" at bounding box center [365, 494] width 147 height 20
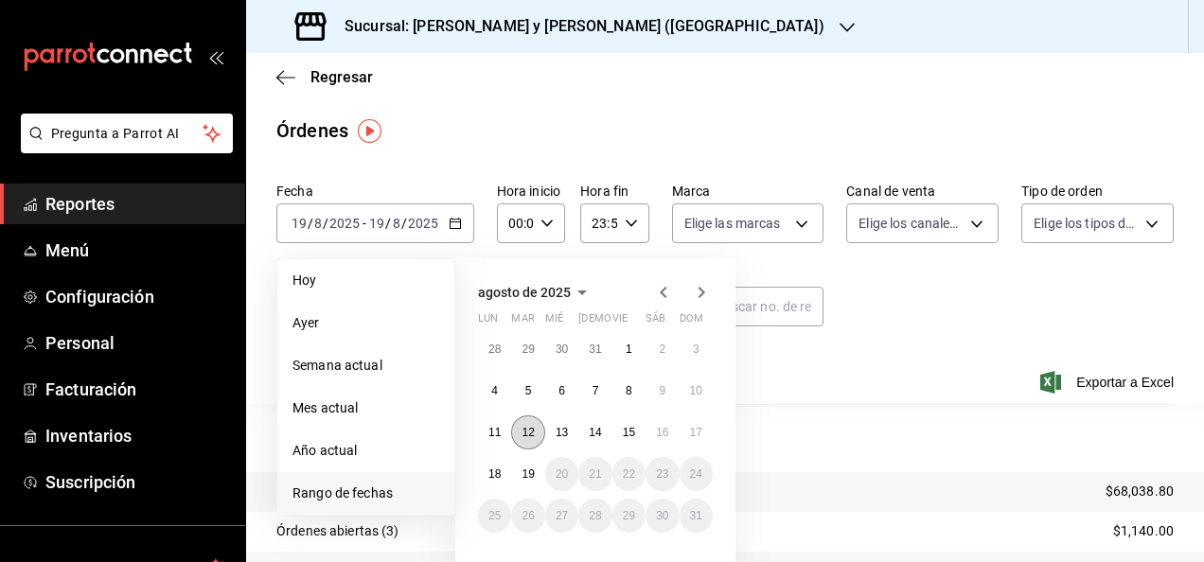
click at [523, 432] on abbr "12" at bounding box center [527, 432] width 12 height 13
click at [534, 464] on button "19" at bounding box center [527, 474] width 33 height 34
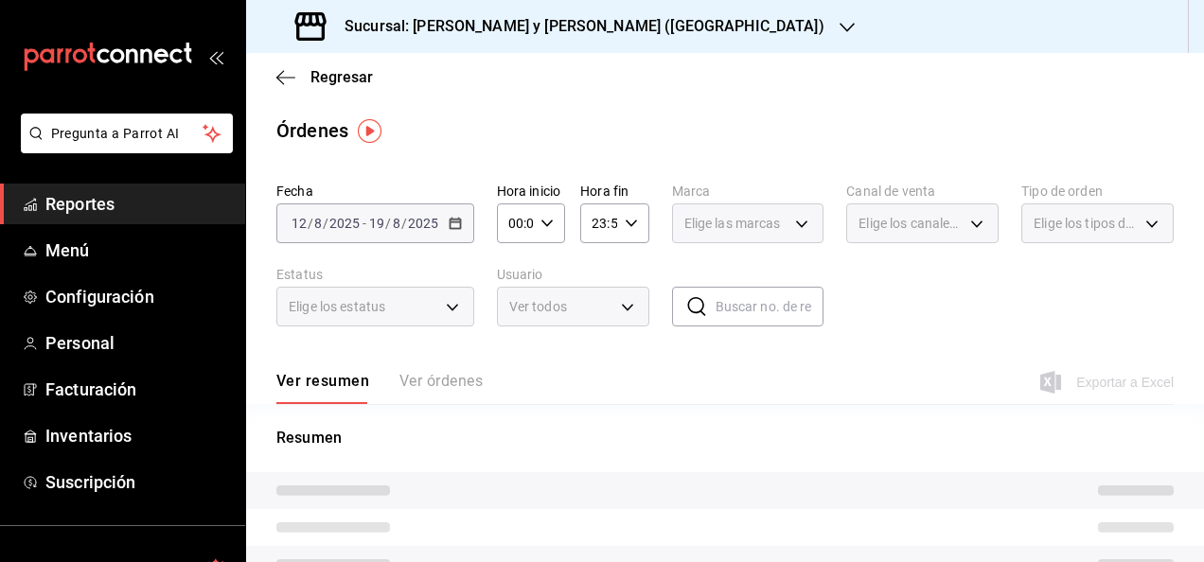
click at [551, 226] on div "00:00 Hora inicio" at bounding box center [531, 223] width 68 height 40
click at [514, 280] on span "05" at bounding box center [512, 278] width 4 height 15
type input "05:00"
click at [617, 221] on div at bounding box center [602, 281] width 1204 height 562
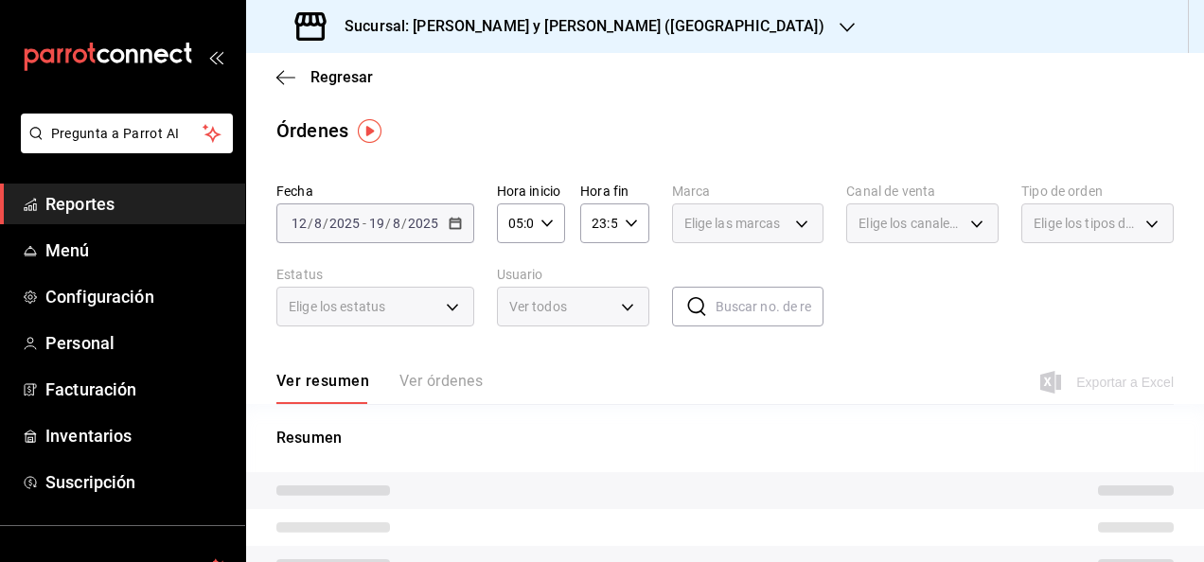
click at [617, 221] on div "23:59 Hora fin" at bounding box center [614, 223] width 68 height 40
click at [595, 352] on button "05" at bounding box center [594, 362] width 26 height 38
click at [627, 272] on span "00" at bounding box center [629, 271] width 4 height 15
type input "05:00"
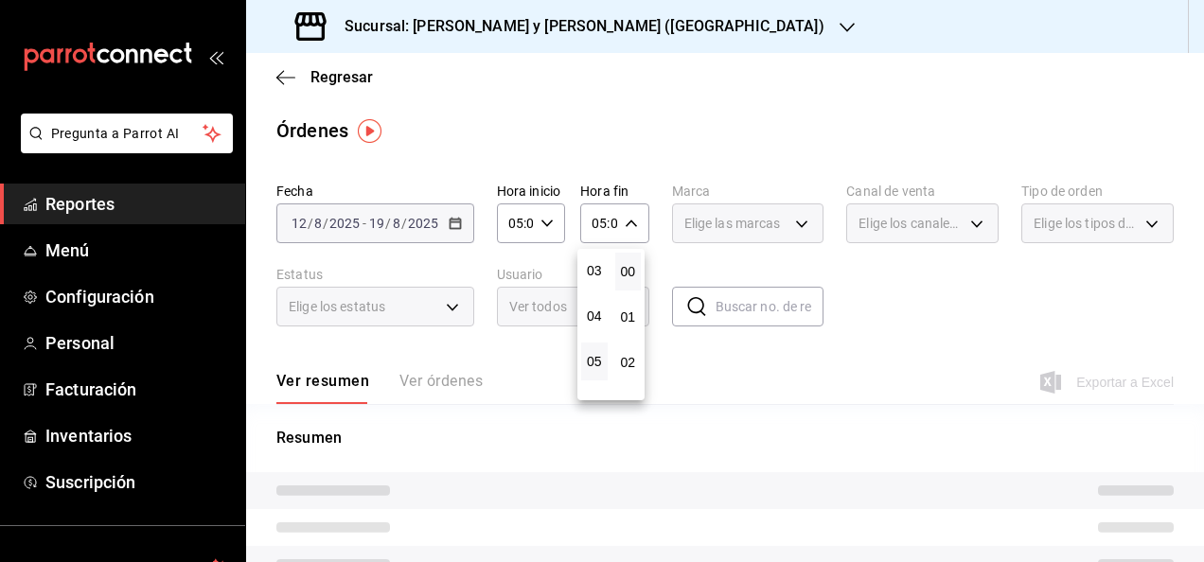
click at [827, 132] on div at bounding box center [602, 281] width 1204 height 562
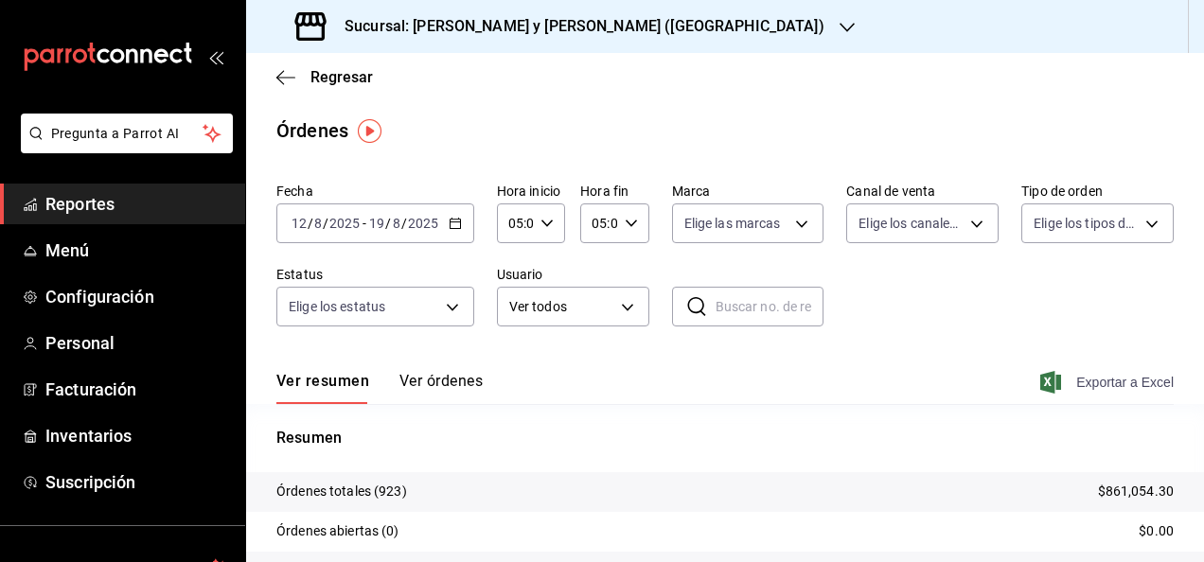
click at [1111, 386] on span "Exportar a Excel" at bounding box center [1109, 382] width 130 height 23
click at [285, 76] on icon "button" at bounding box center [285, 77] width 19 height 17
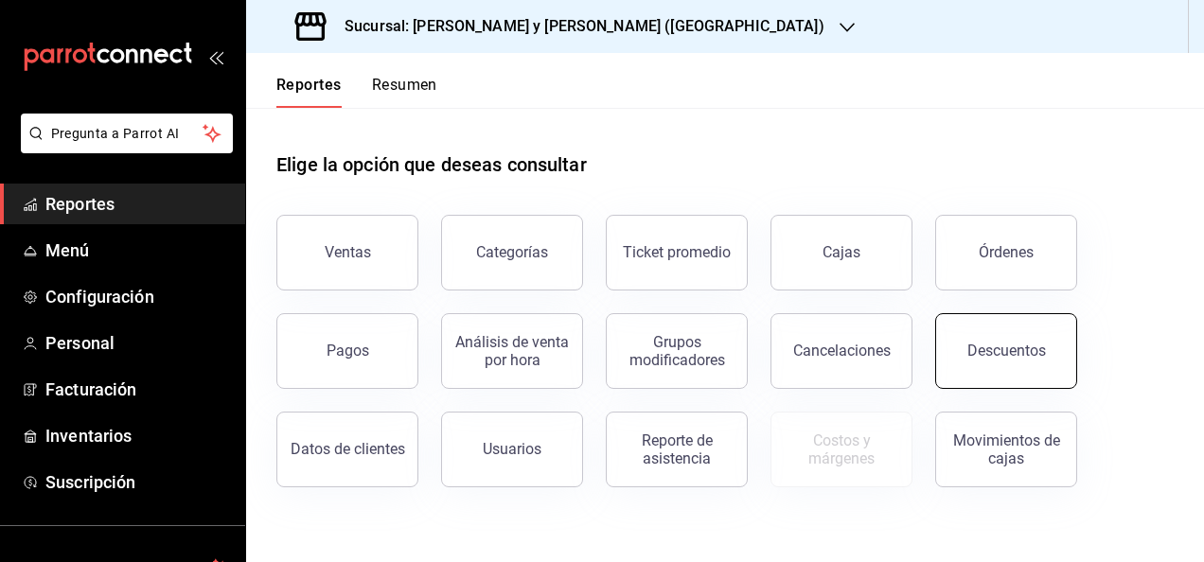
click at [1008, 371] on button "Descuentos" at bounding box center [1006, 351] width 142 height 76
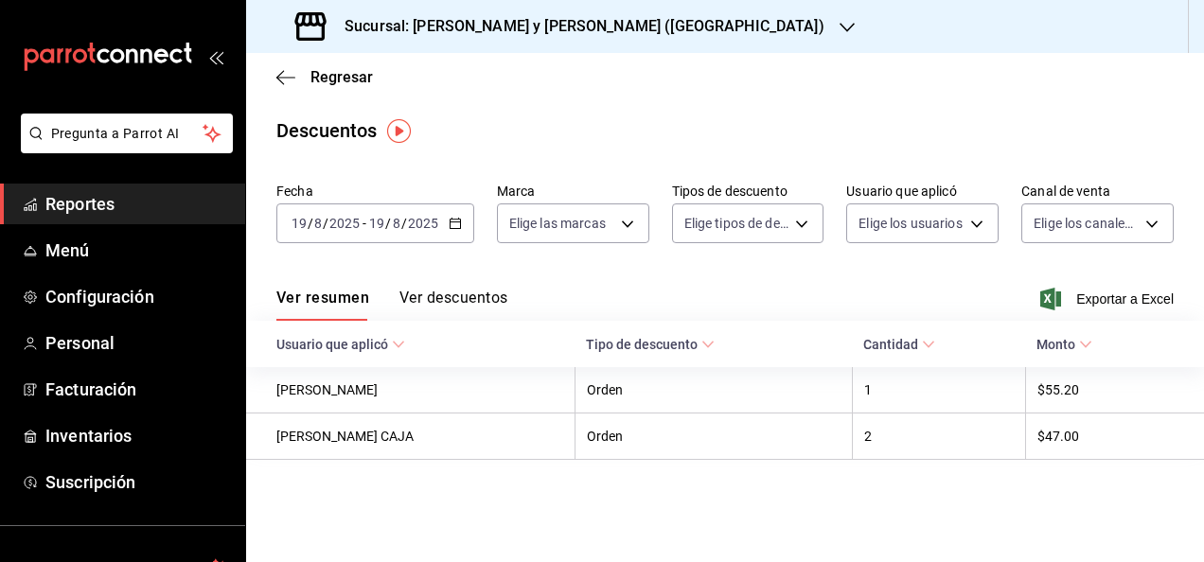
click at [452, 227] on icon "button" at bounding box center [455, 223] width 13 height 13
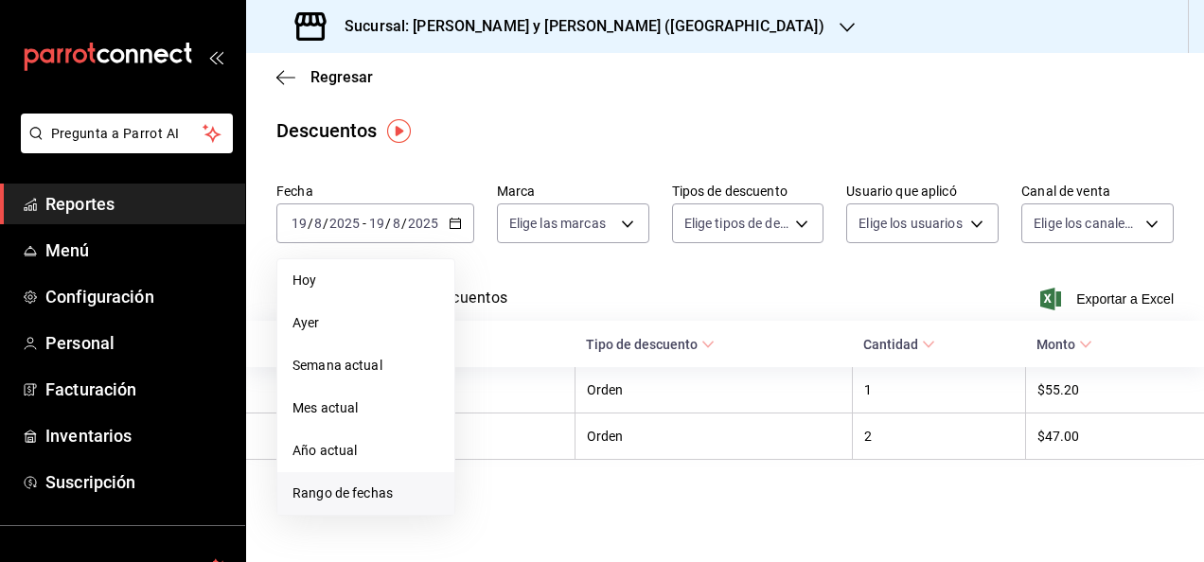
click at [375, 497] on span "Rango de fechas" at bounding box center [365, 494] width 147 height 20
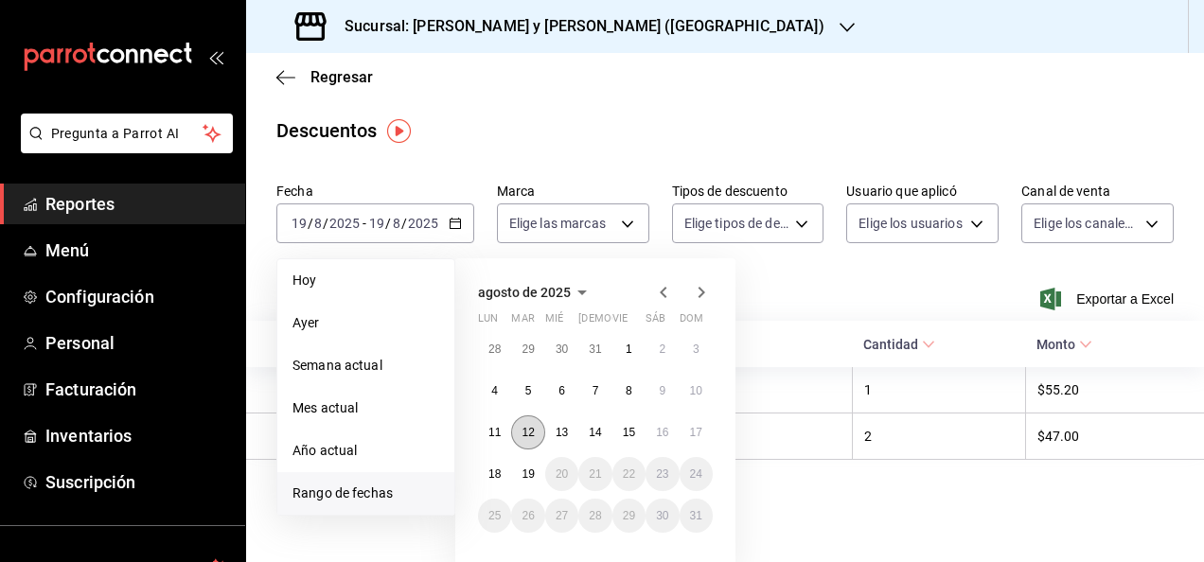
click at [533, 431] on abbr "12" at bounding box center [527, 432] width 12 height 13
click at [532, 453] on div "28 29 30 31 1 2 3 4 5 6 7 8 9 10 11 12 13 14 15 16 17 18 19 20 21 22 23 24 25 2…" at bounding box center [595, 432] width 235 height 201
click at [528, 467] on button "19" at bounding box center [527, 474] width 33 height 34
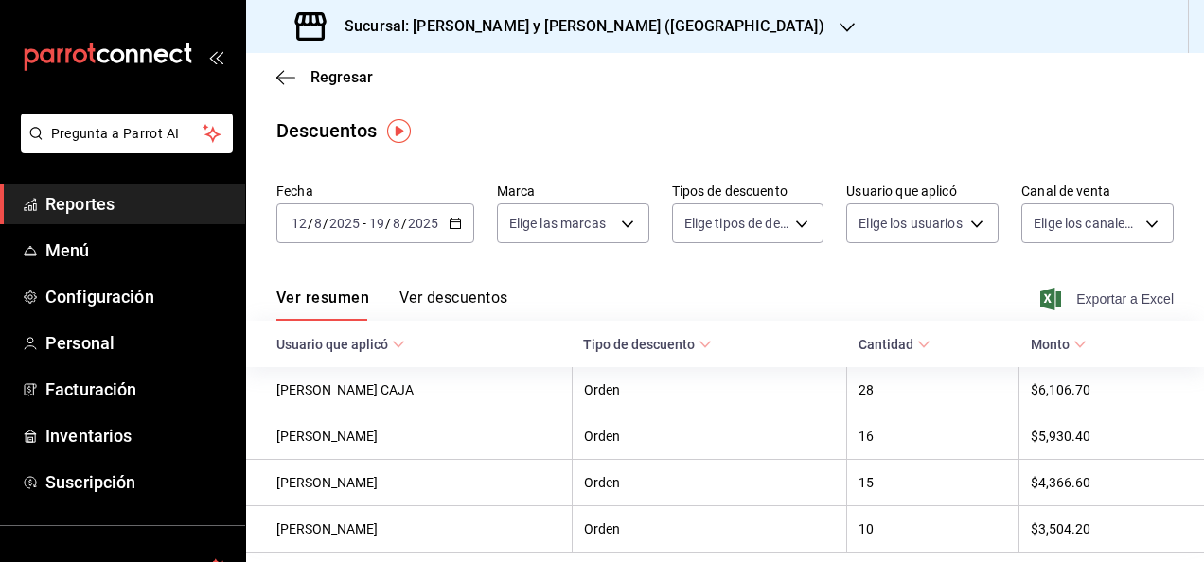
click at [1040, 290] on icon "button" at bounding box center [1050, 299] width 21 height 23
click at [695, 158] on main "Regresar Descuentos Fecha [DATE] [DATE] - [DATE] [DATE] Marca Elige las marcas …" at bounding box center [725, 340] width 958 height 575
